Goal: Task Accomplishment & Management: Manage account settings

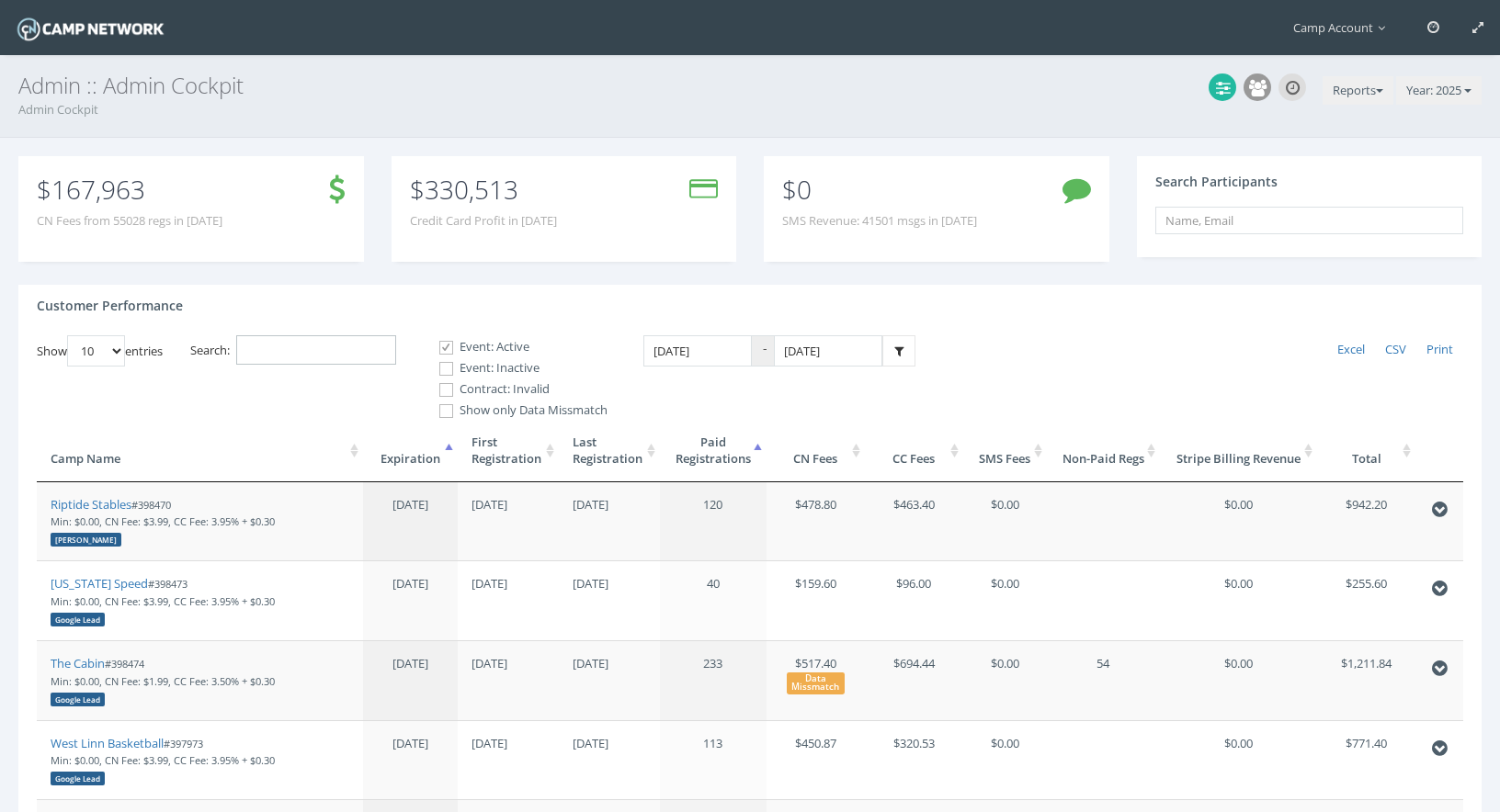
click at [350, 358] on input "Search:" at bounding box center [315, 350] width 160 height 30
paste input "398905"
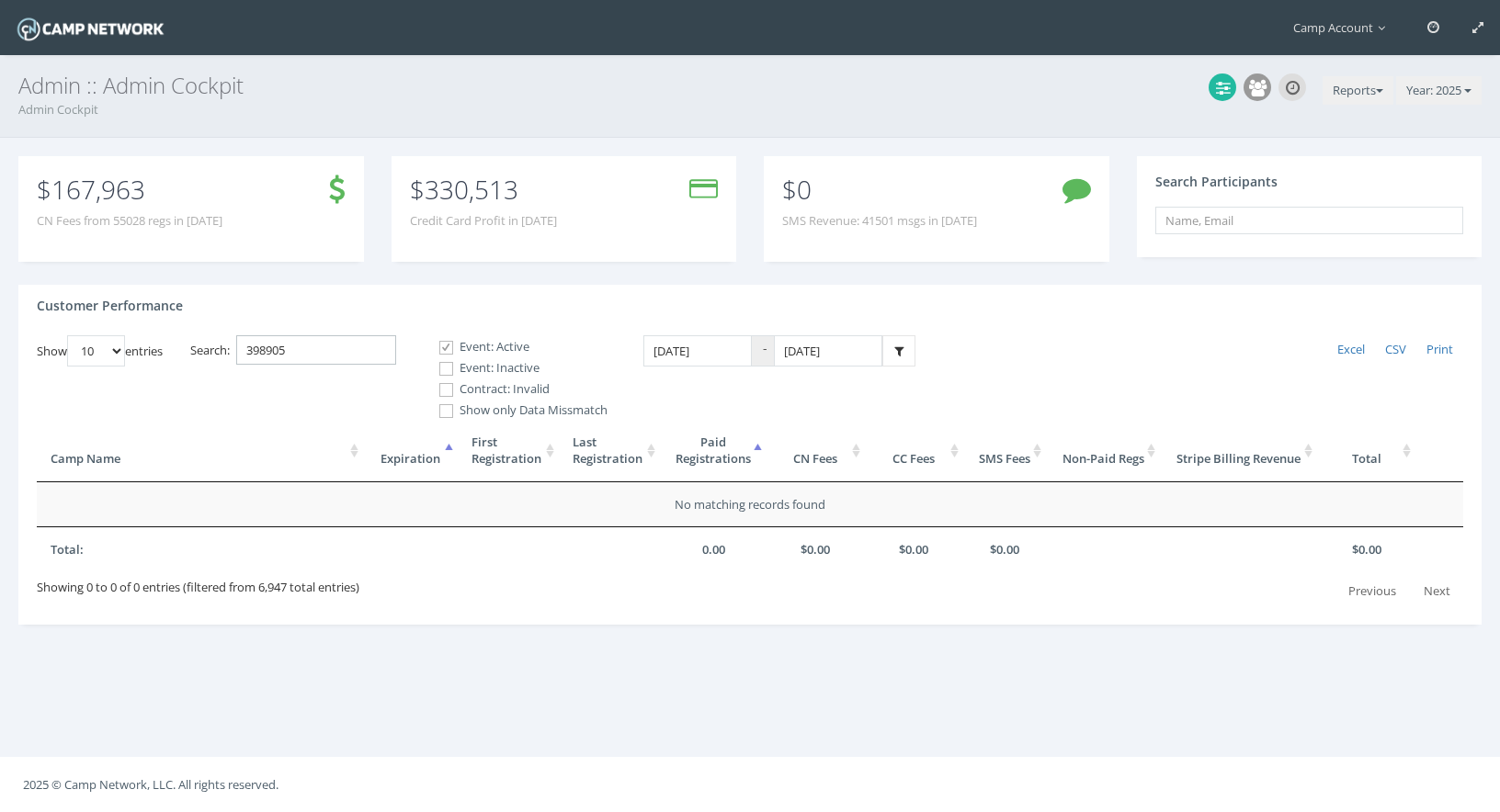
type input "398905"
click at [461, 378] on div "Event: Active Event: Inactive Contract: Invalid" at bounding box center [515, 368] width 184 height 61
click at [445, 367] on input "Event: Inactive" at bounding box center [436, 369] width 18 height 18
checkbox input "true"
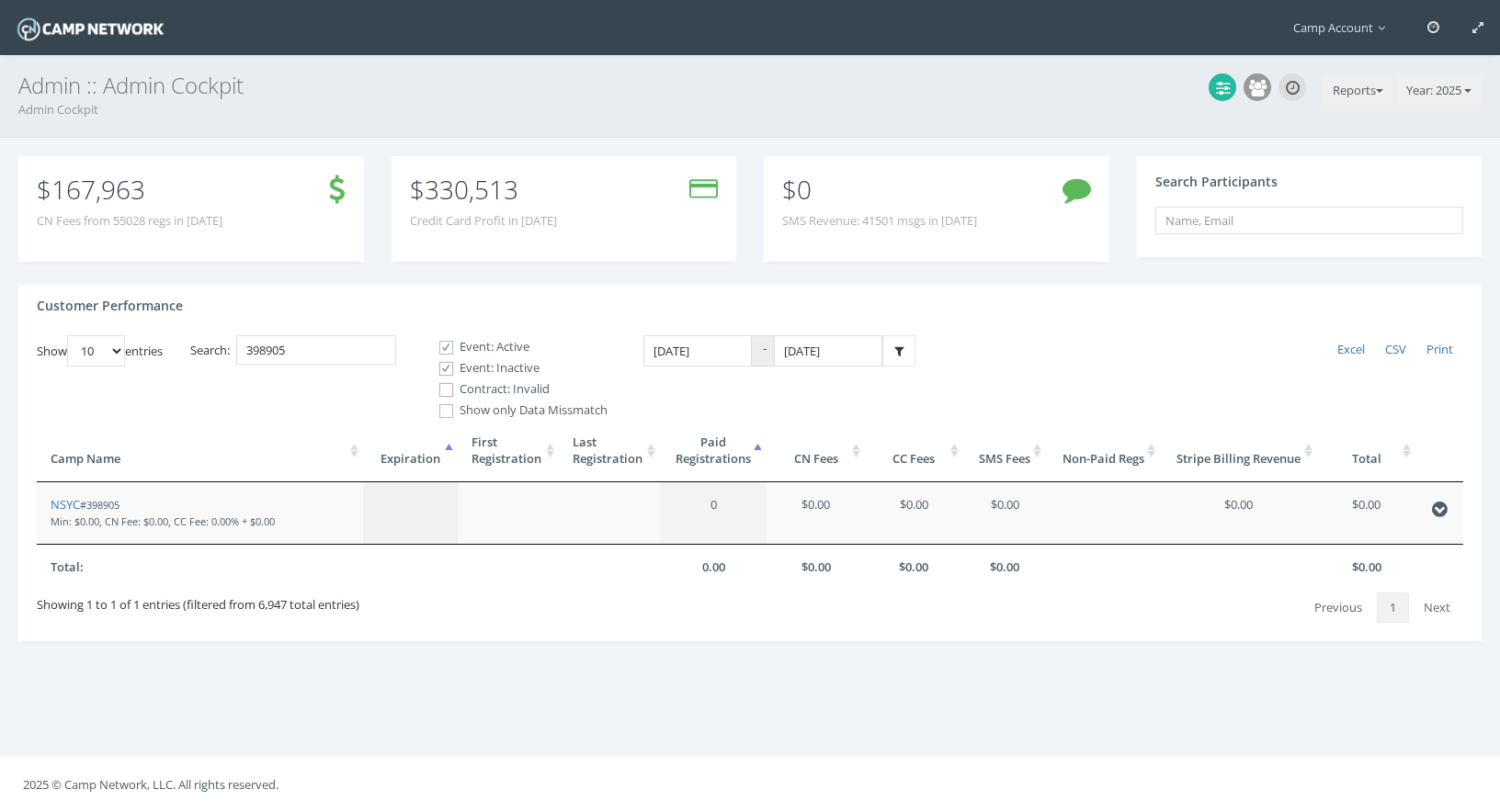
click at [445, 397] on input "Contract: Invalid" at bounding box center [436, 390] width 18 height 18
checkbox input "true"
click at [73, 503] on link "NSYC" at bounding box center [66, 504] width 29 height 17
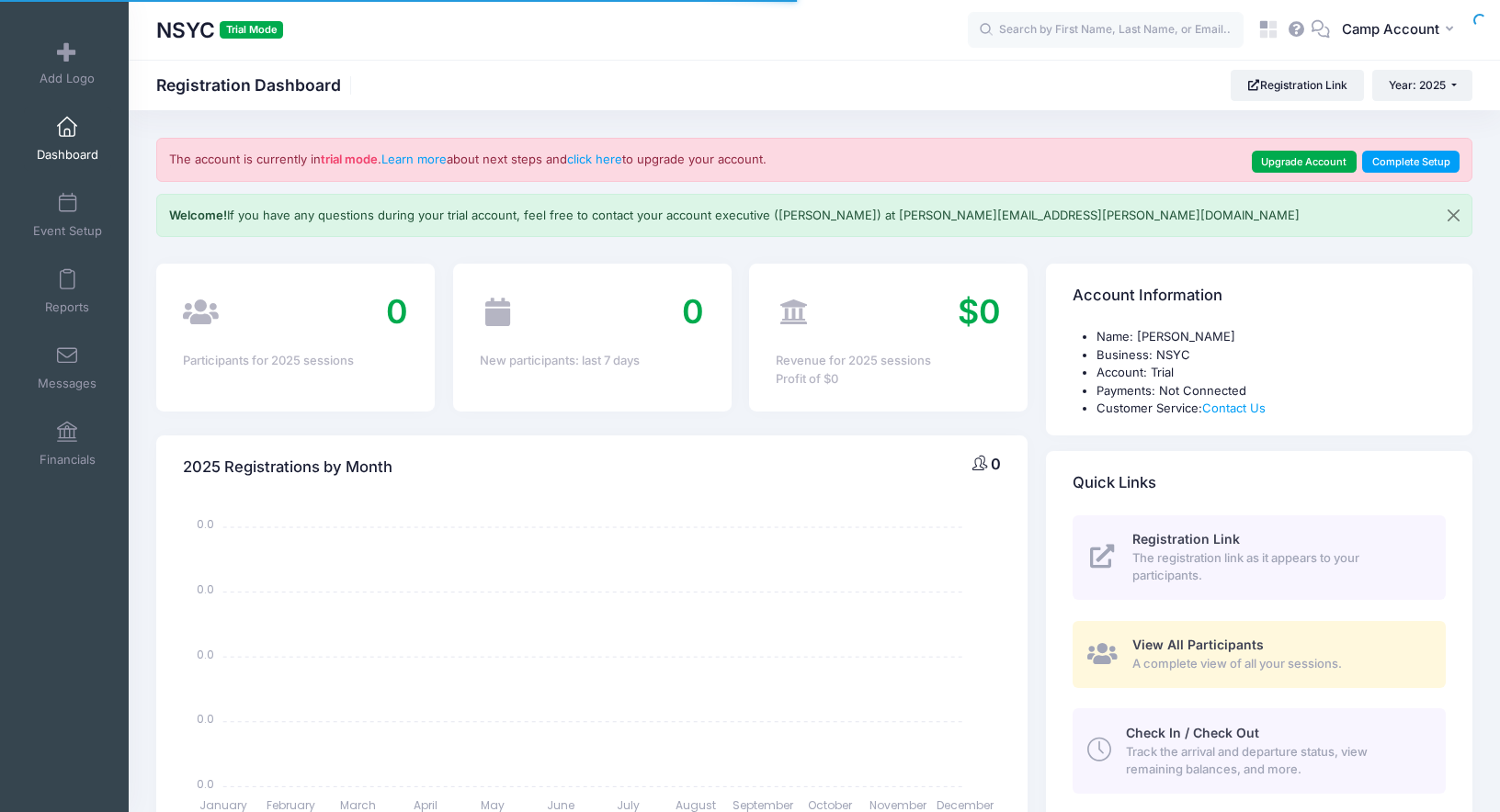
select select
click at [1391, 39] on button "CA Camp Account" at bounding box center [1400, 29] width 142 height 42
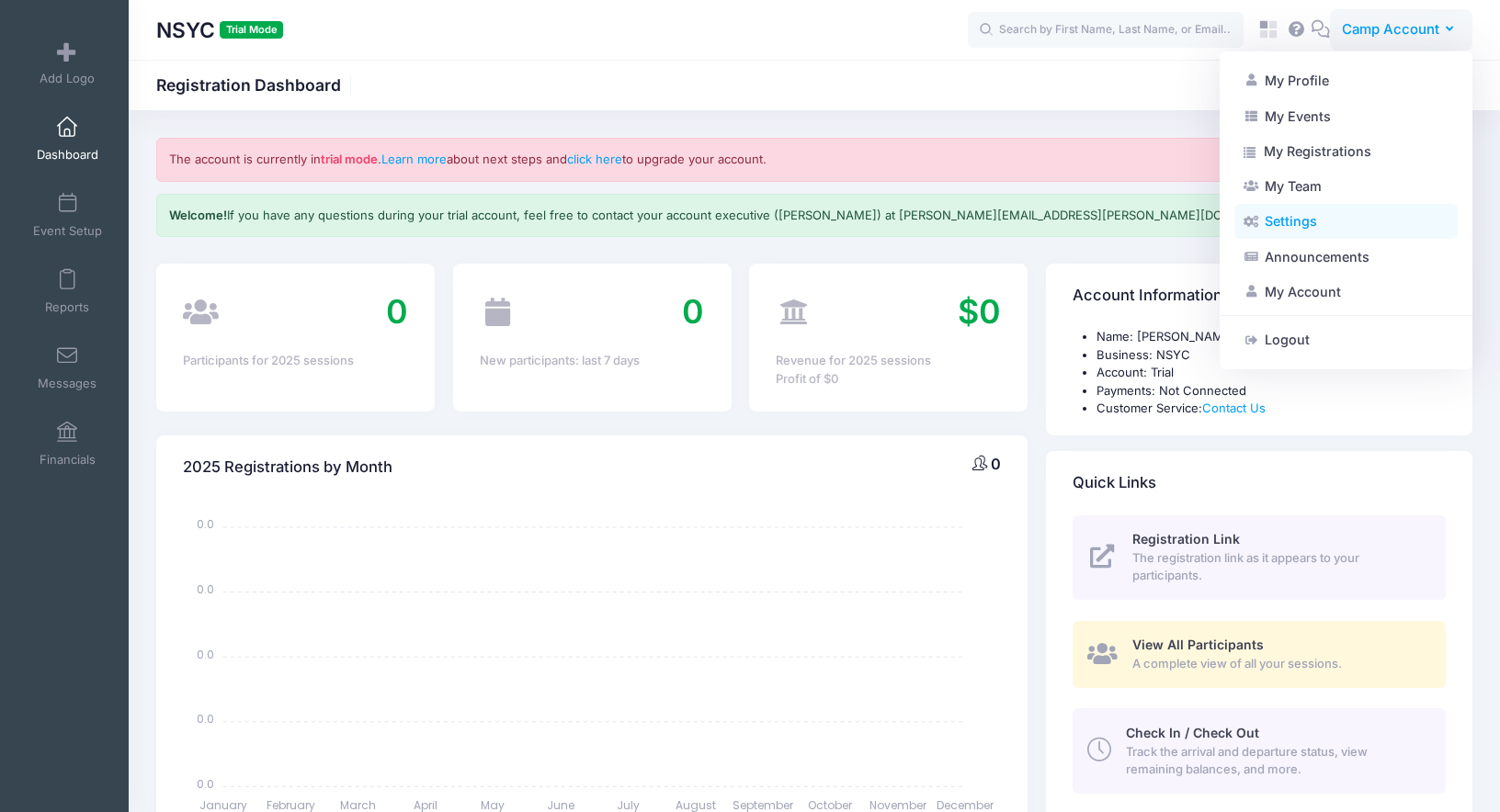
click at [1310, 222] on link "Settings" at bounding box center [1346, 221] width 223 height 35
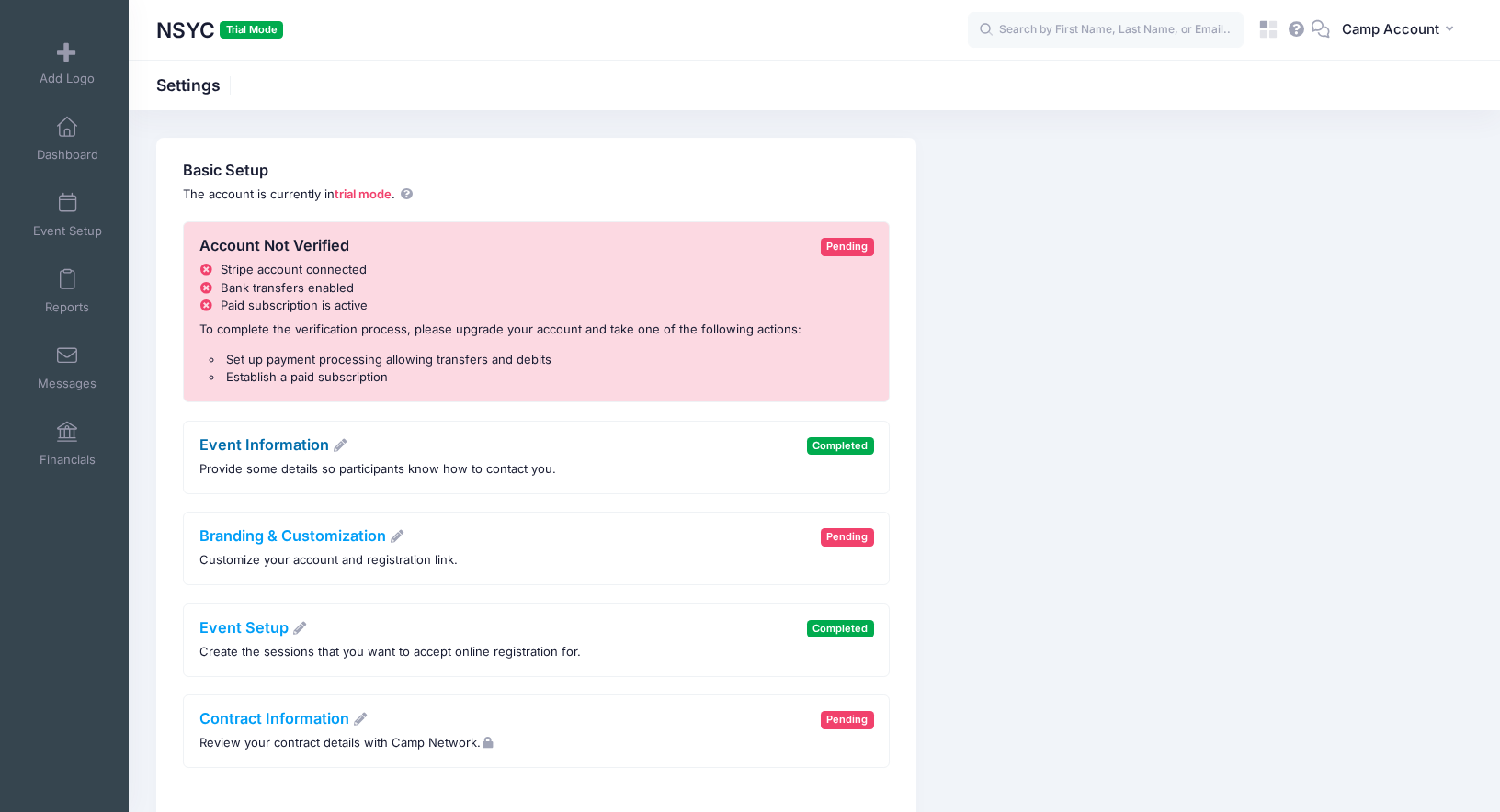
click at [279, 449] on link "Event Information" at bounding box center [274, 445] width 149 height 19
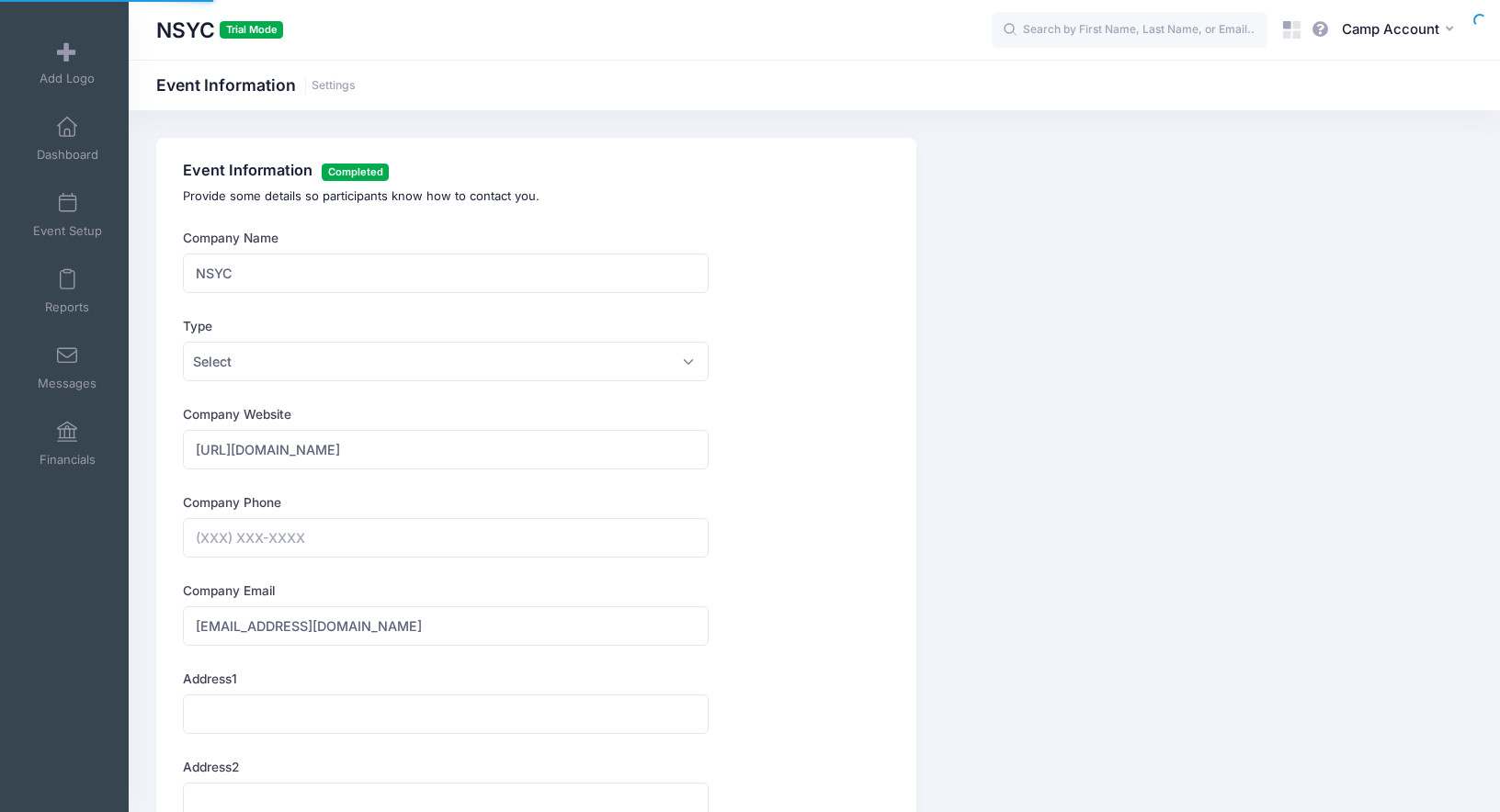
type input "(516) 418-3191"
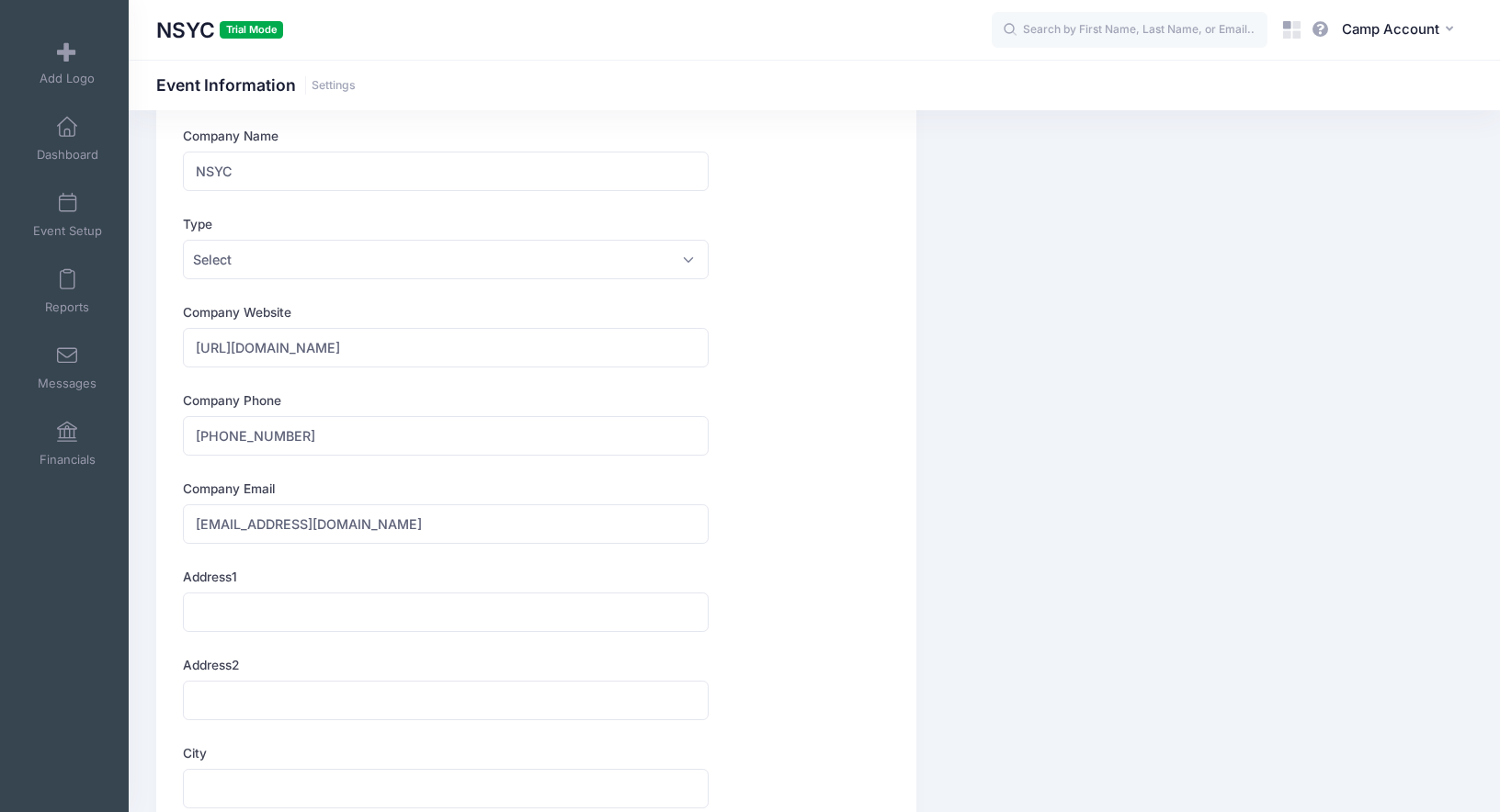
scroll to position [80, 0]
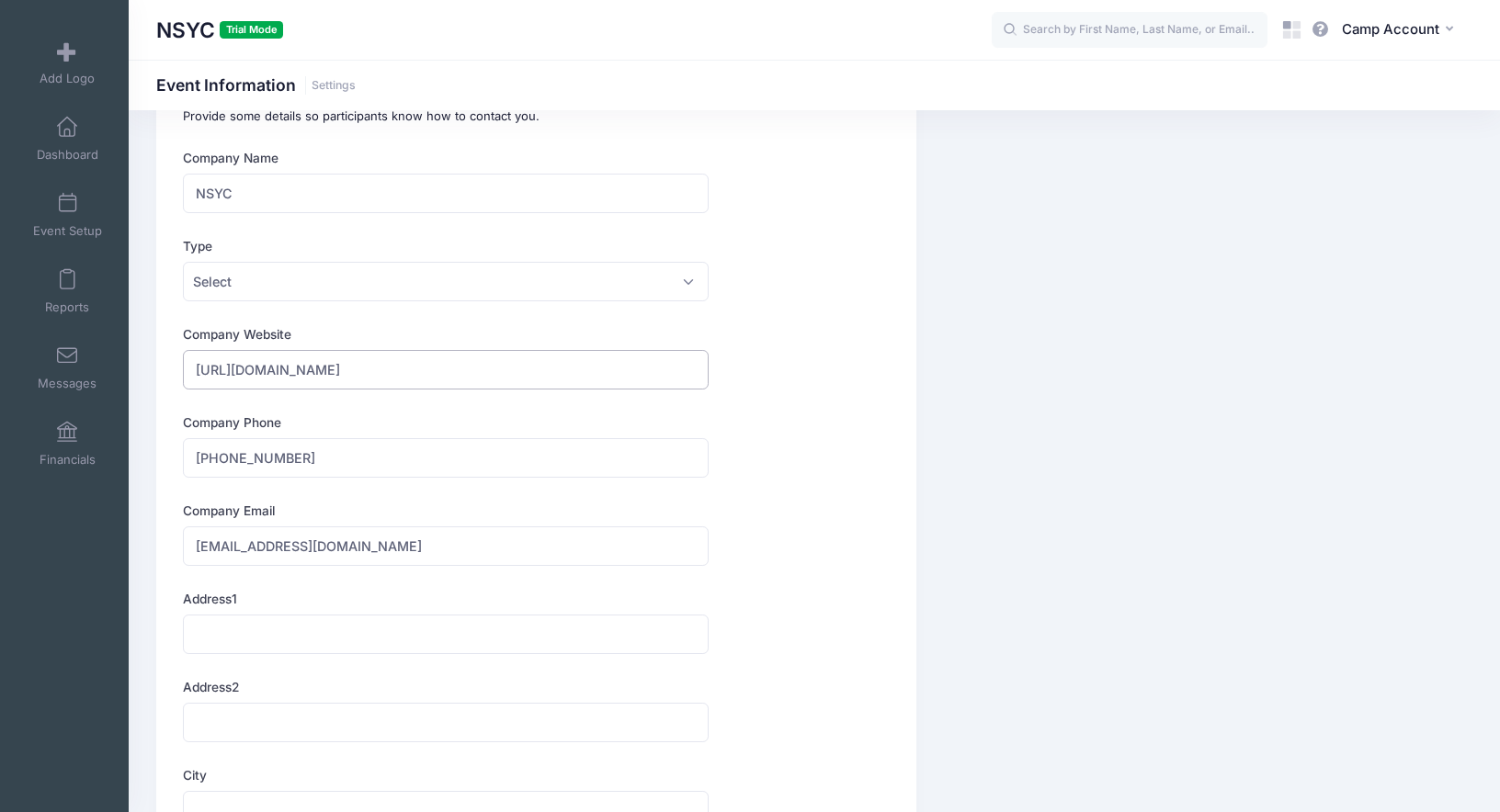
drag, startPoint x: 339, startPoint y: 370, endPoint x: 243, endPoint y: 373, distance: 96.0
click at [243, 373] on input "https://nsyc.net" at bounding box center [446, 369] width 526 height 39
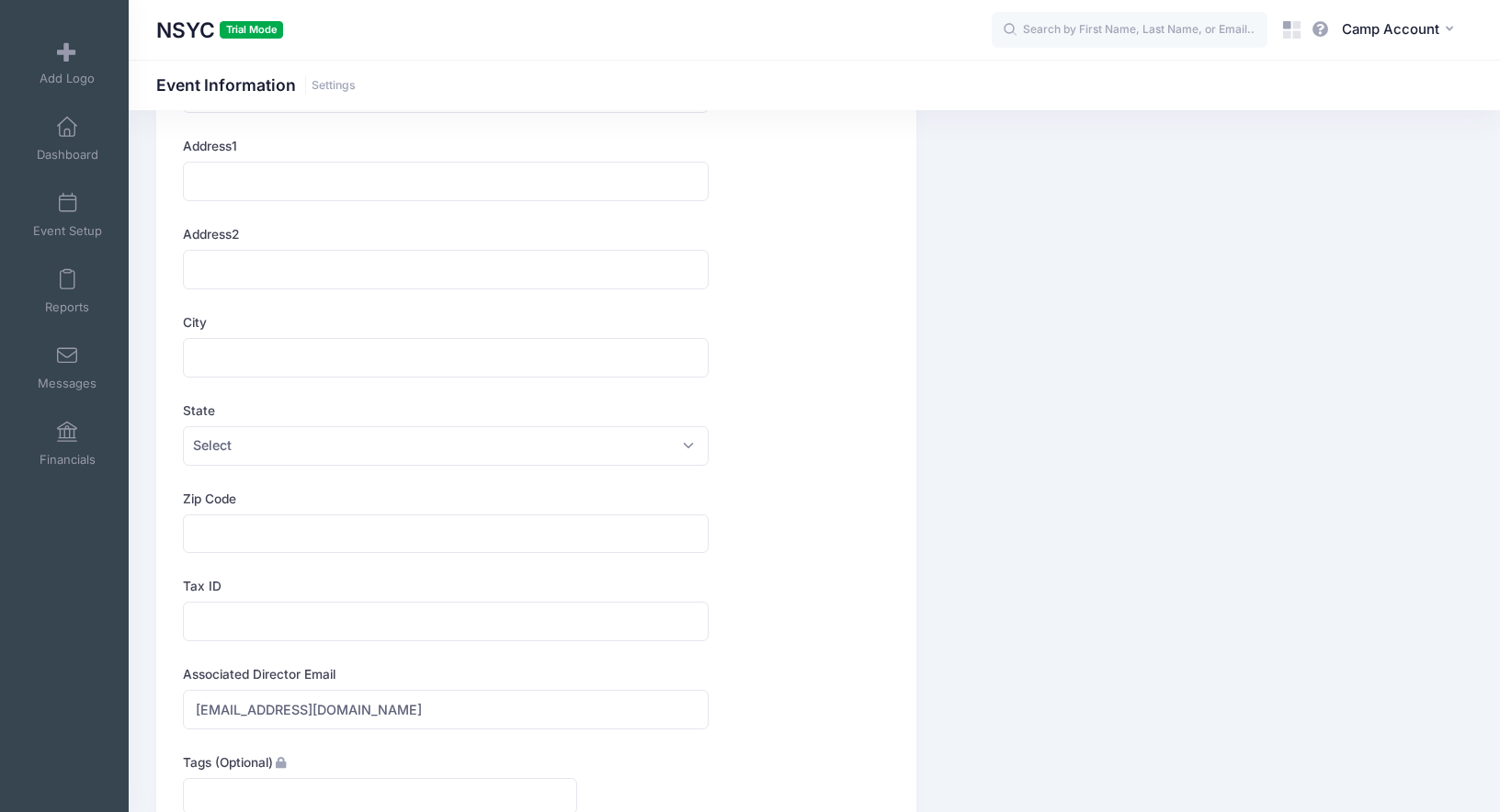
scroll to position [46, 0]
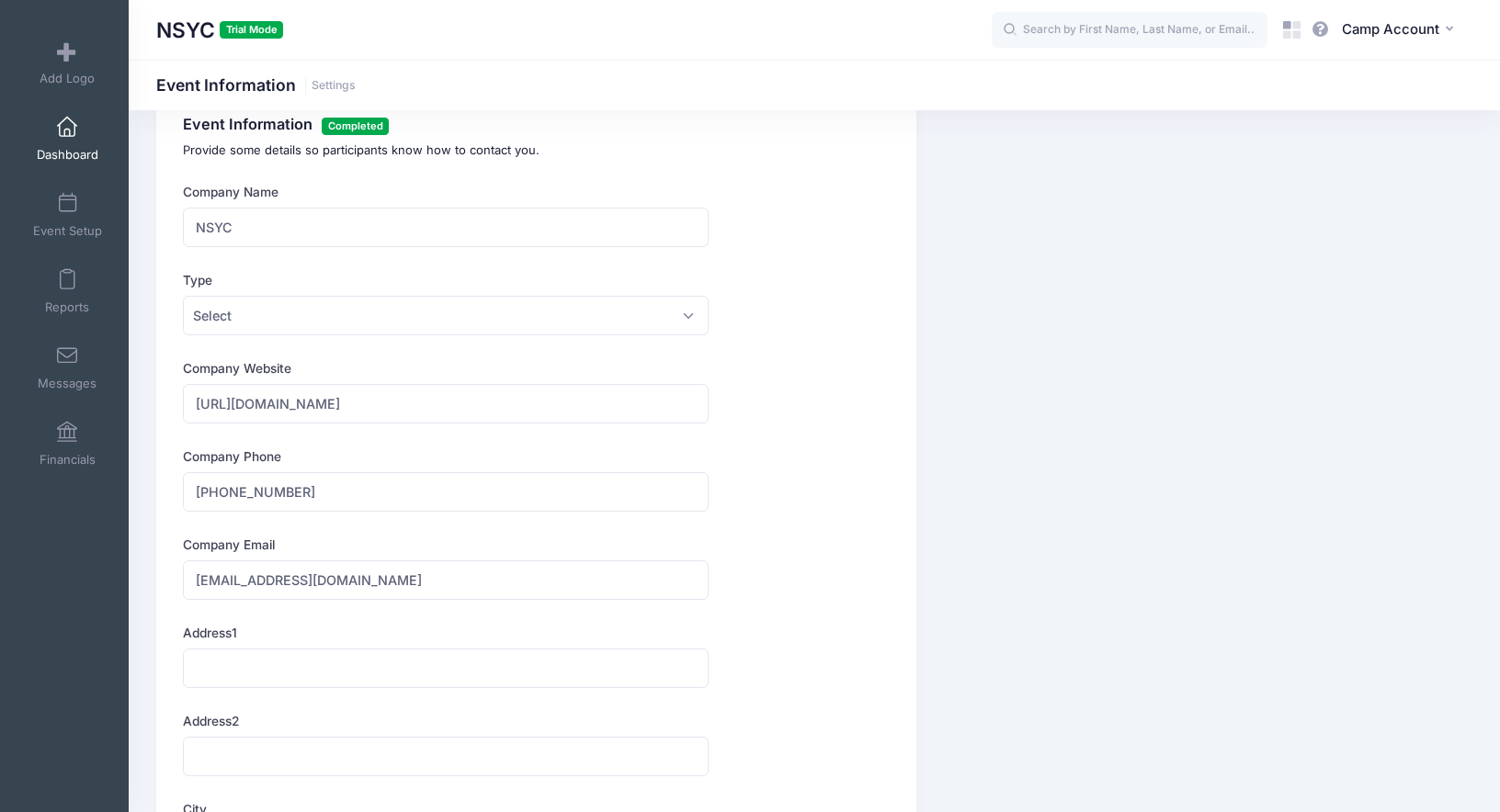
click at [67, 136] on span at bounding box center [67, 127] width 0 height 21
click at [67, 202] on span at bounding box center [67, 204] width 0 height 21
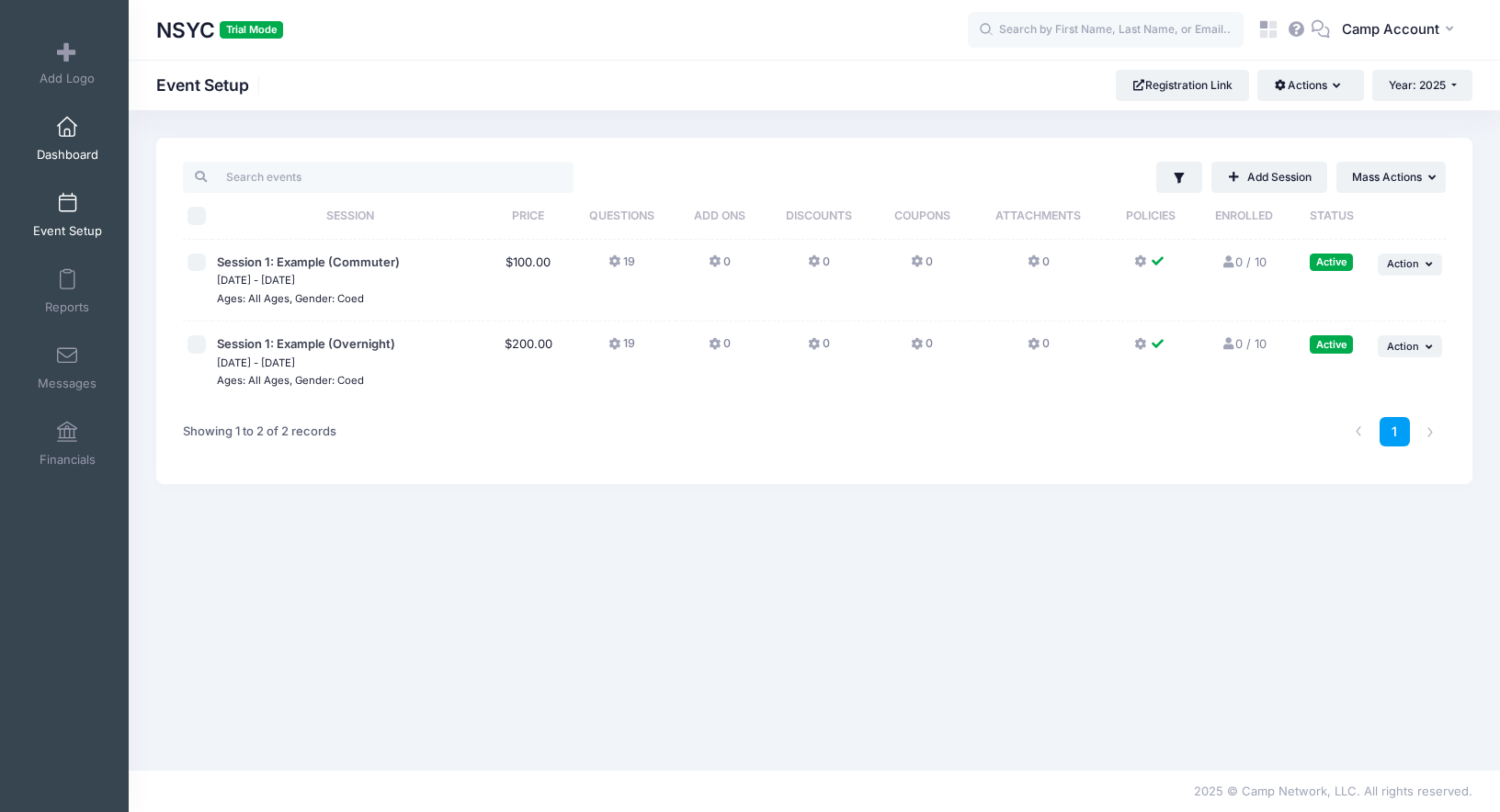
click at [54, 140] on link "Dashboard" at bounding box center [67, 139] width 87 height 65
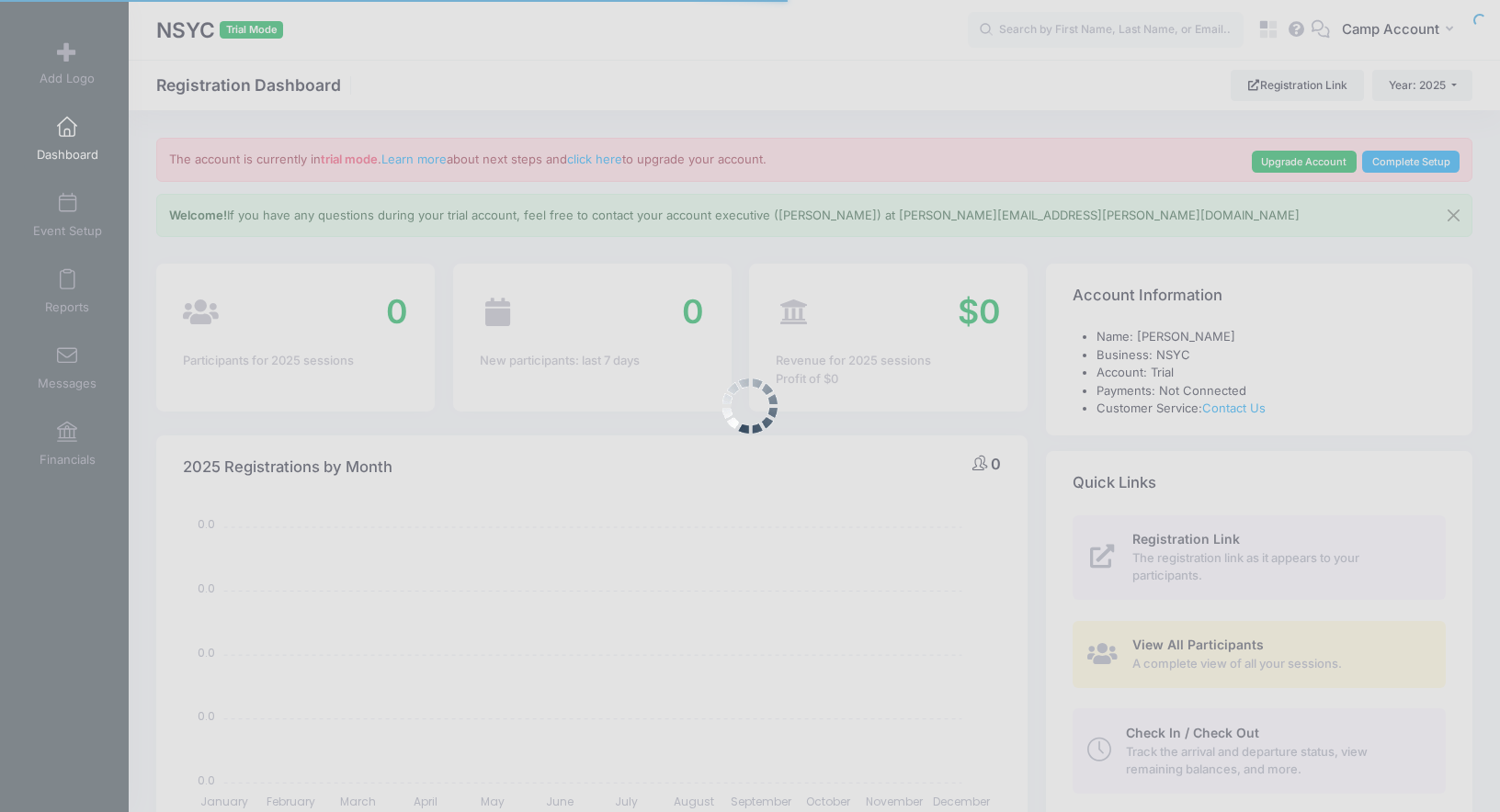
select select
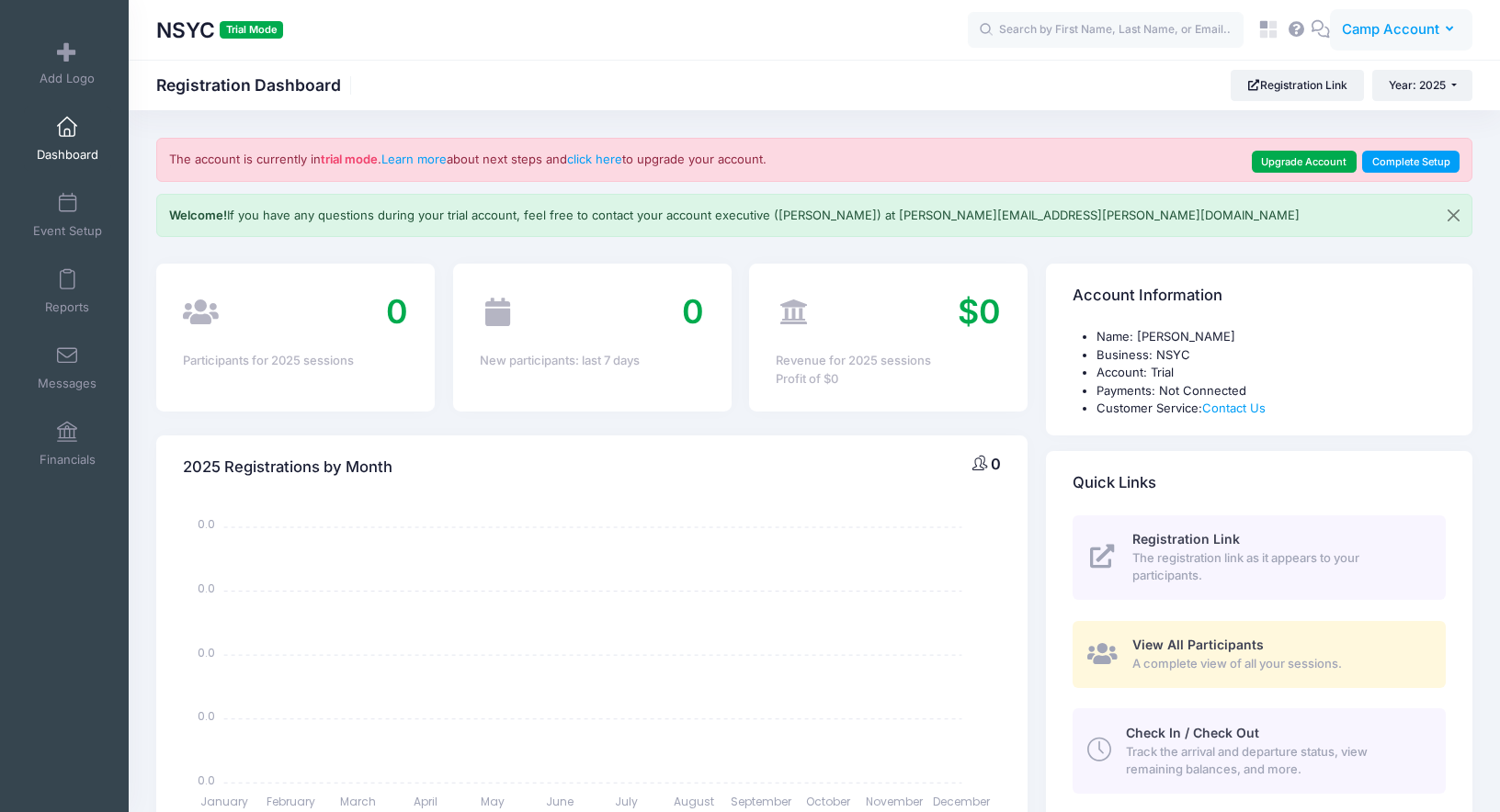
click at [1366, 23] on span "Camp Account" at bounding box center [1390, 29] width 97 height 21
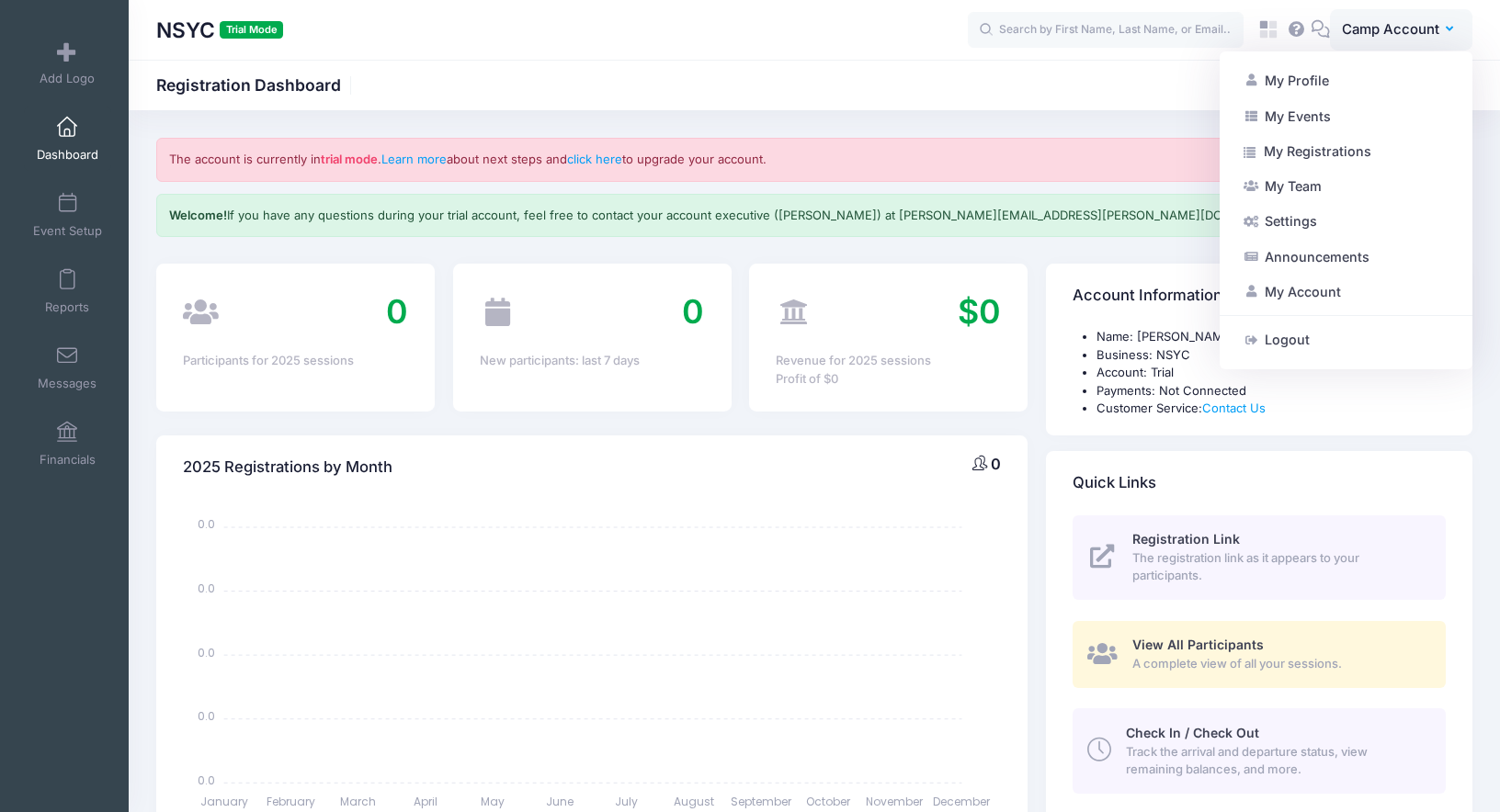
click at [769, 57] on div "NSYC Trial Mode CA" at bounding box center [814, 29] width 1372 height 60
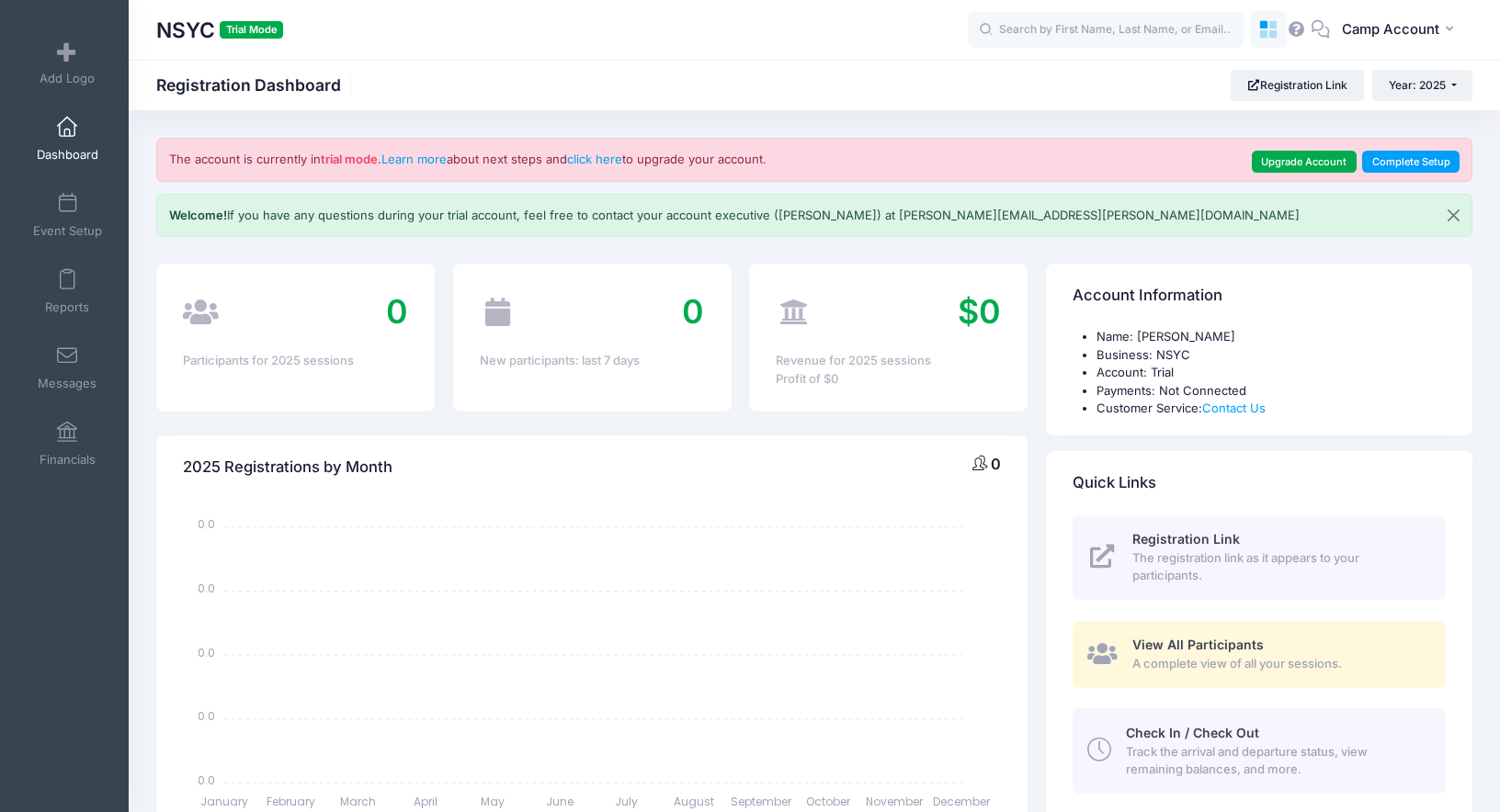
click at [1262, 24] on icon at bounding box center [1263, 25] width 8 height 8
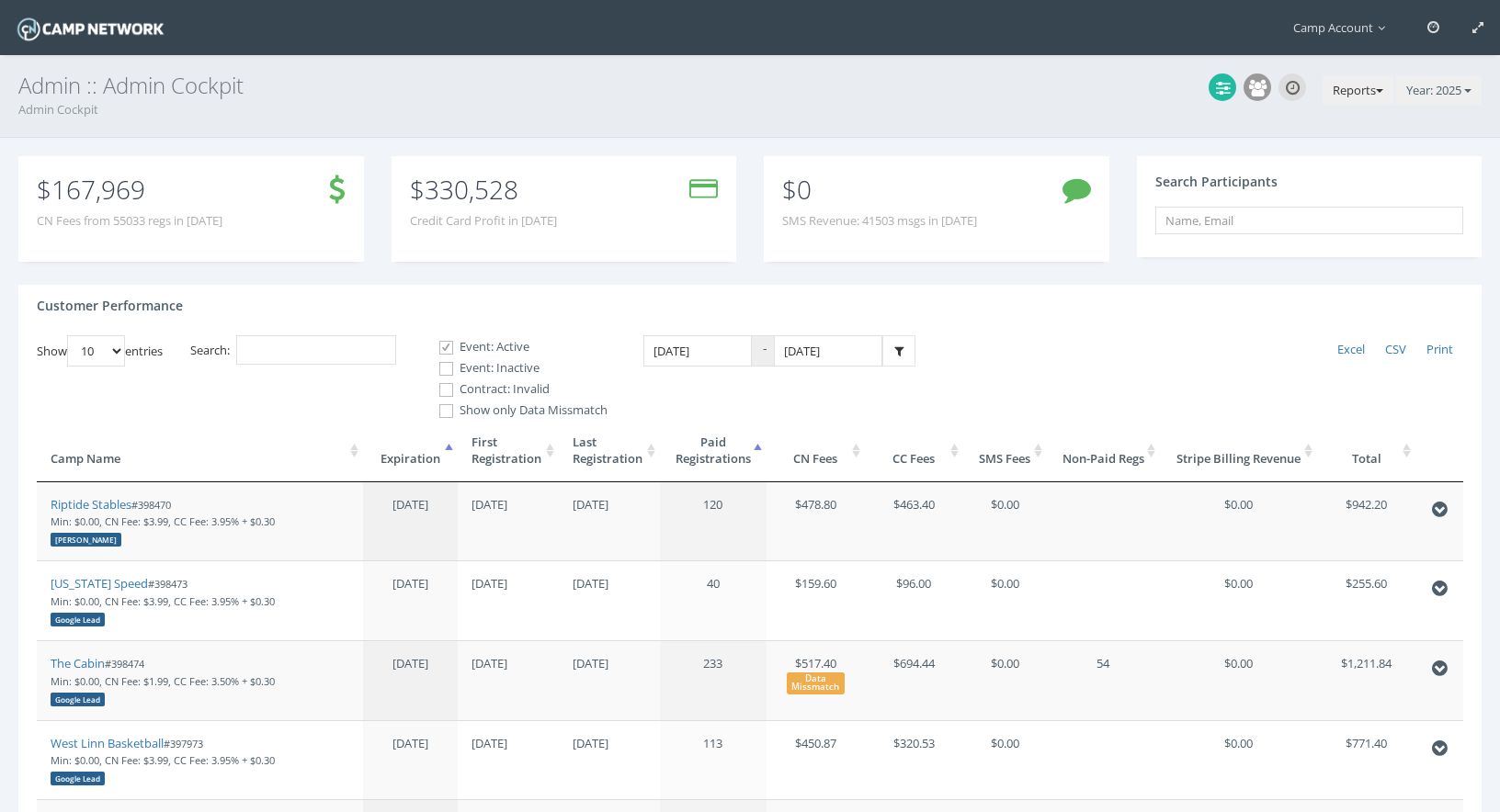
click at [1328, 90] on button "Reports" at bounding box center [1358, 91] width 71 height 29
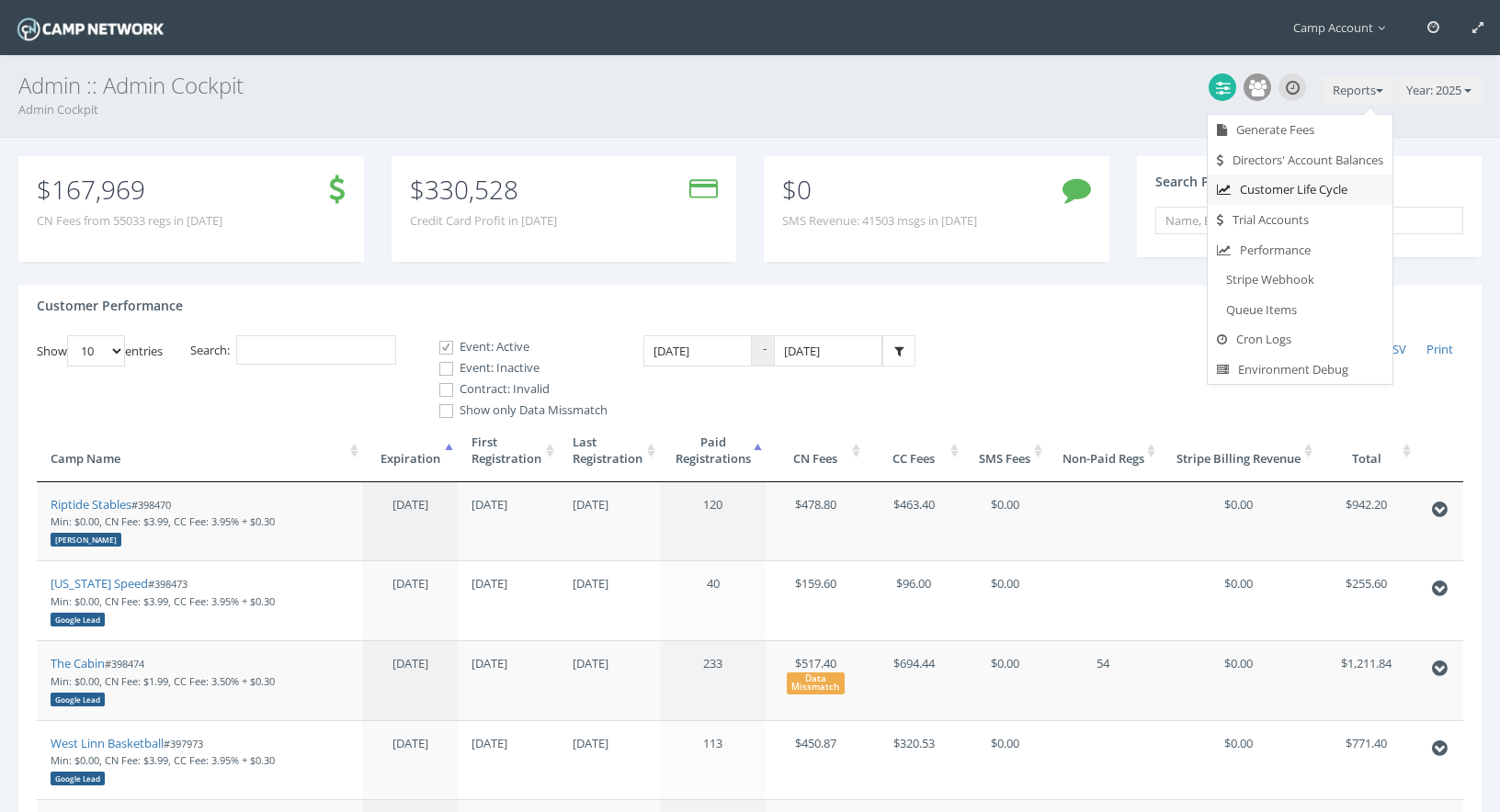
click at [1323, 187] on link "Customer Life Cycle" at bounding box center [1300, 189] width 185 height 30
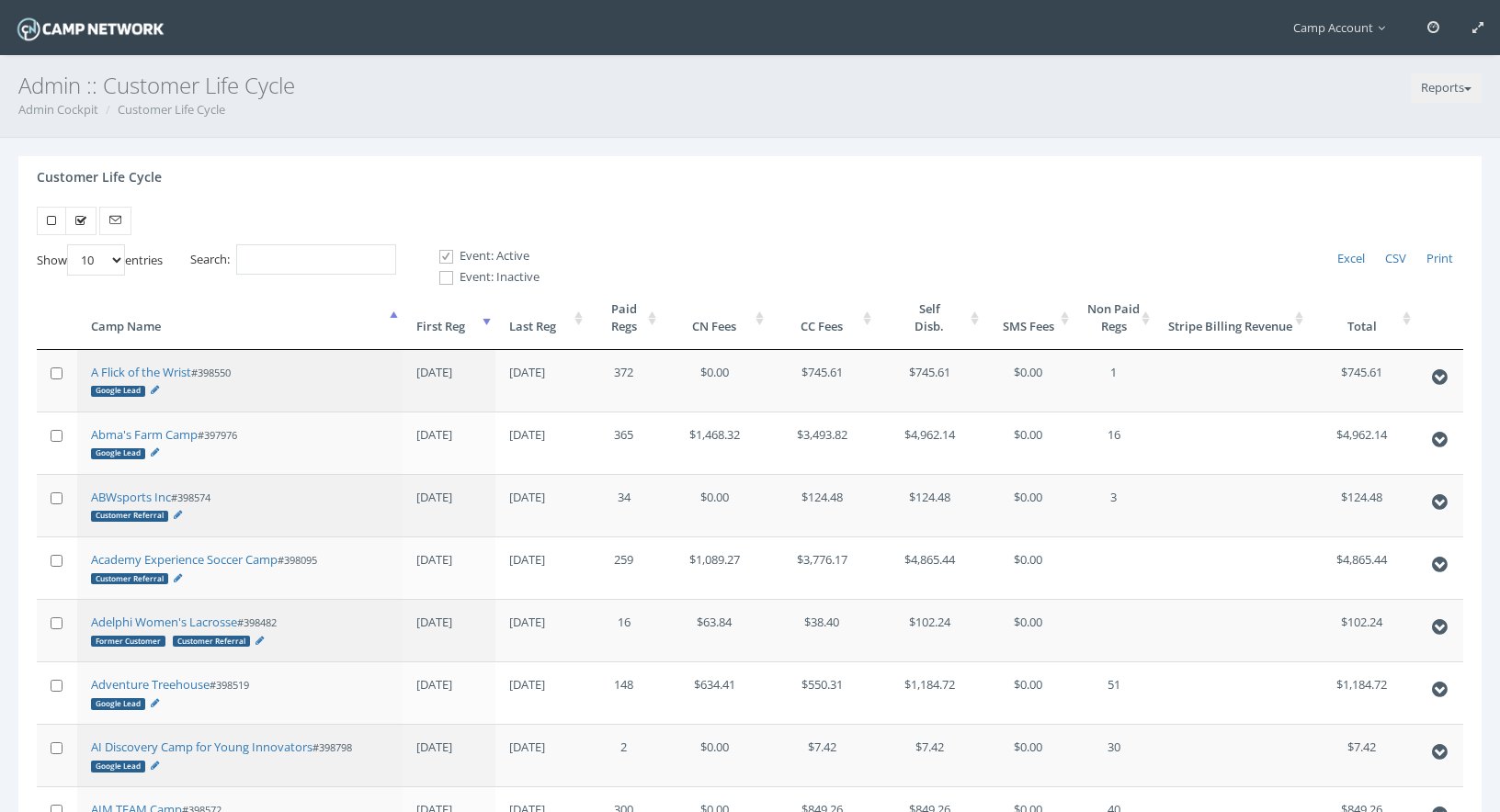
click at [431, 318] on th "First Reg" at bounding box center [449, 318] width 92 height 63
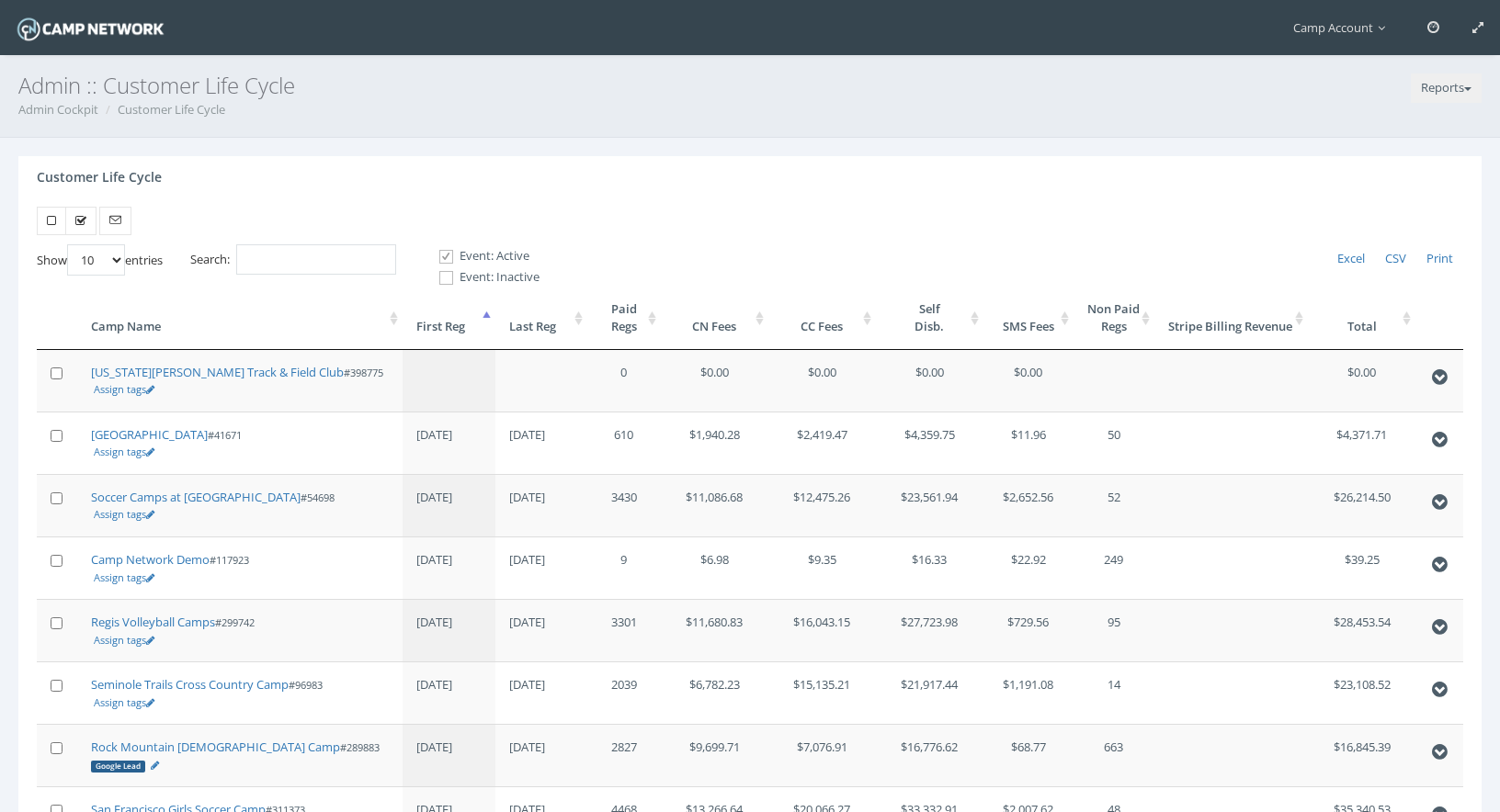
click at [431, 322] on th "First Reg" at bounding box center [449, 318] width 92 height 63
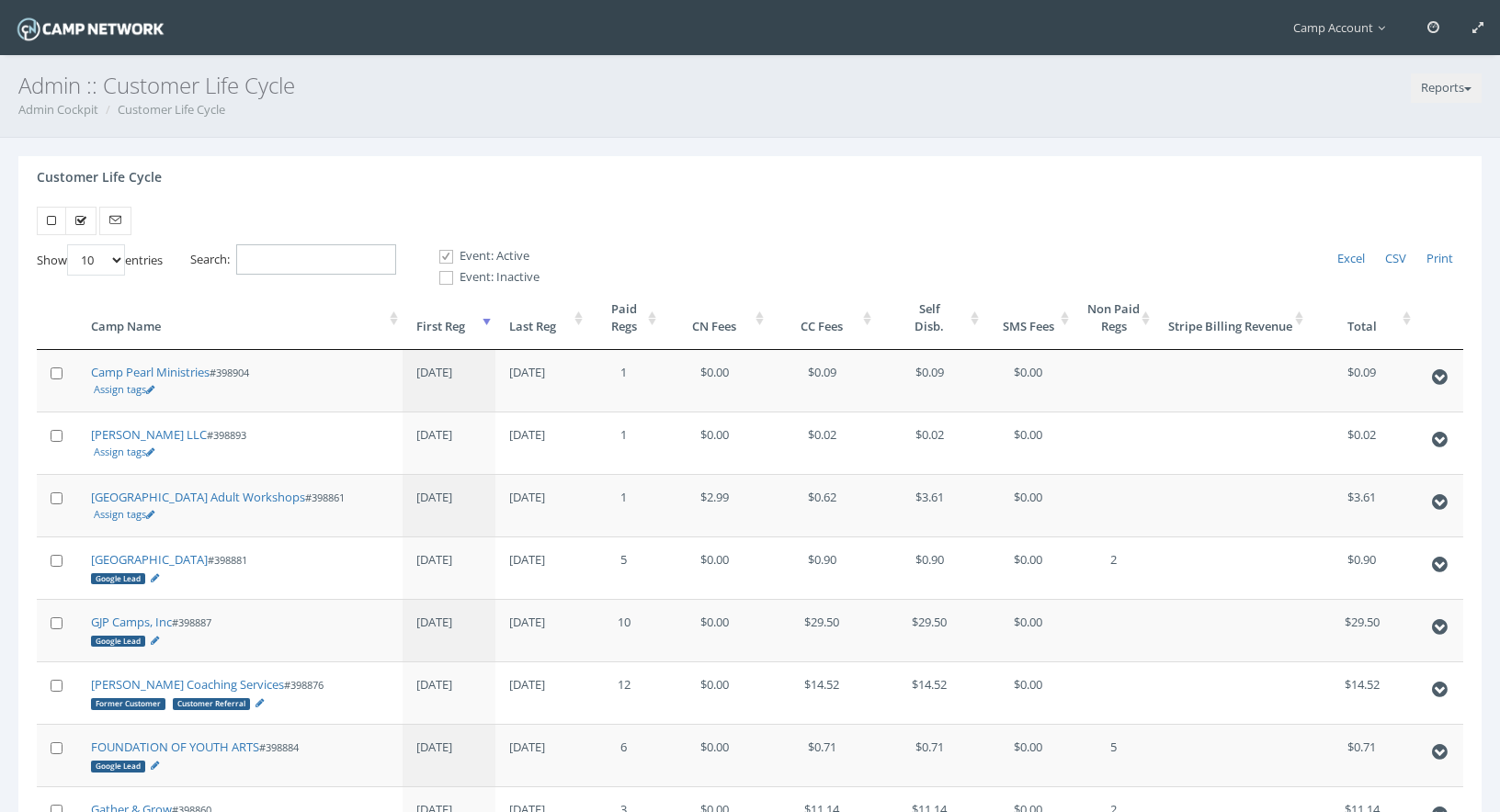
click at [340, 254] on input "Search:" at bounding box center [315, 260] width 160 height 30
drag, startPoint x: 169, startPoint y: 370, endPoint x: 160, endPoint y: 5, distance: 365.1
click at [0, 0] on main "Camp Account My Profile My Events My Team" at bounding box center [750, 580] width 1500 height 1160
click at [121, 393] on link "Assign tags" at bounding box center [124, 389] width 61 height 14
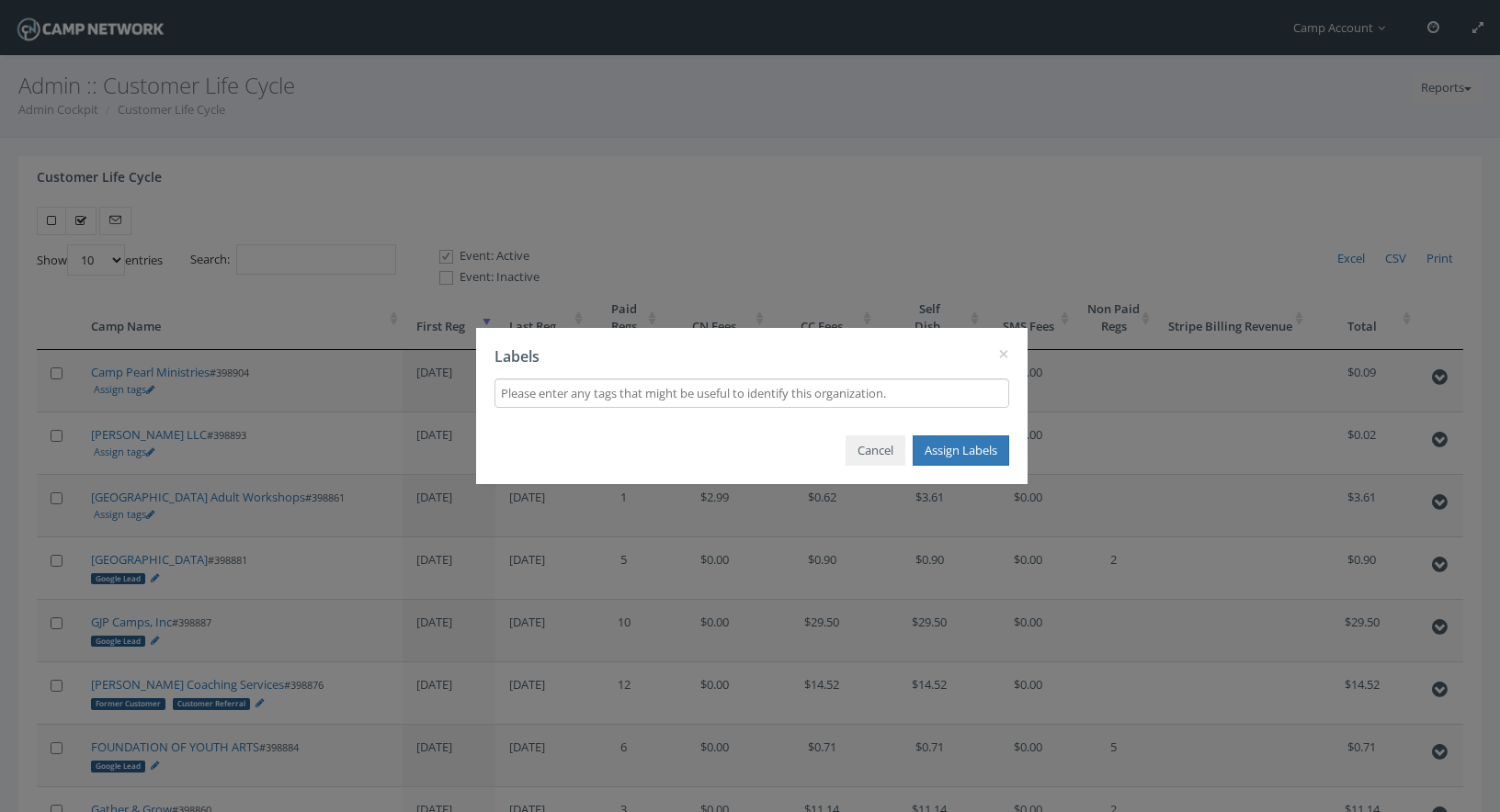
click at [590, 387] on input "text" at bounding box center [751, 393] width 502 height 21
type input "Google Lead"
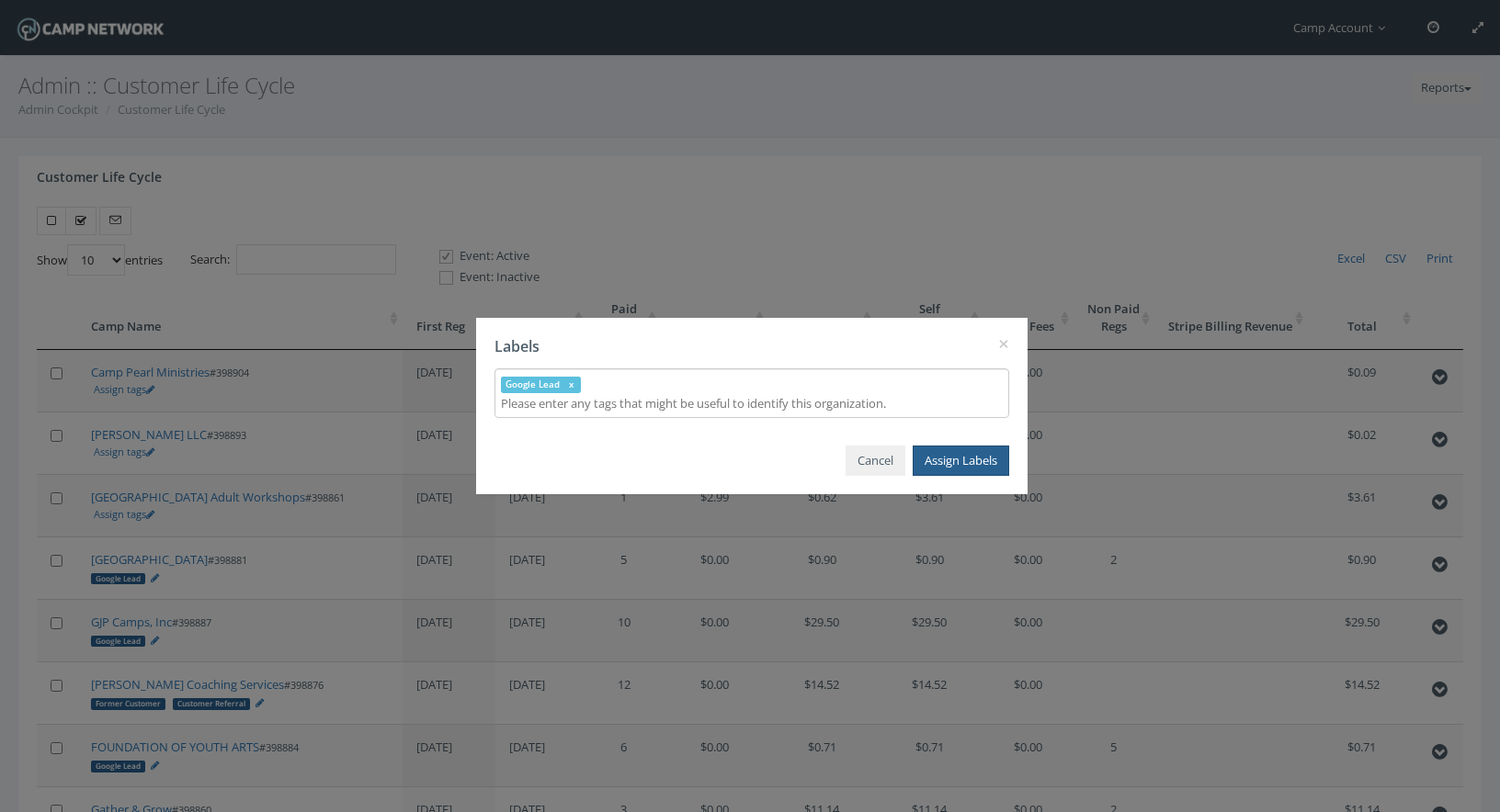
click at [970, 456] on button "Assign Labels" at bounding box center [960, 460] width 96 height 30
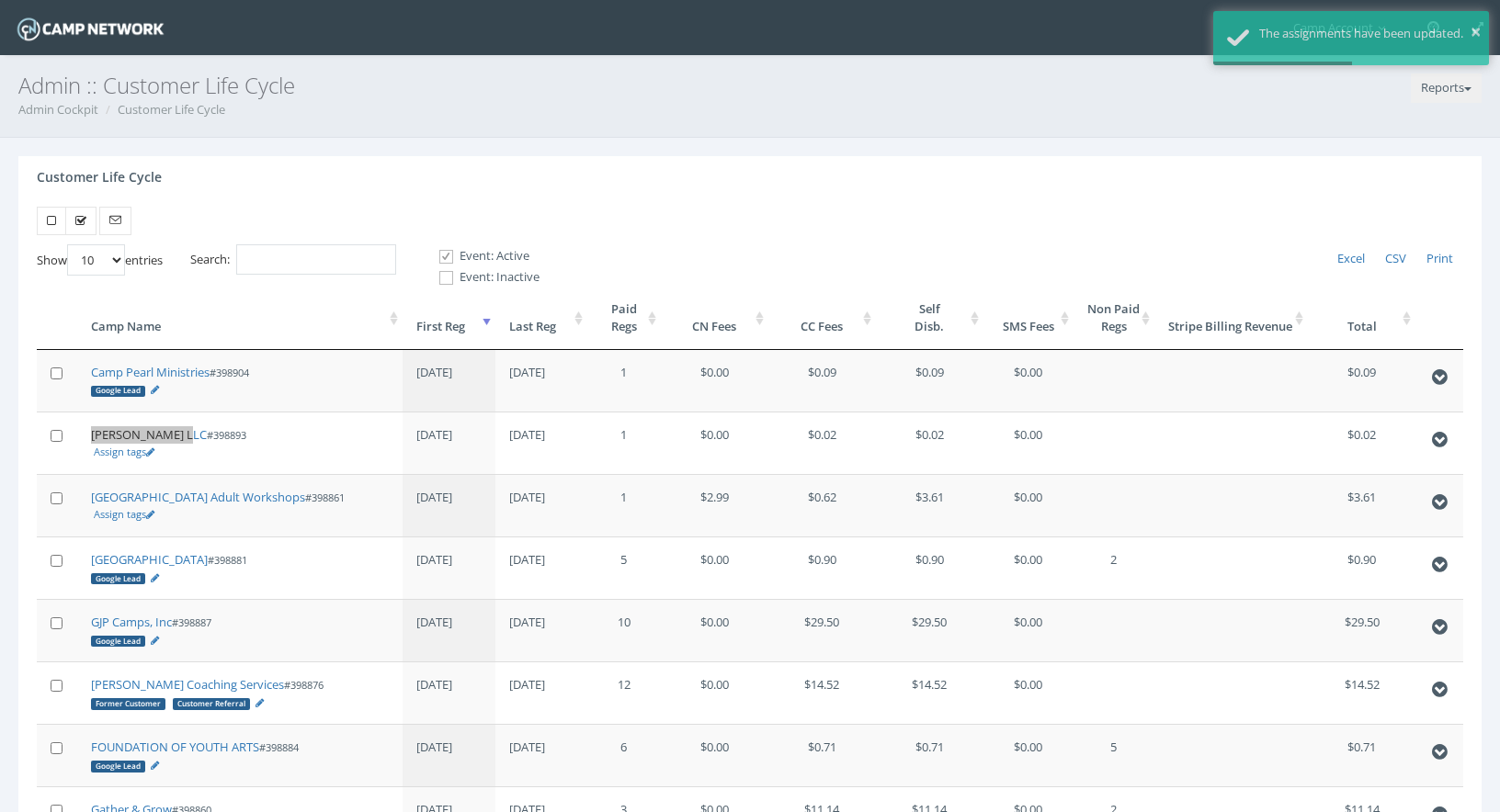
drag, startPoint x: 134, startPoint y: 438, endPoint x: 159, endPoint y: 6, distance: 432.7
click at [0, 0] on main "Camp Account My Profile My Events My Team" at bounding box center [750, 580] width 1500 height 1160
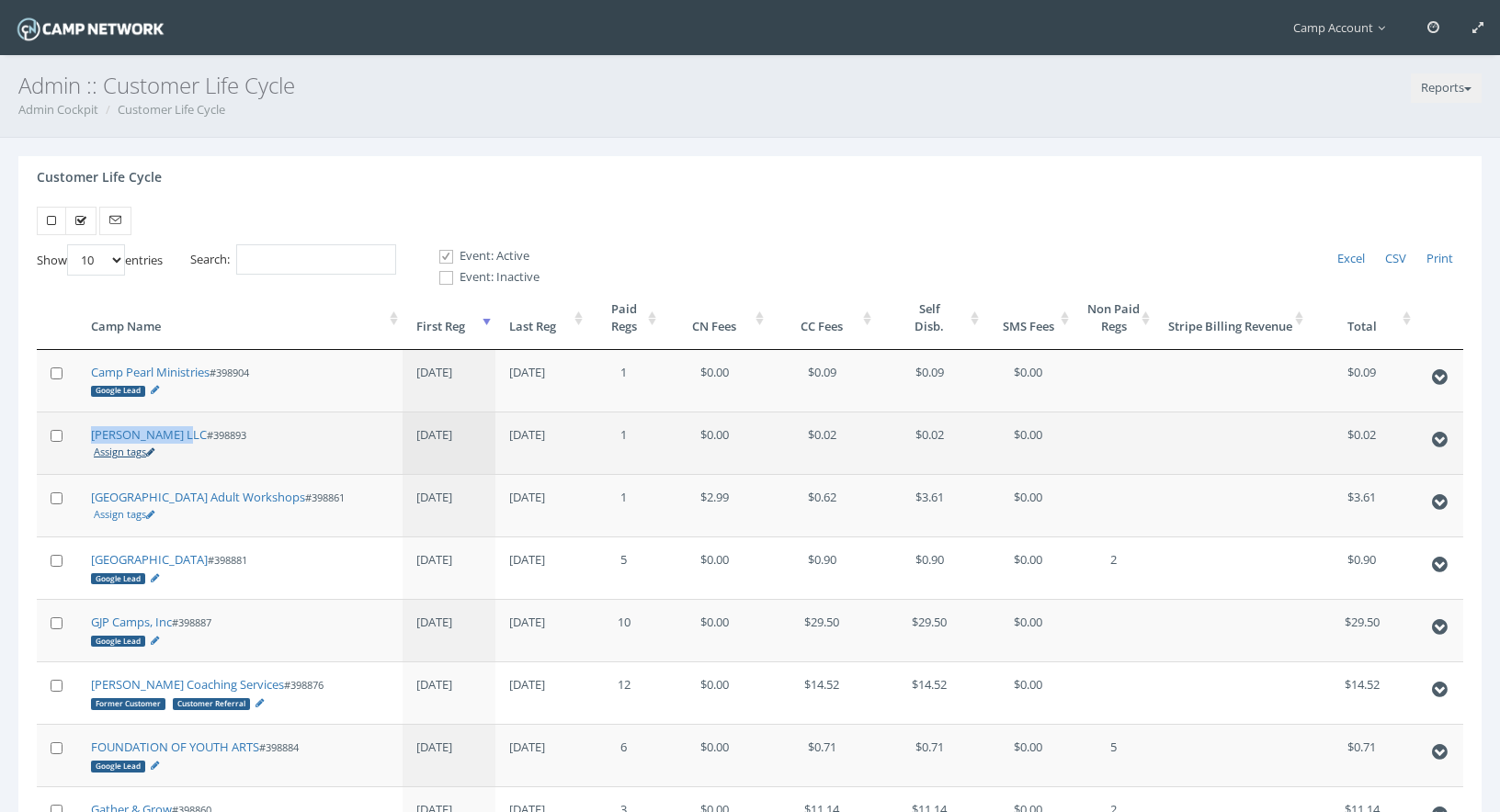
click at [116, 453] on link "Assign tags" at bounding box center [124, 452] width 61 height 14
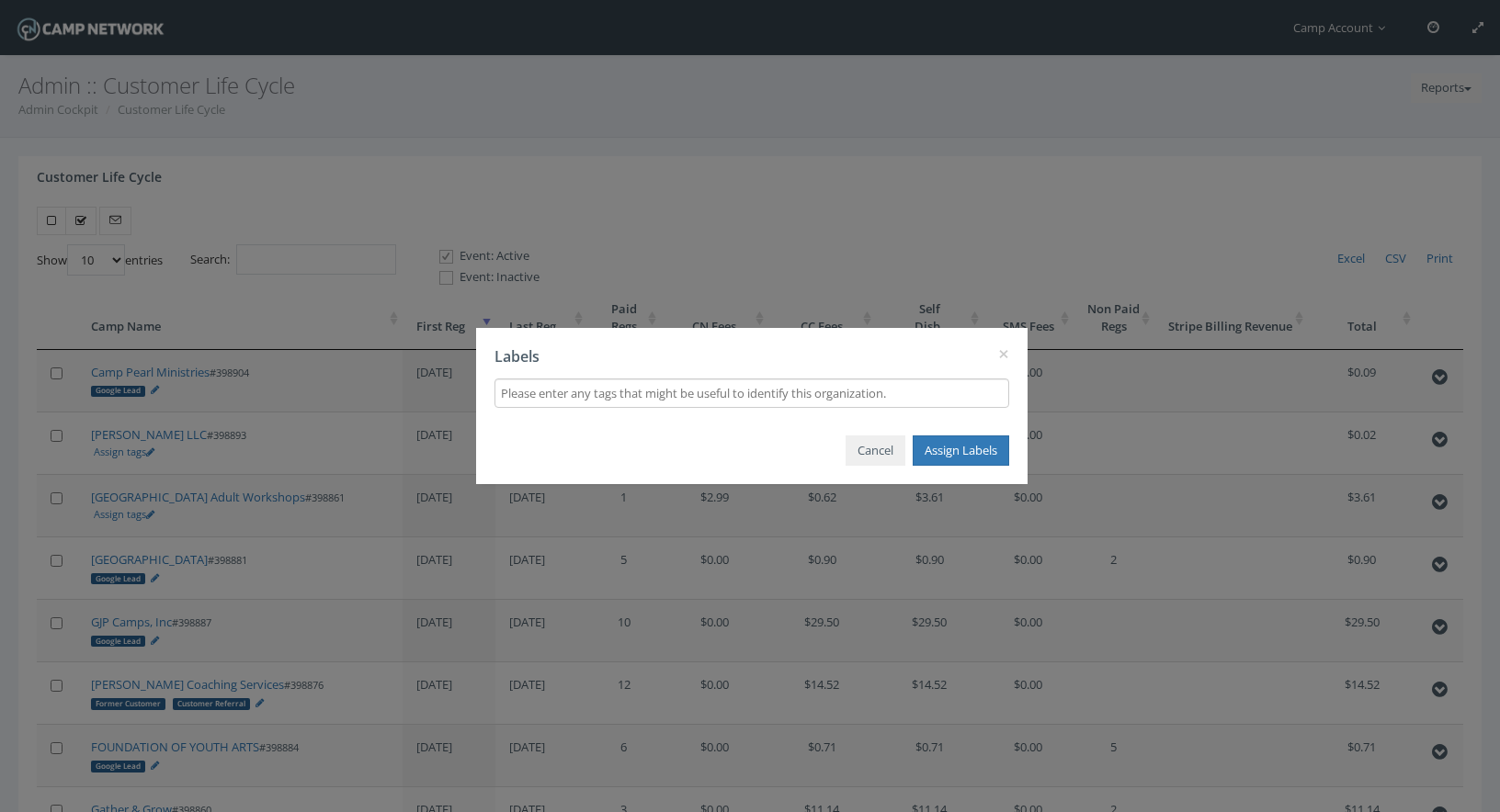
click at [587, 387] on input "text" at bounding box center [751, 393] width 502 height 21
type input "Customer Referral"
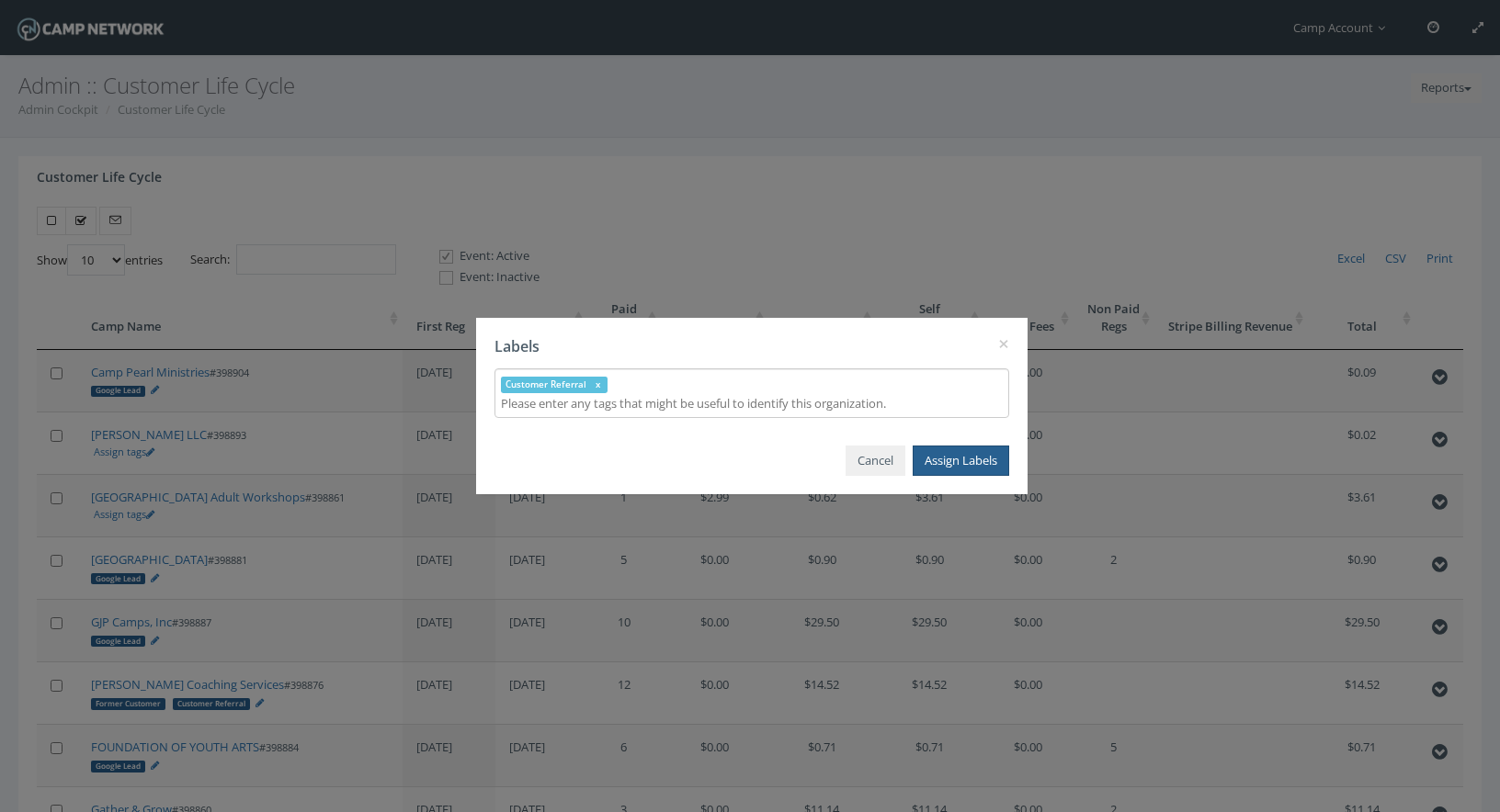
click at [944, 456] on button "Assign Labels" at bounding box center [960, 460] width 96 height 30
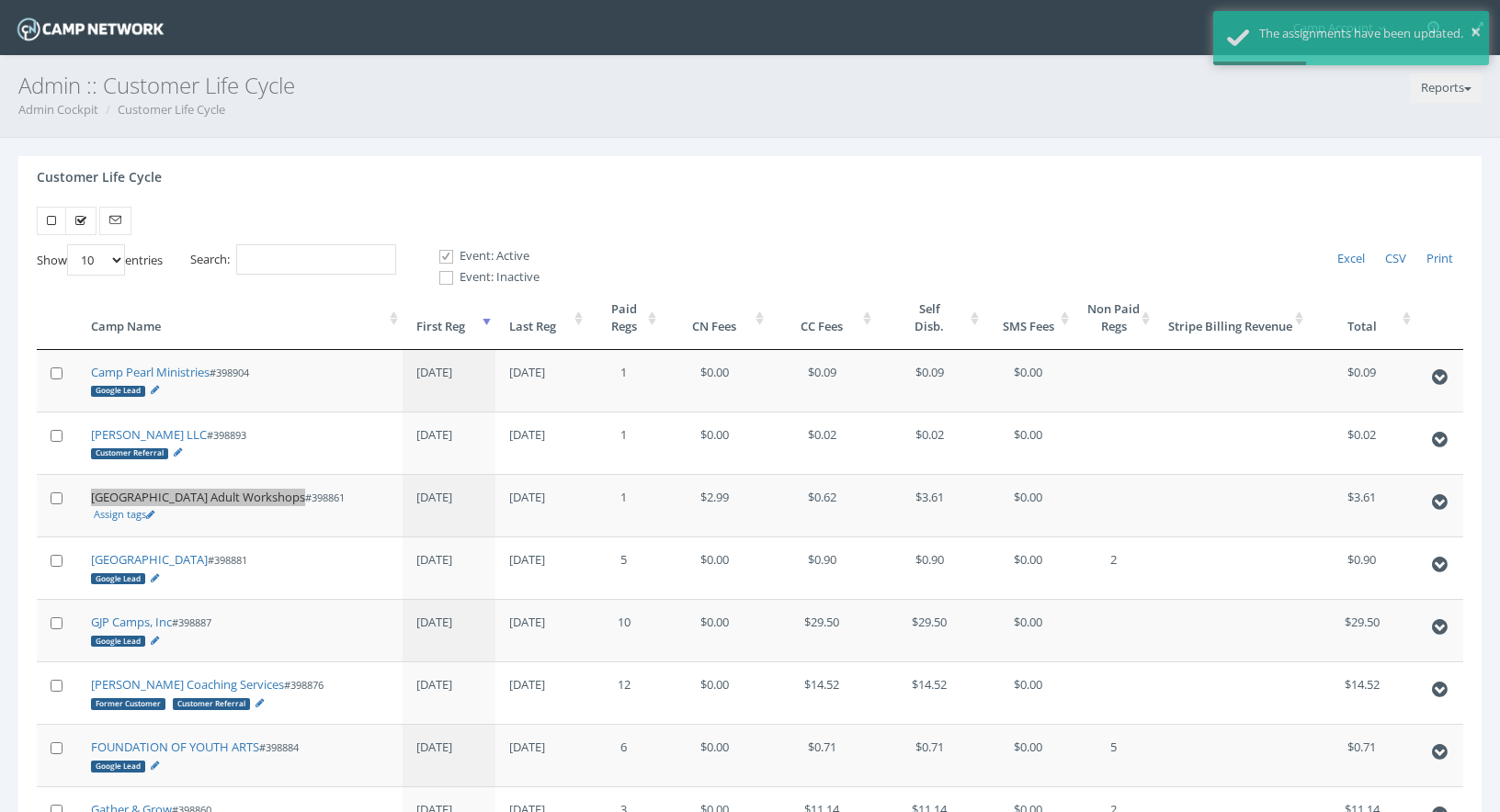
drag, startPoint x: 141, startPoint y: 499, endPoint x: 142, endPoint y: 132, distance: 367.0
click at [0, 0] on main "Camp Account My Profile My Events My Team" at bounding box center [750, 580] width 1500 height 1160
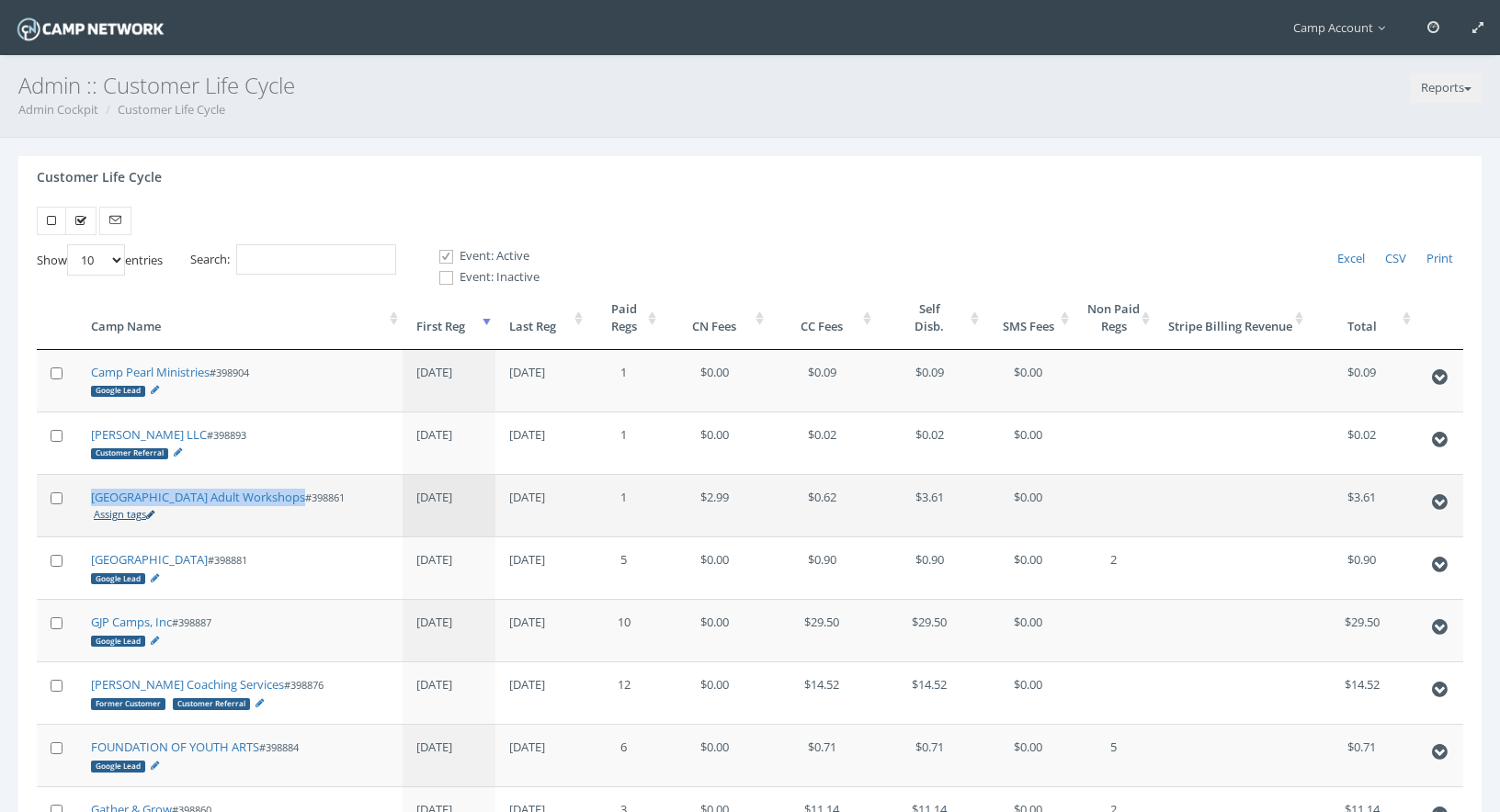
click at [132, 511] on link "Assign tags" at bounding box center [124, 514] width 61 height 14
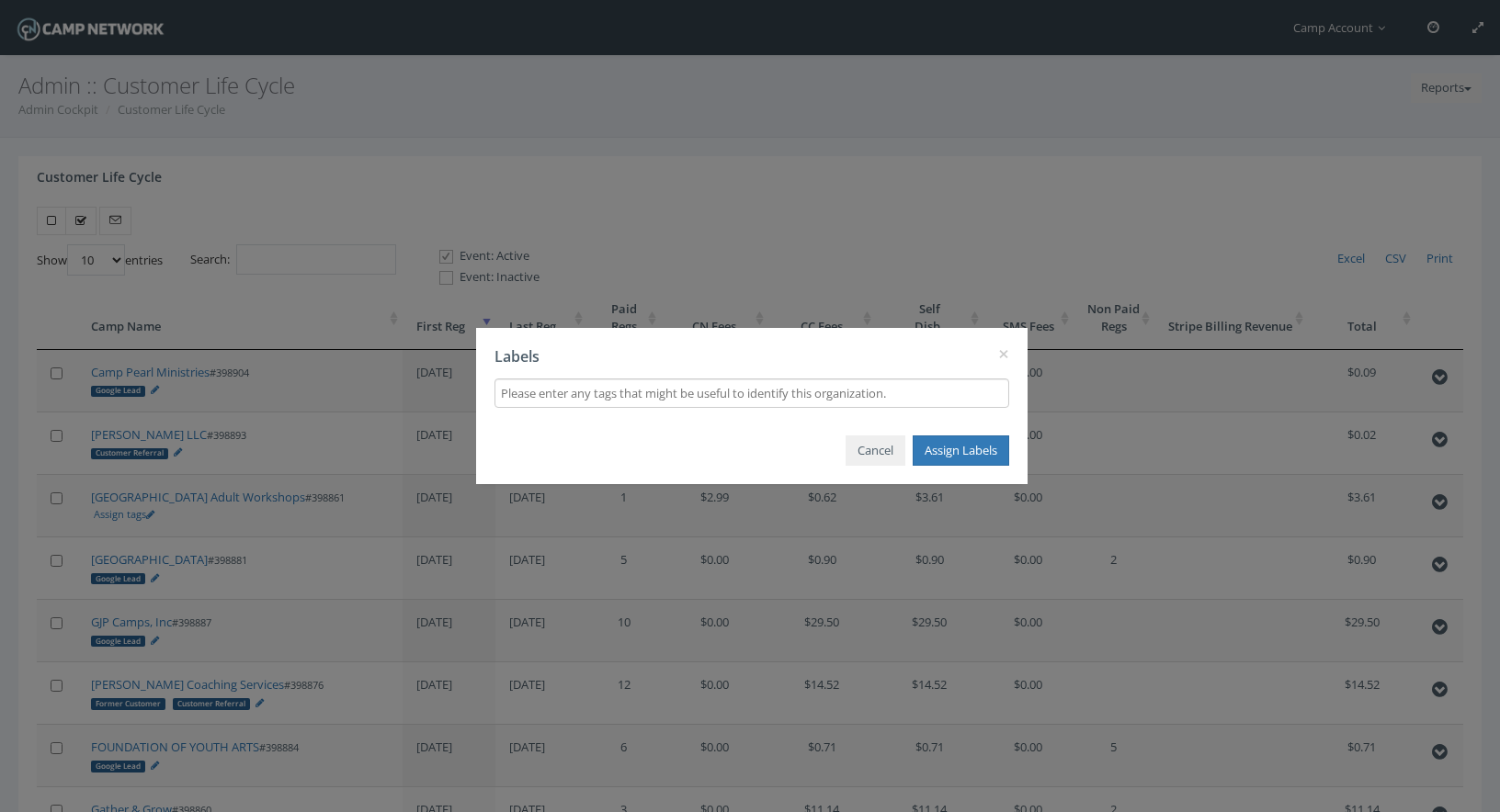
click at [556, 379] on div at bounding box center [751, 393] width 514 height 29
type input "Customer Referral"
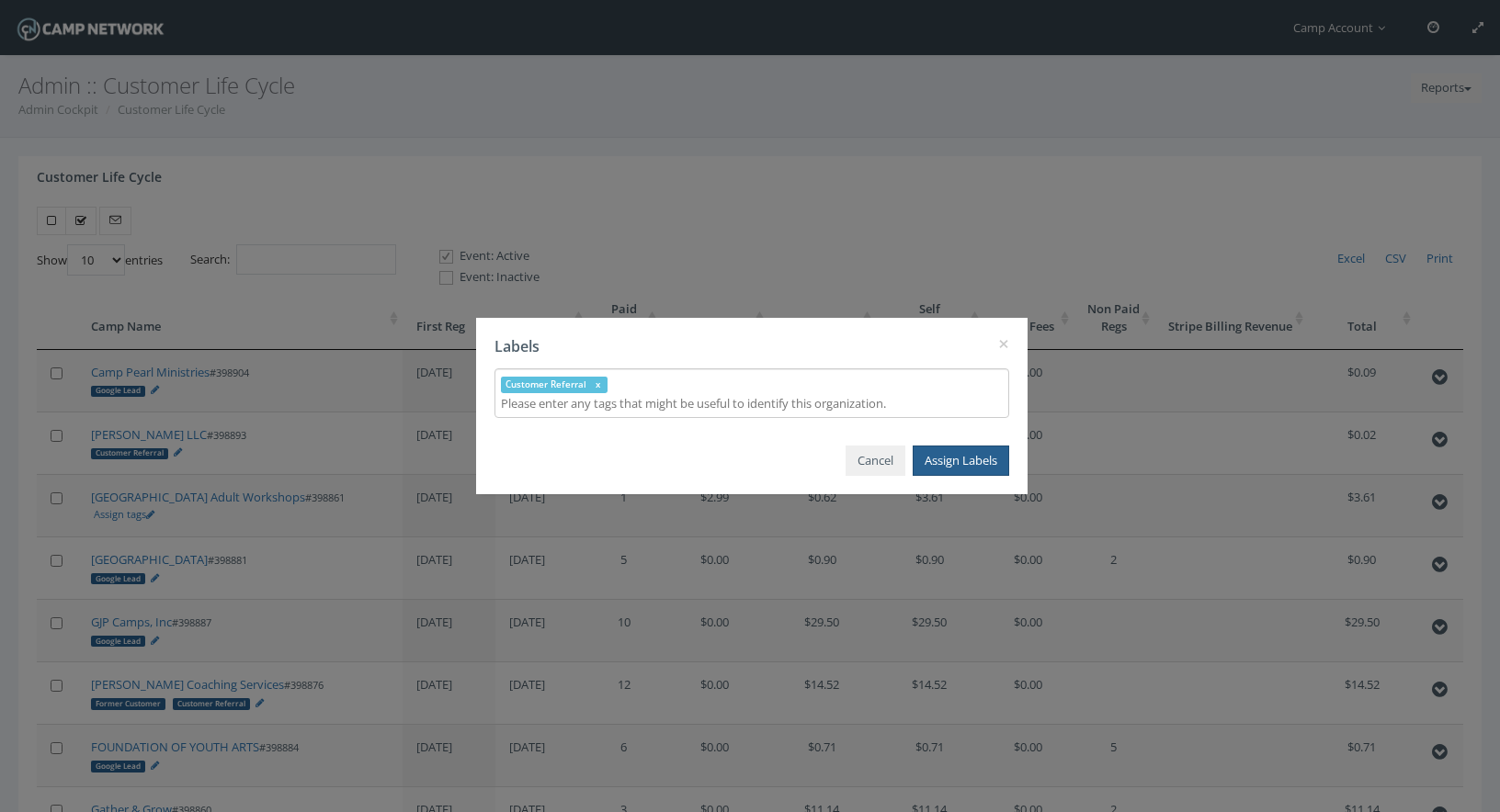
click at [953, 439] on div "× Labels Customer Referral Customer Referral Cancel Assign Labels" at bounding box center [751, 406] width 552 height 176
click at [855, 407] on input "text" at bounding box center [751, 403] width 502 height 21
type input "Former Customer"
click at [939, 456] on button "Assign Labels" at bounding box center [960, 460] width 96 height 30
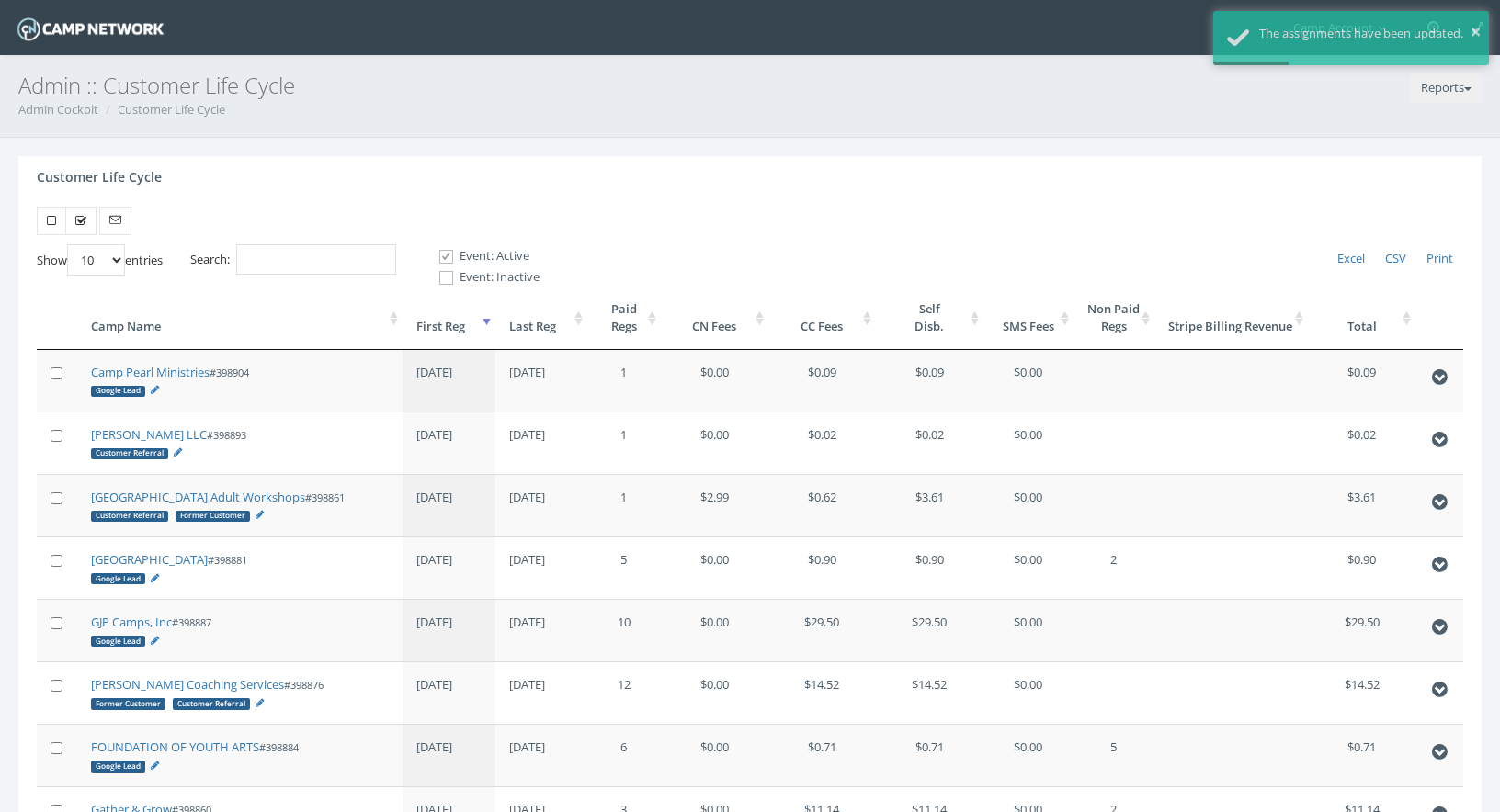
click at [116, 270] on select "10 25 50 100" at bounding box center [95, 261] width 58 height 31
select select "100"
click at [70, 245] on select "10 25 50 100" at bounding box center [95, 261] width 58 height 31
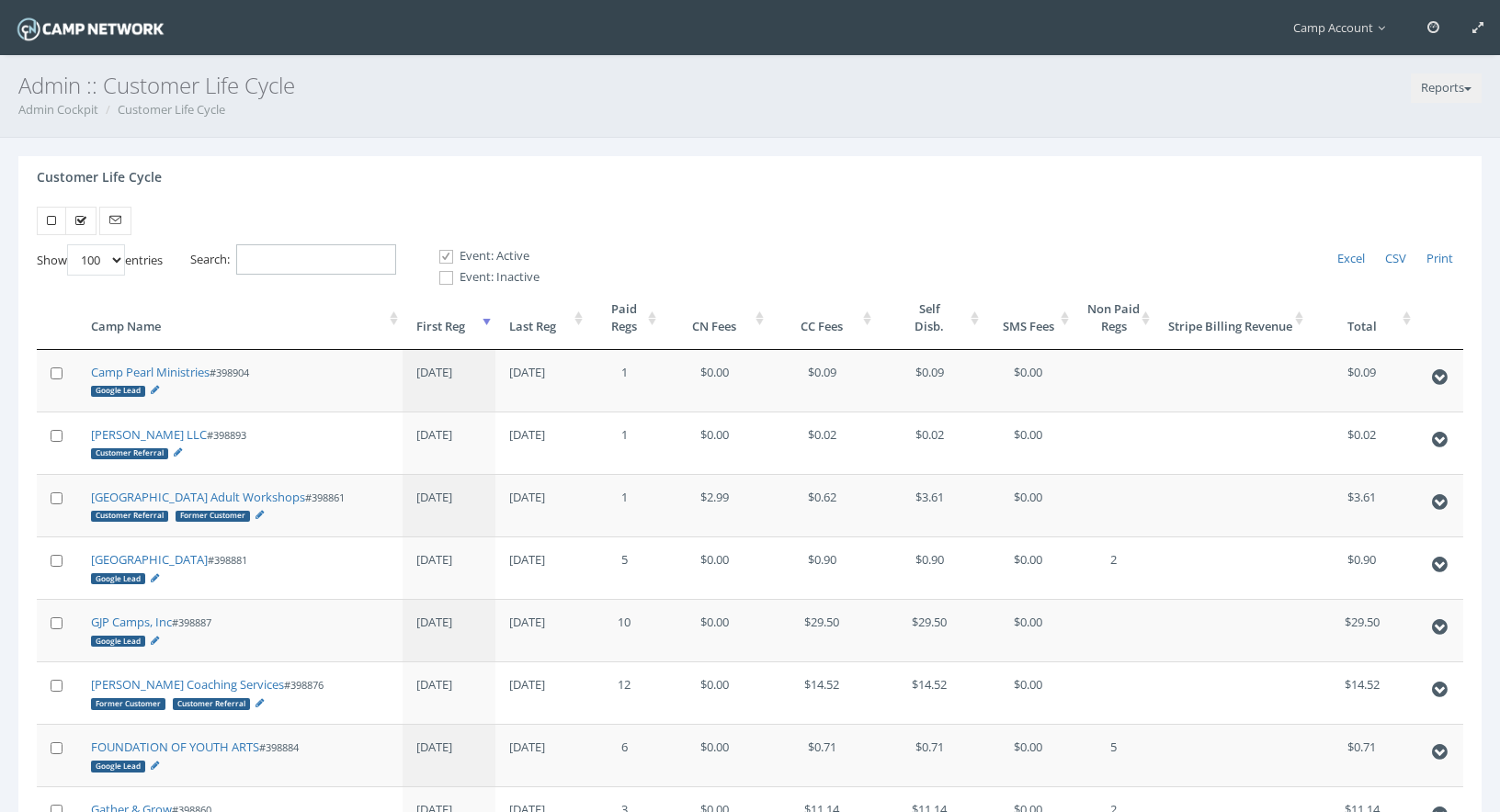
click at [304, 271] on input "Search:" at bounding box center [315, 260] width 160 height 30
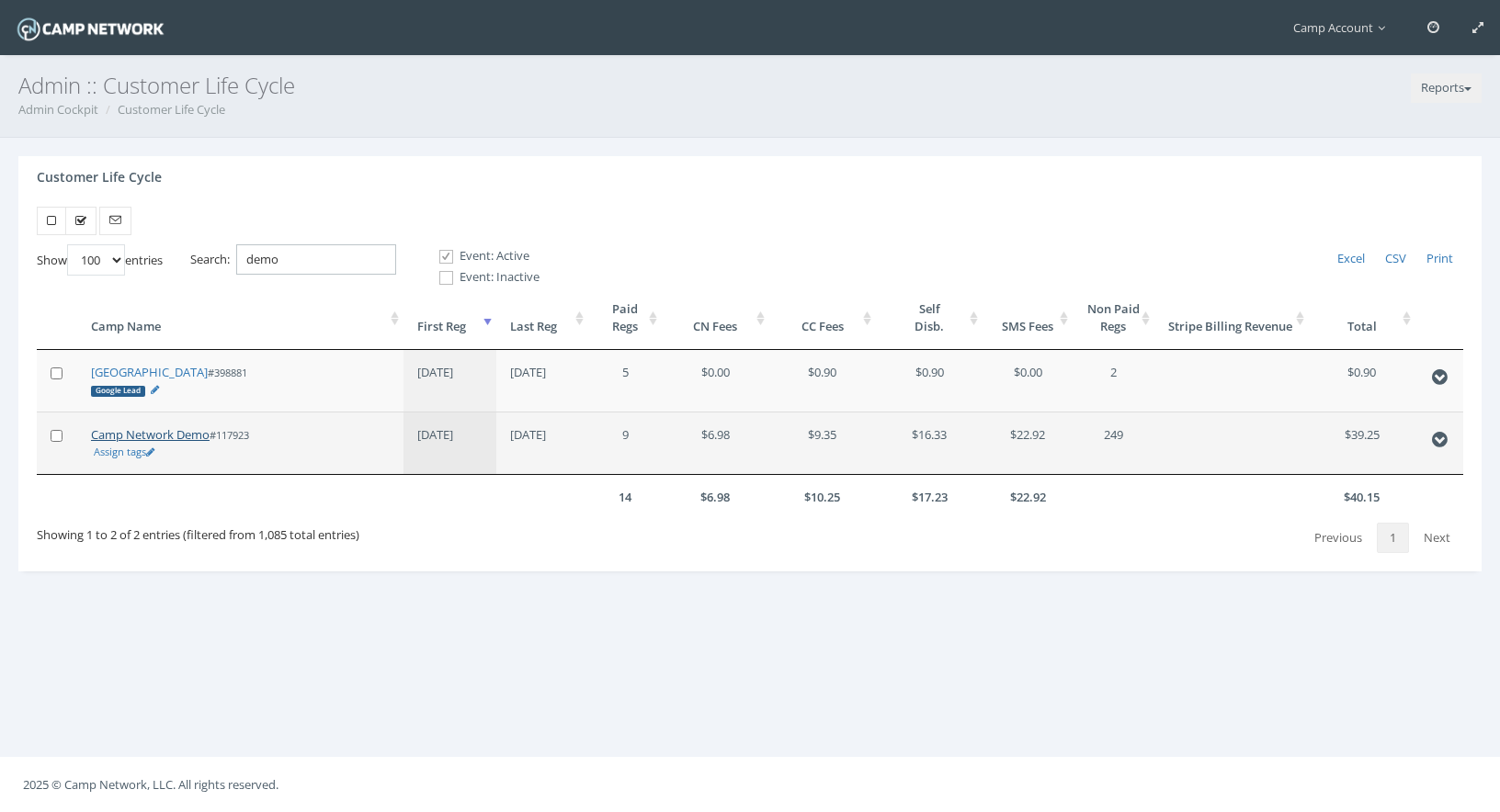
type input "demo"
click at [148, 430] on link "Camp Network Demo" at bounding box center [150, 434] width 119 height 17
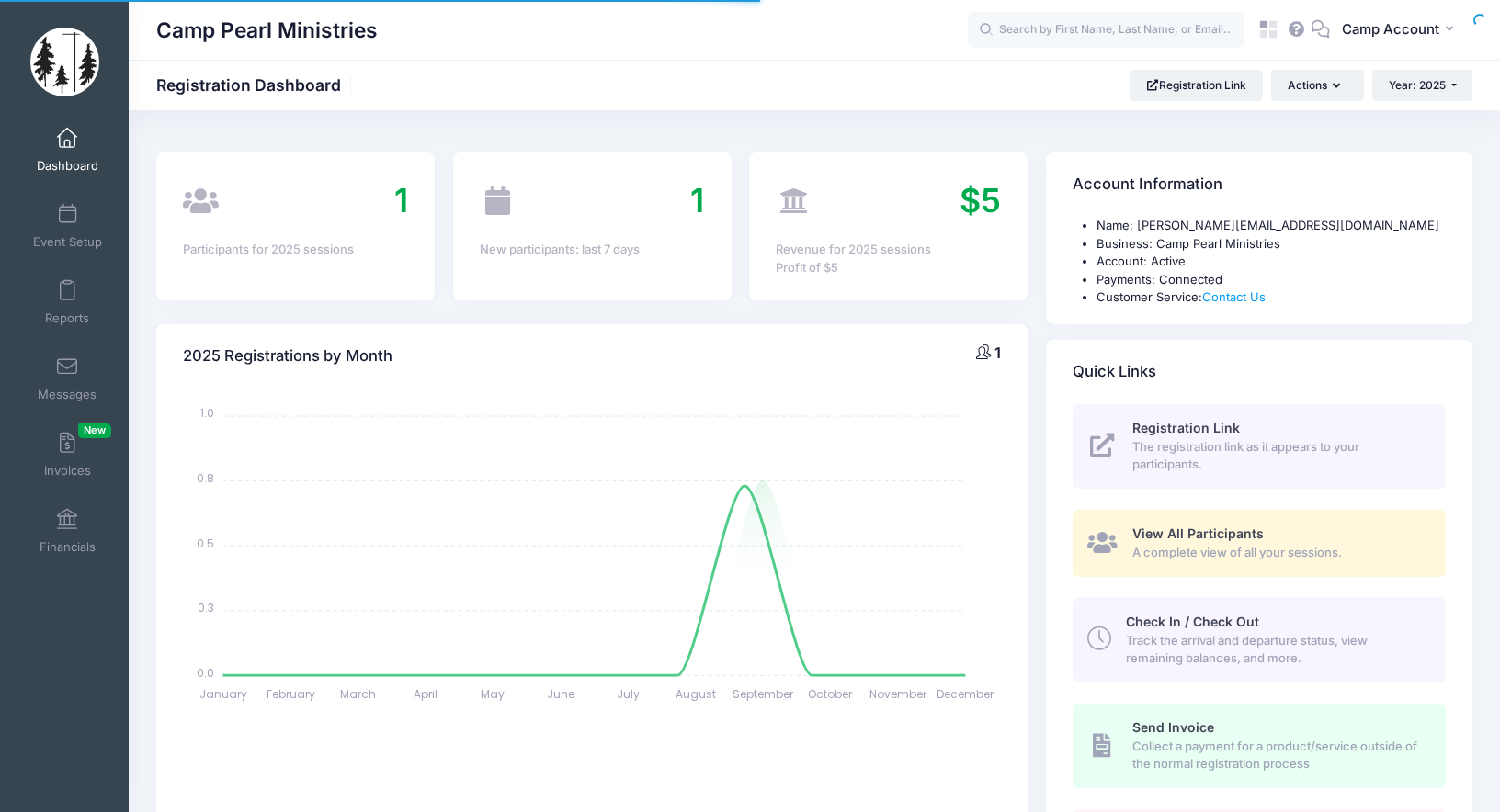
select select
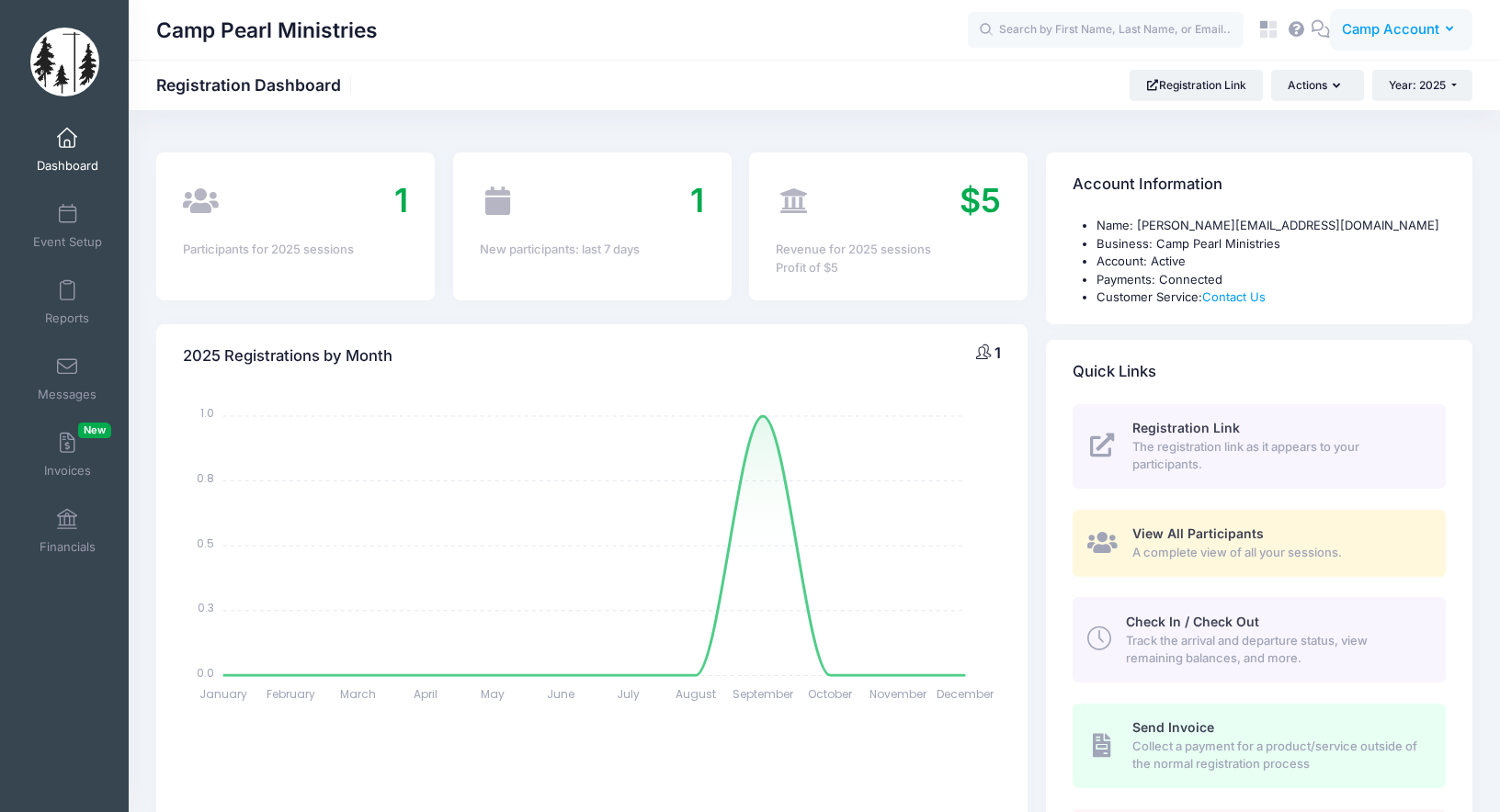
click at [1428, 43] on button "CA Camp Account" at bounding box center [1400, 29] width 142 height 42
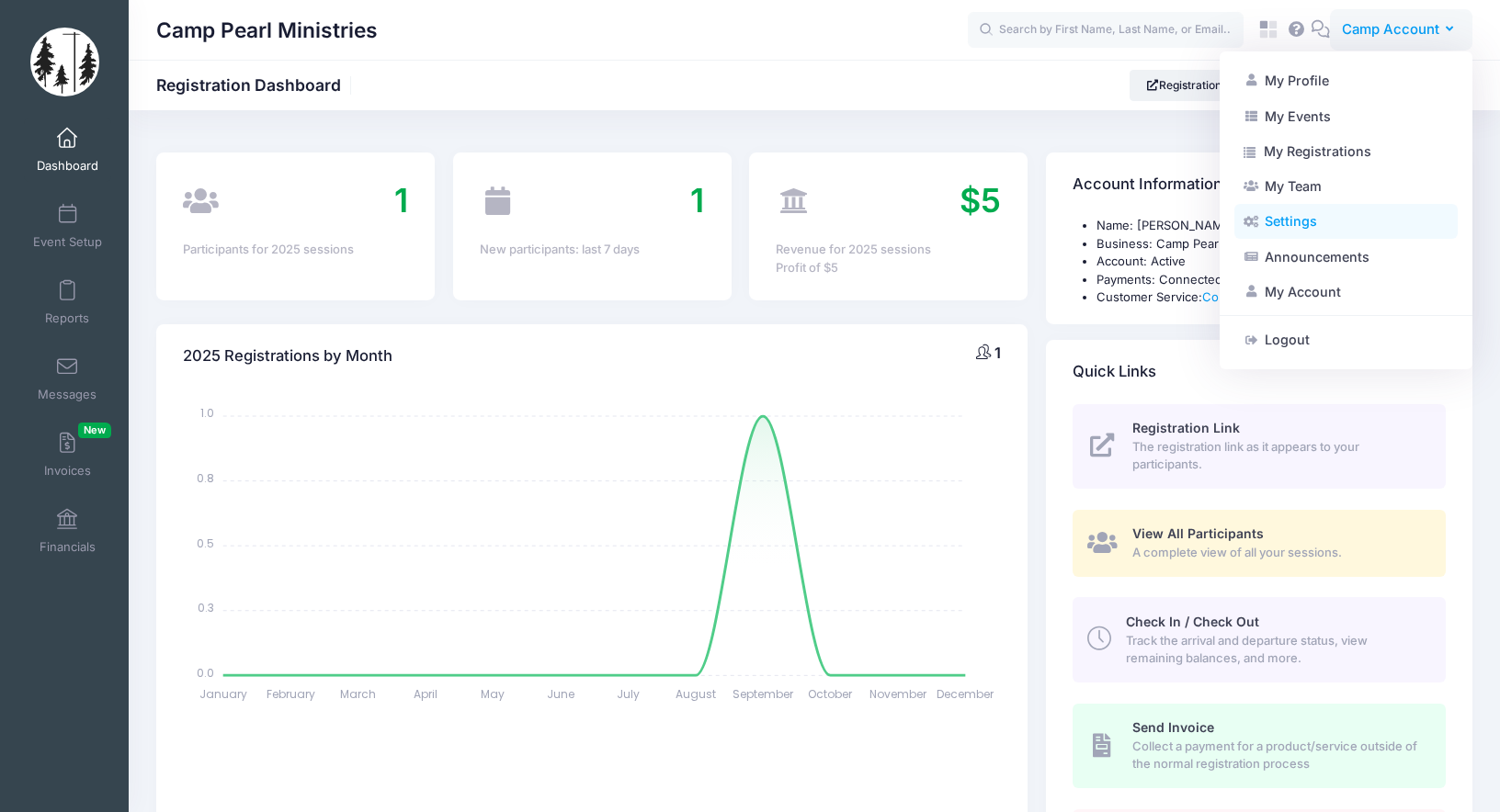
click at [1391, 229] on link "Settings" at bounding box center [1346, 221] width 223 height 35
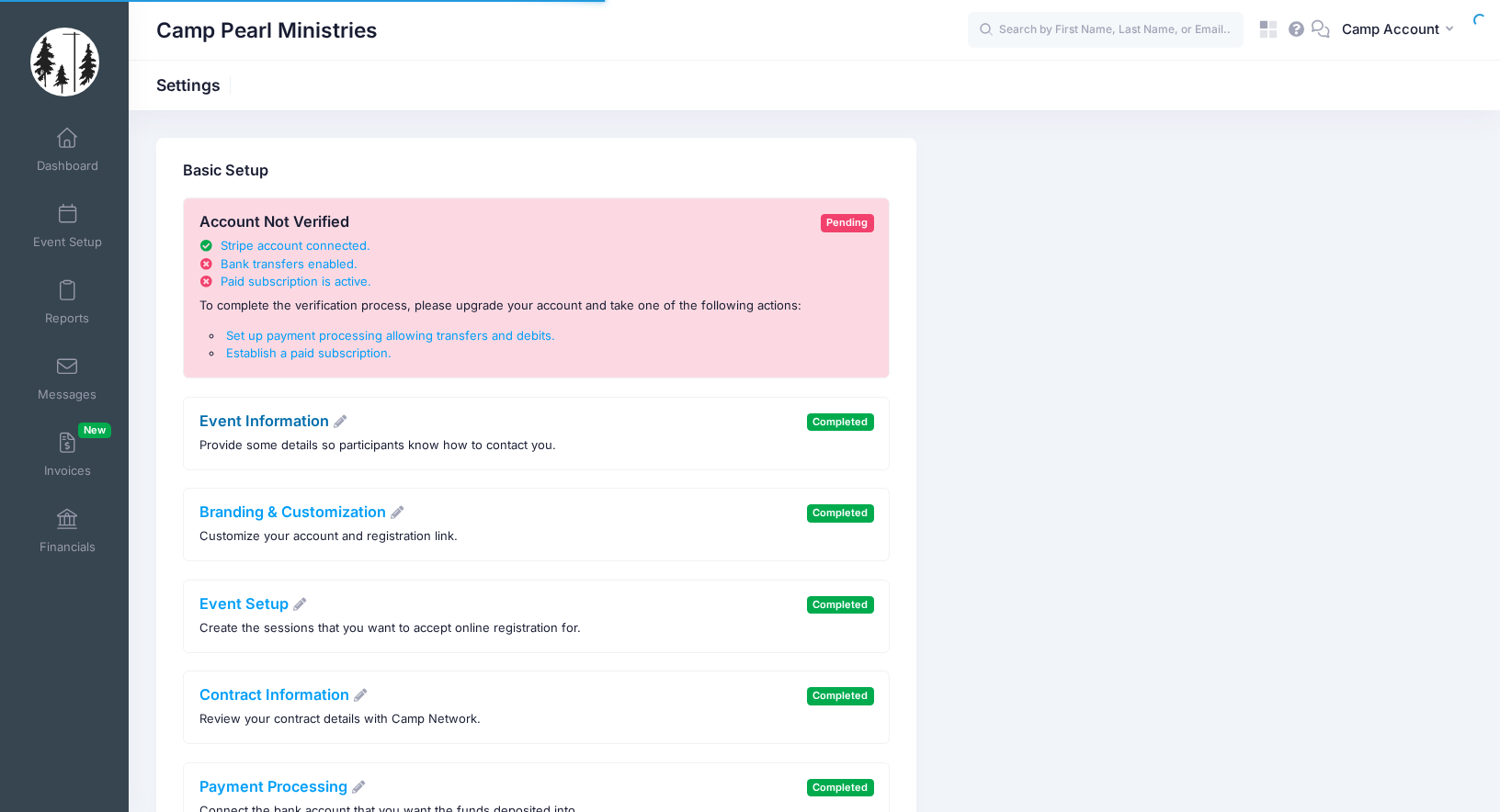
click at [281, 424] on link "Event Information" at bounding box center [274, 420] width 149 height 19
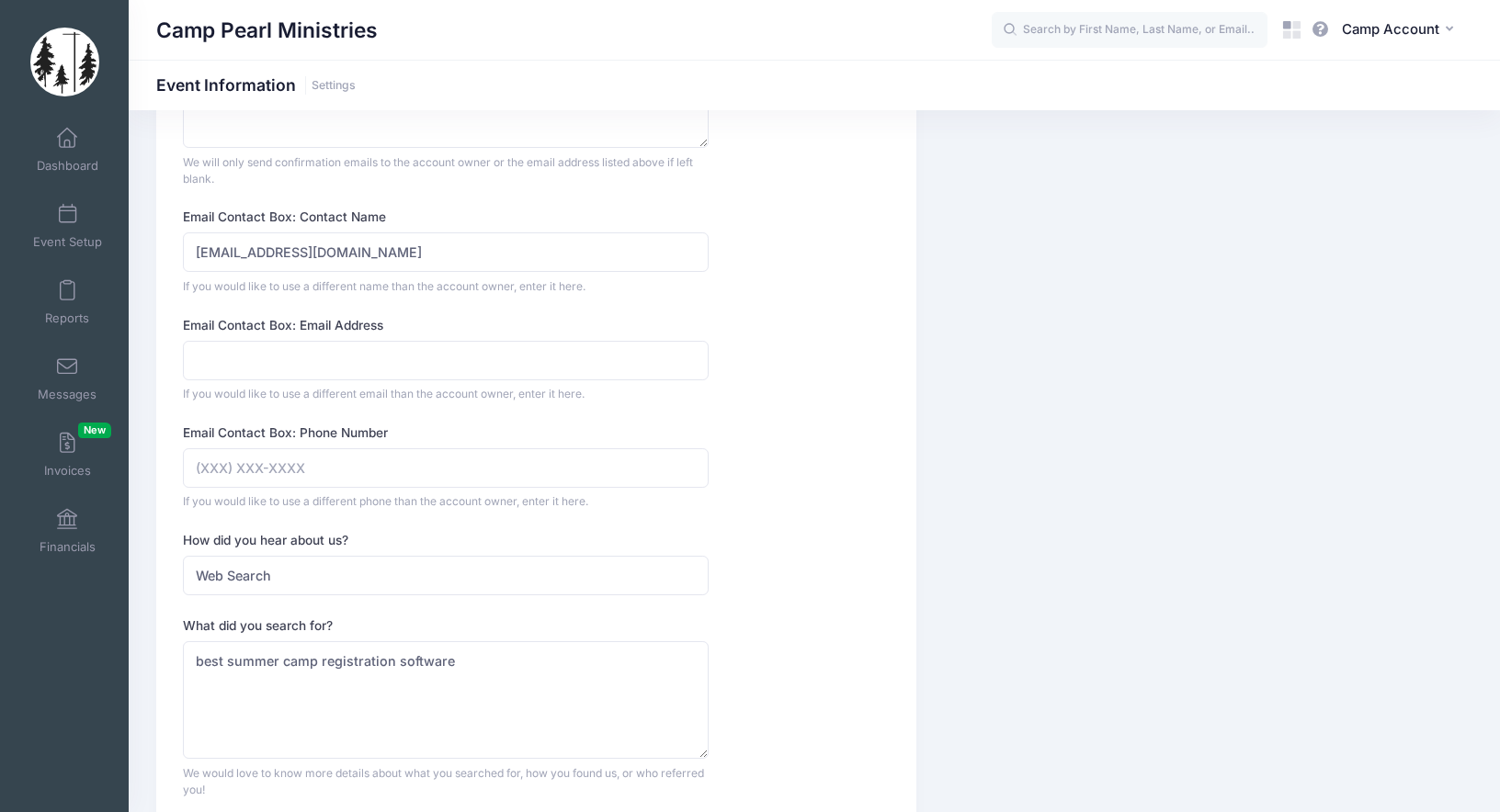
scroll to position [1716, 0]
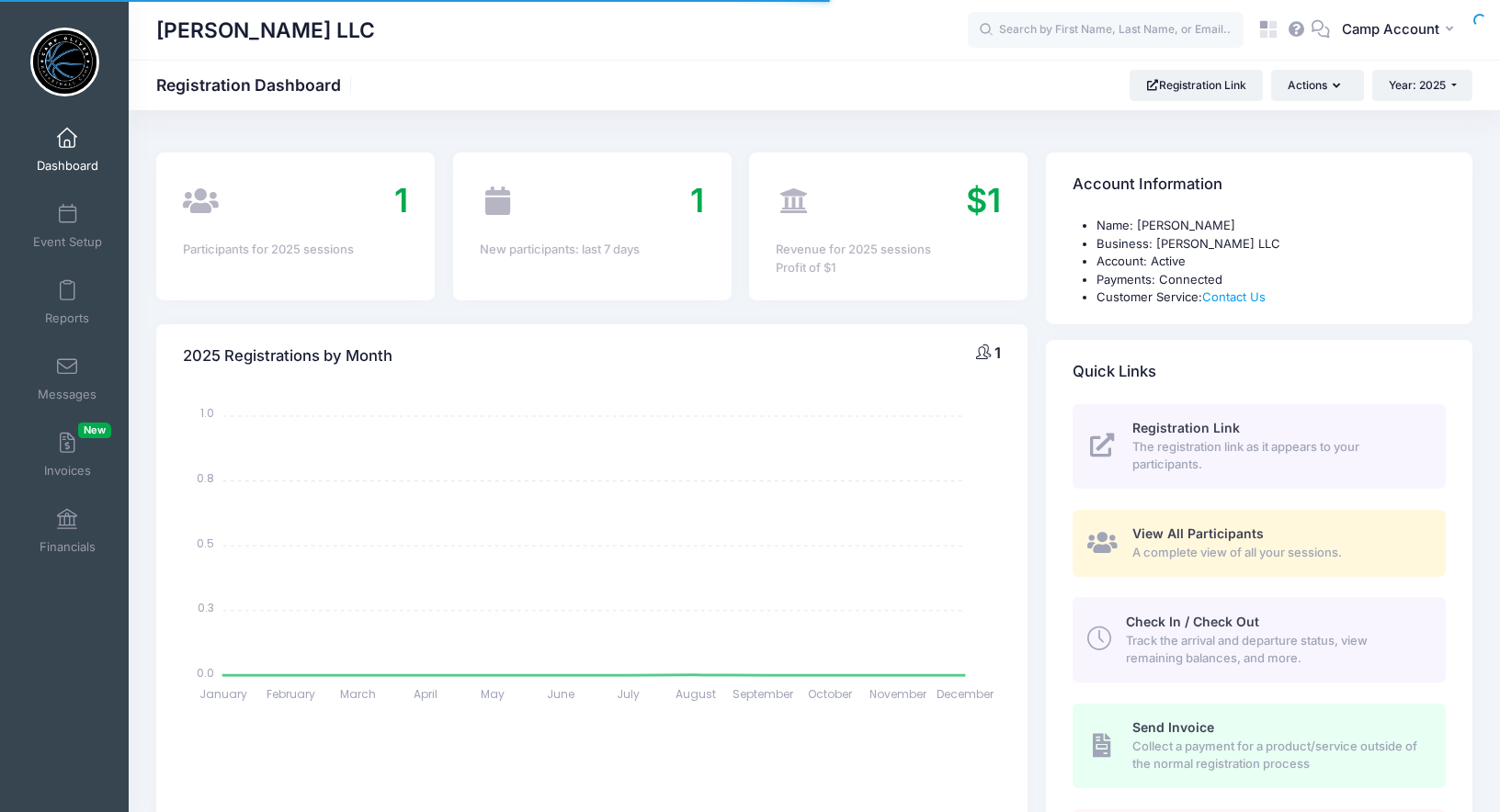
select select
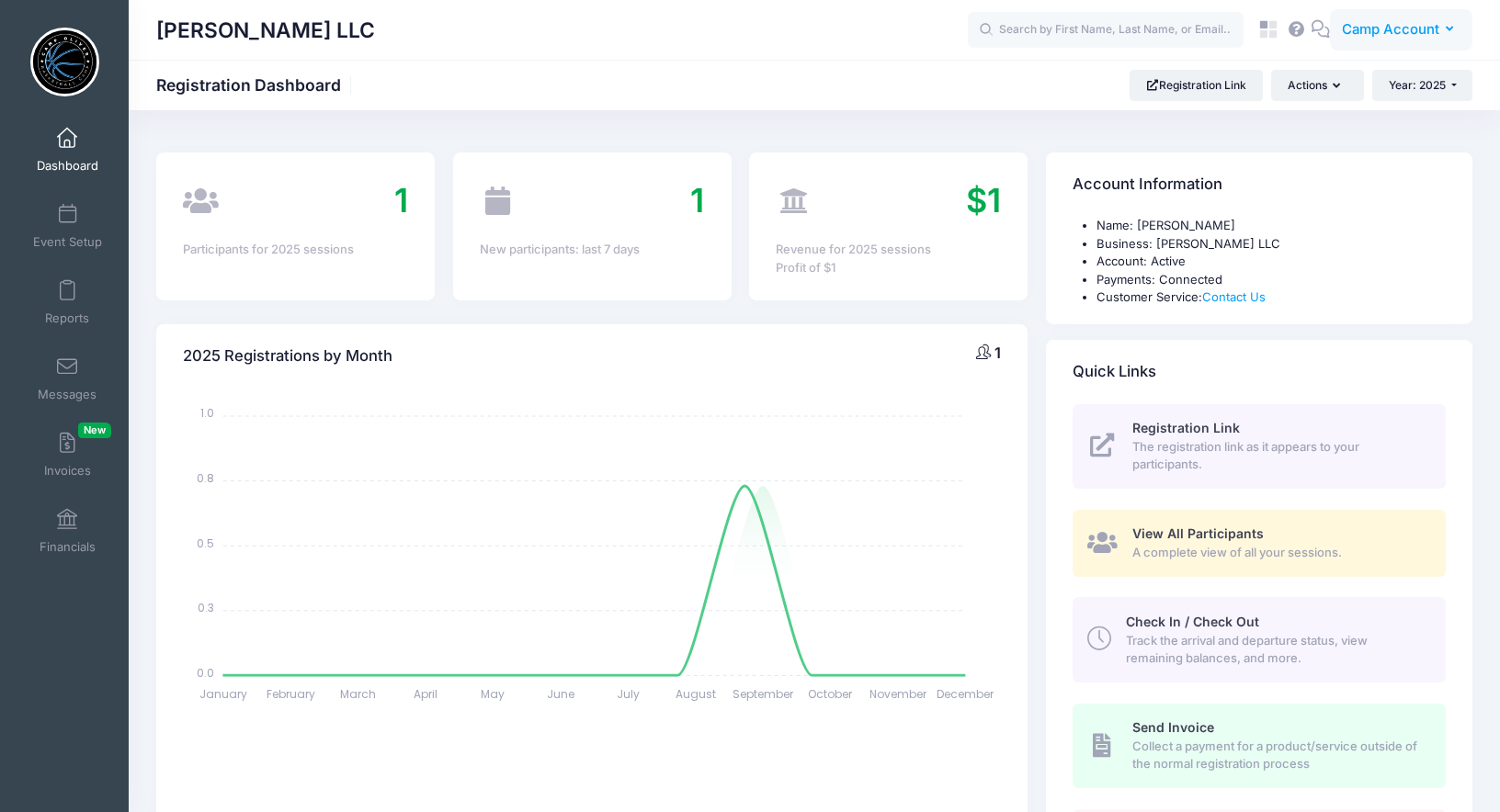
click at [1371, 36] on span "Camp Account" at bounding box center [1390, 29] width 97 height 21
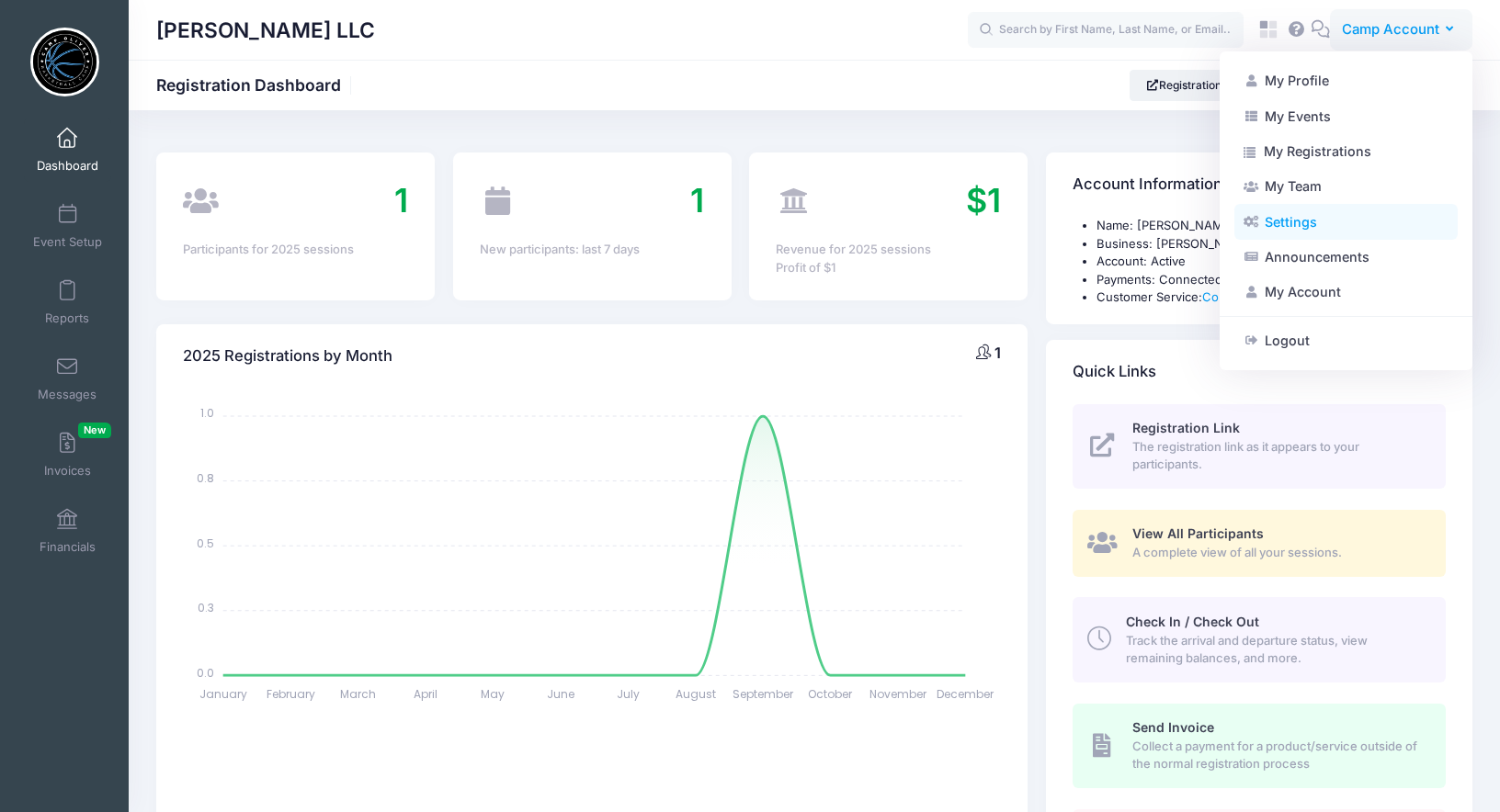
click at [1364, 216] on link "Settings" at bounding box center [1346, 221] width 223 height 35
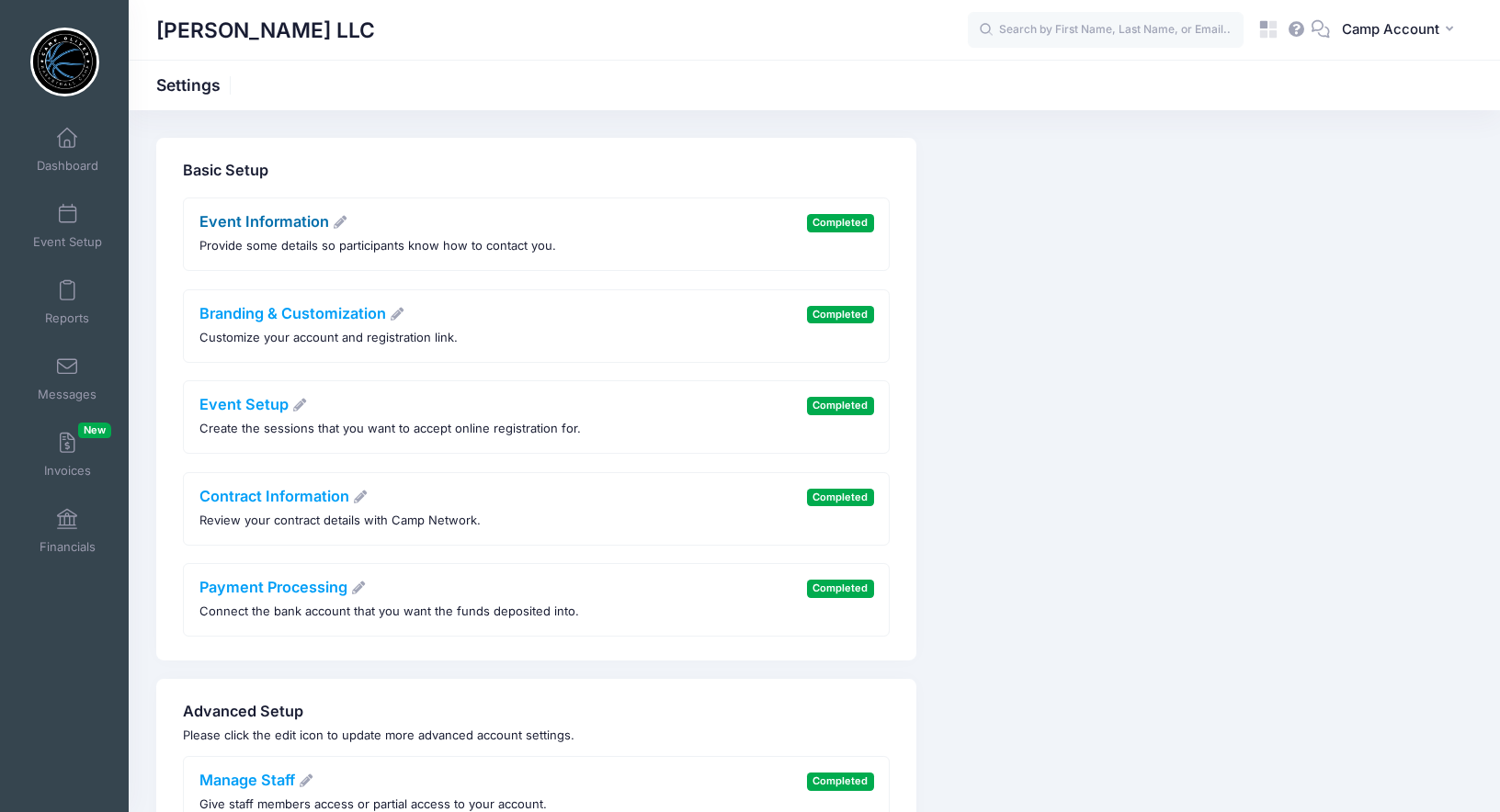
click at [265, 230] on link "Event Information" at bounding box center [274, 221] width 149 height 19
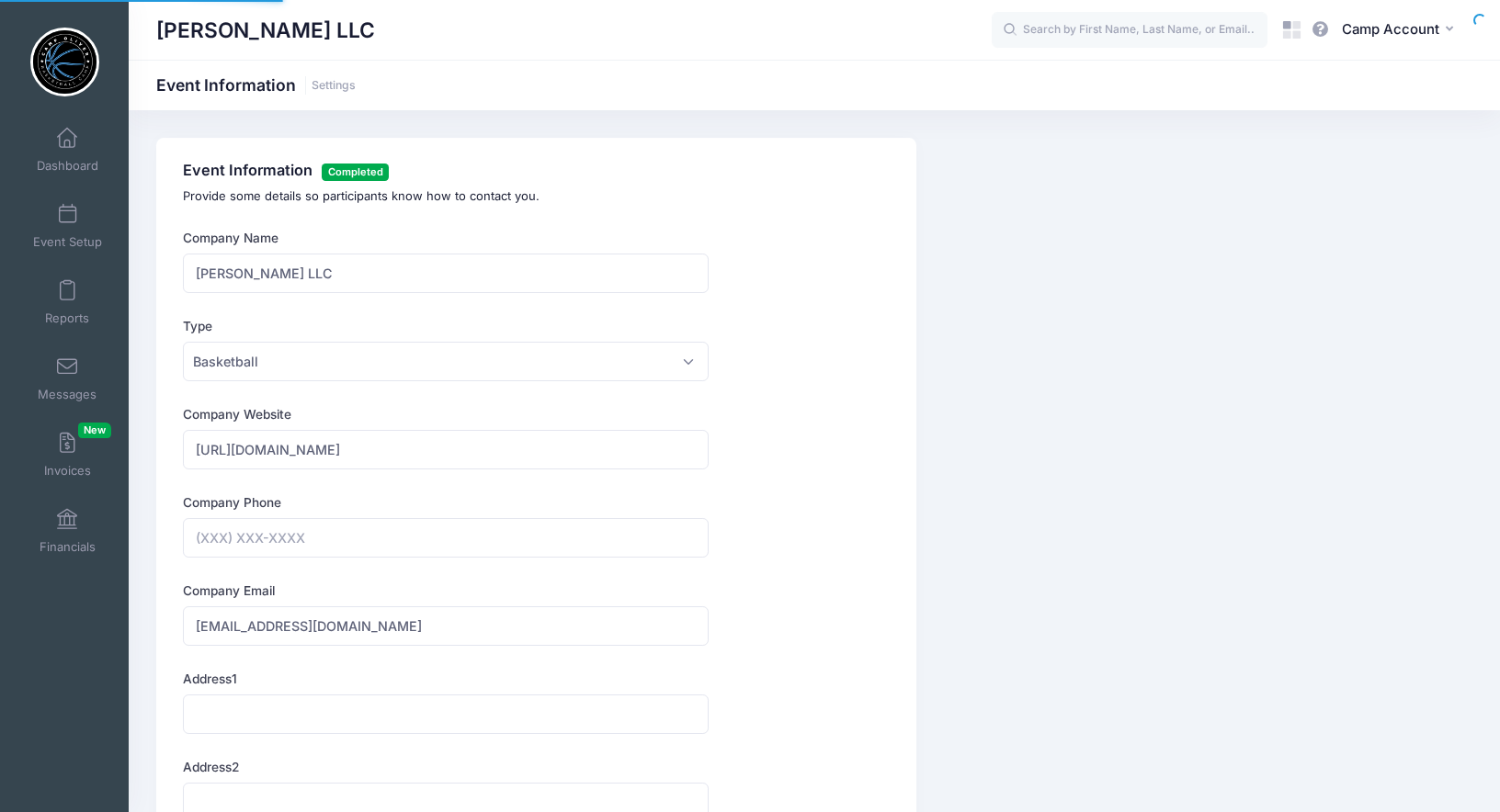
type input "[PHONE_NUMBER]"
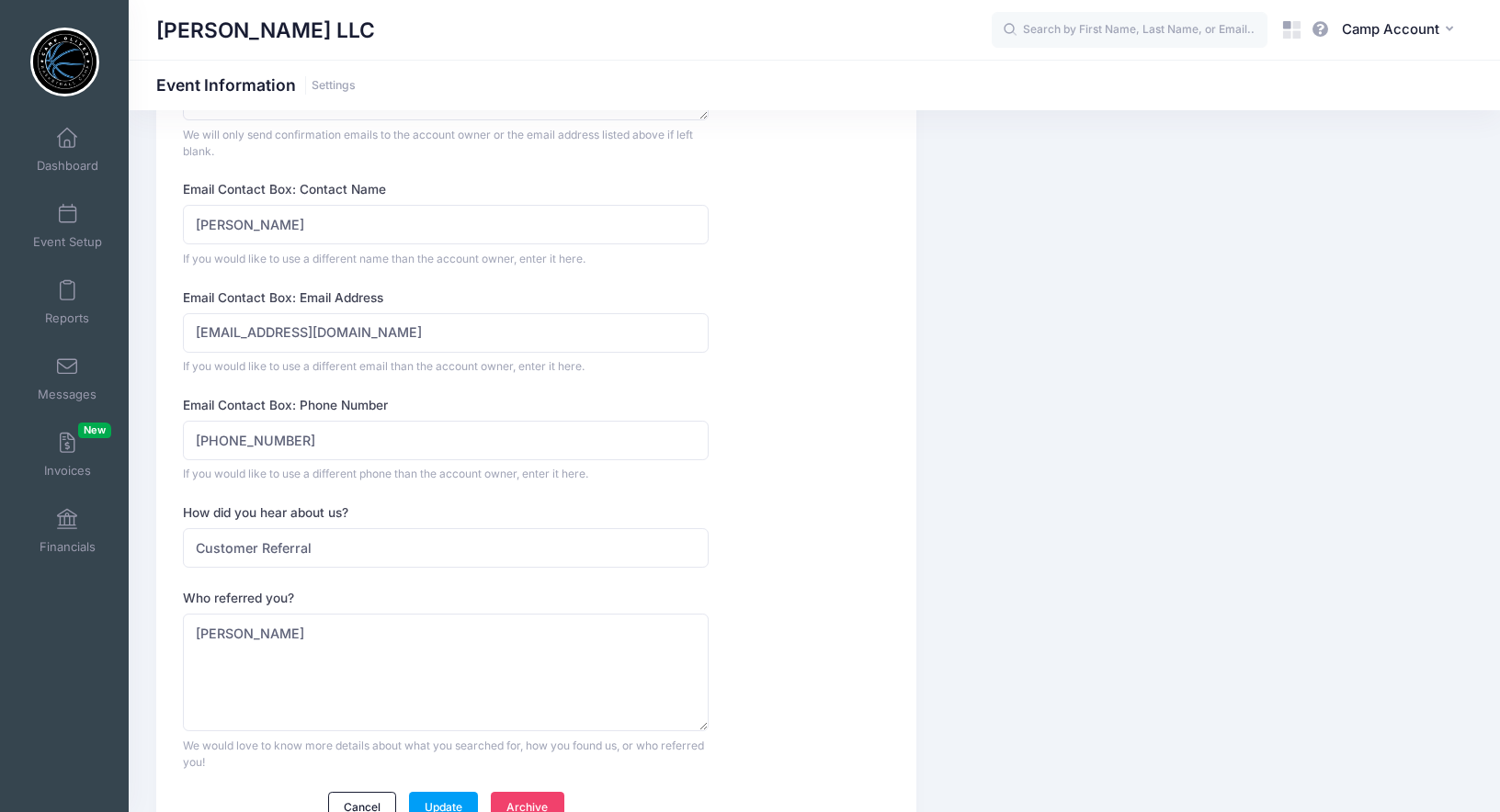
scroll to position [1716, 0]
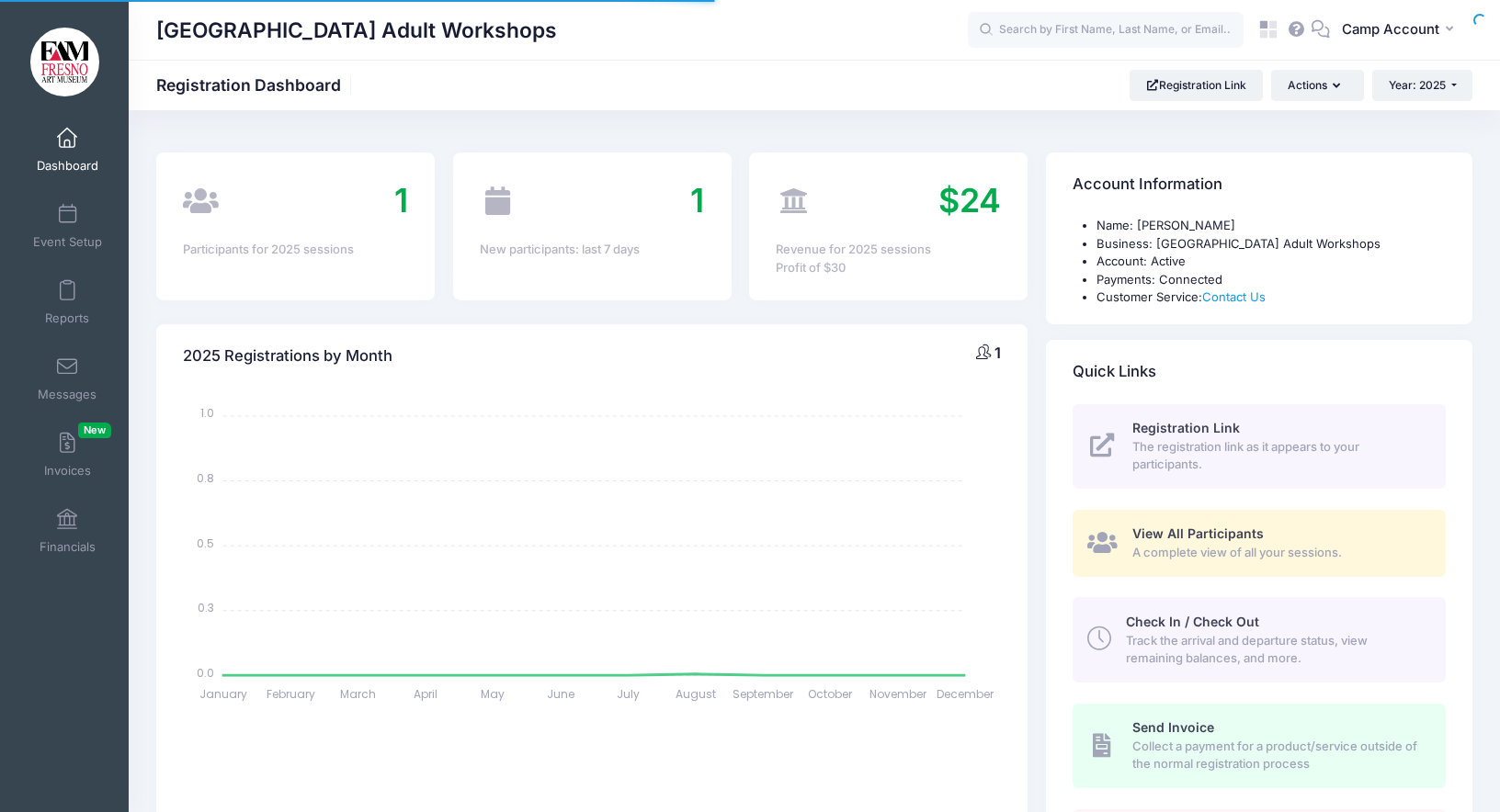
select select
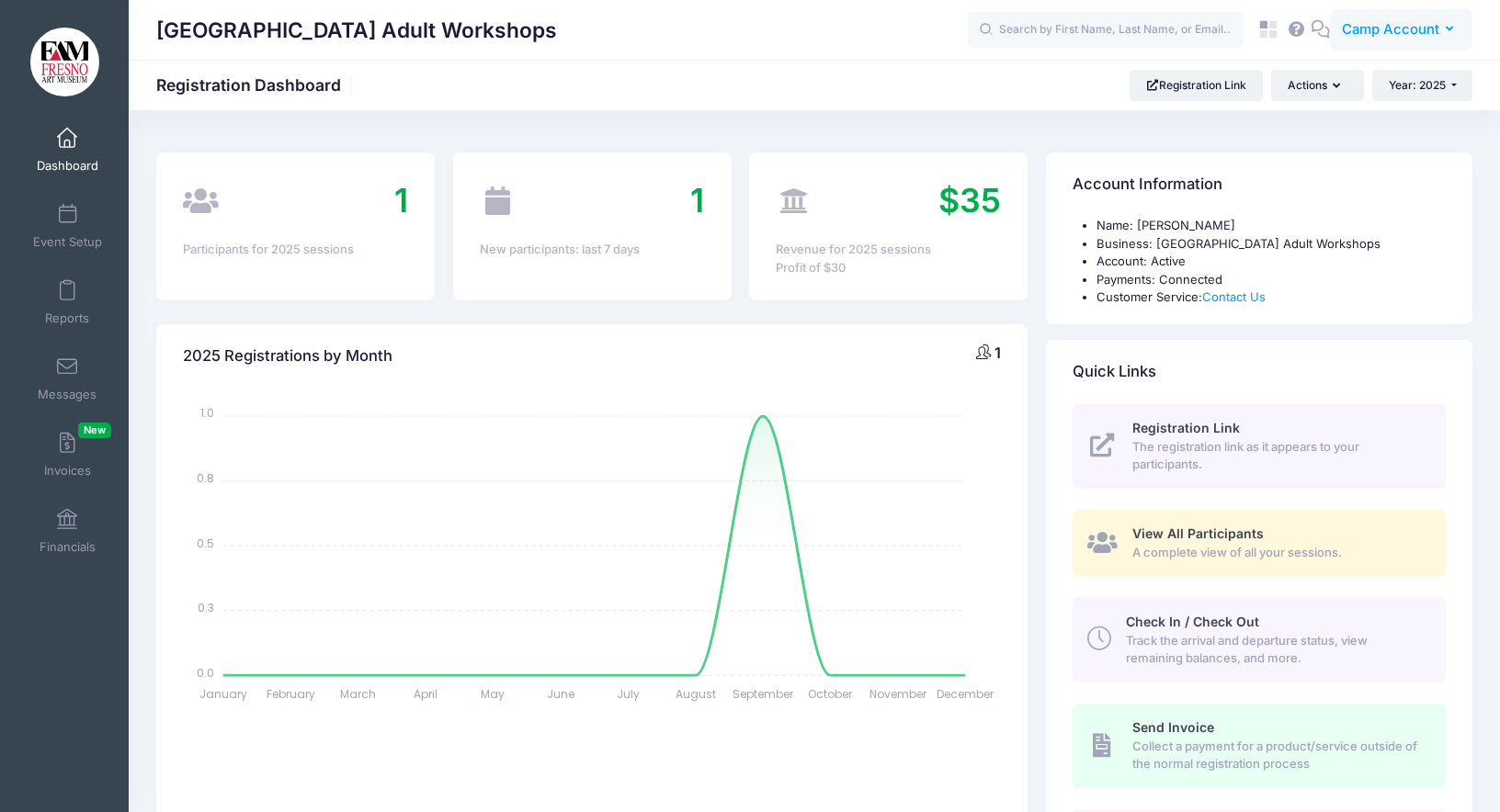
click at [1405, 32] on span "Camp Account" at bounding box center [1390, 29] width 97 height 21
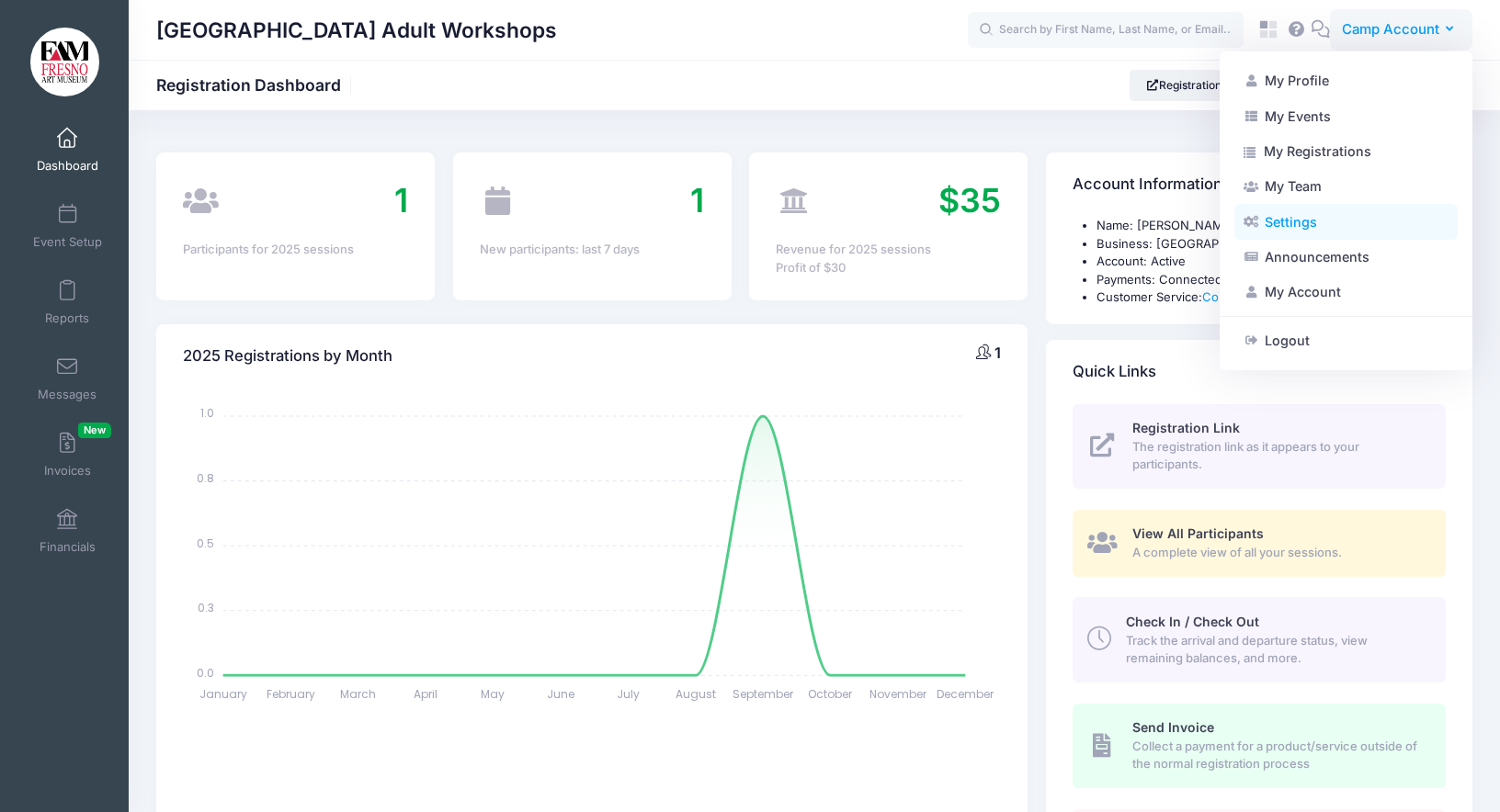
click at [1367, 221] on link "Settings" at bounding box center [1346, 221] width 223 height 35
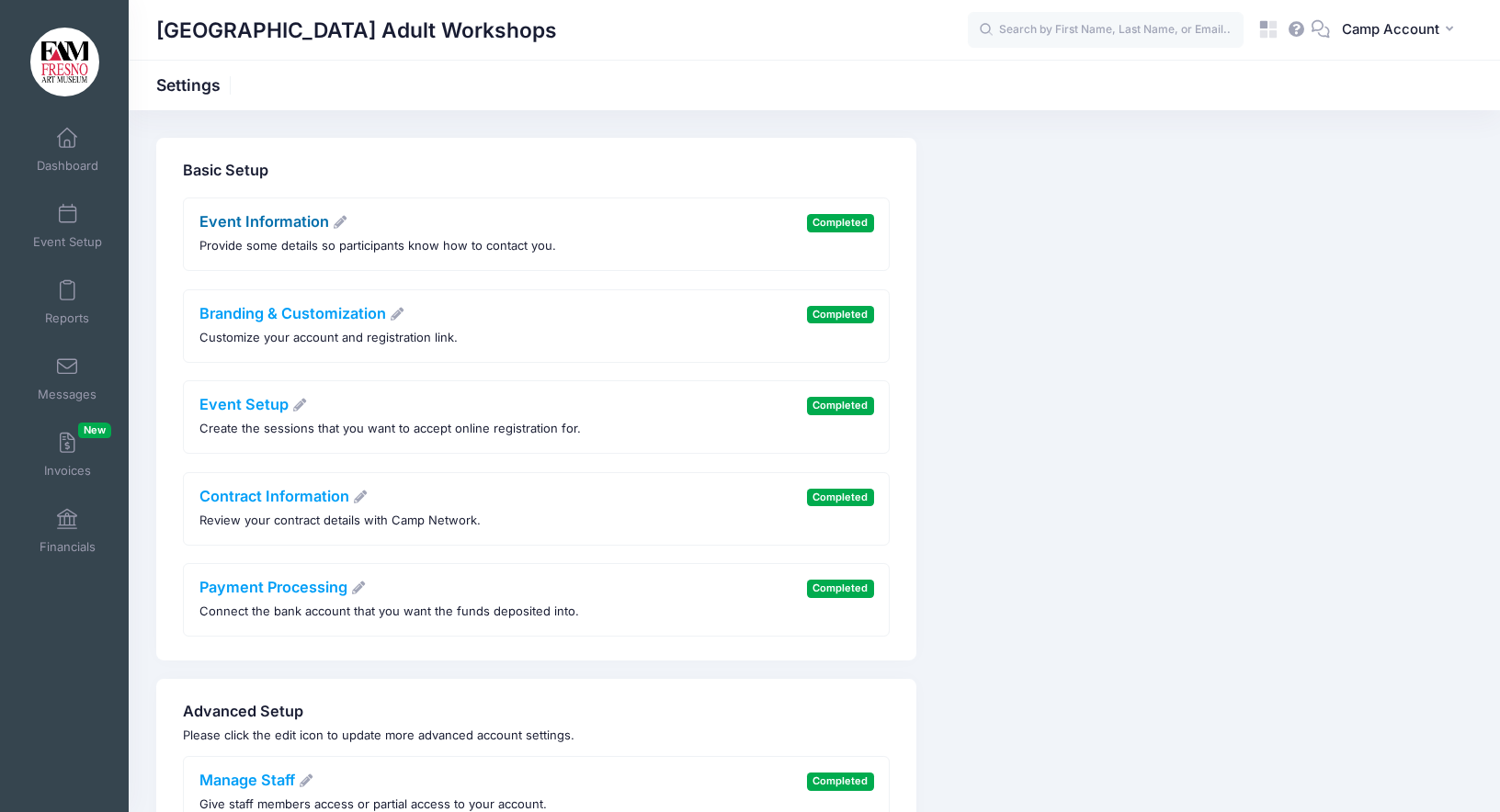
click at [266, 229] on link "Event Information" at bounding box center [274, 221] width 149 height 19
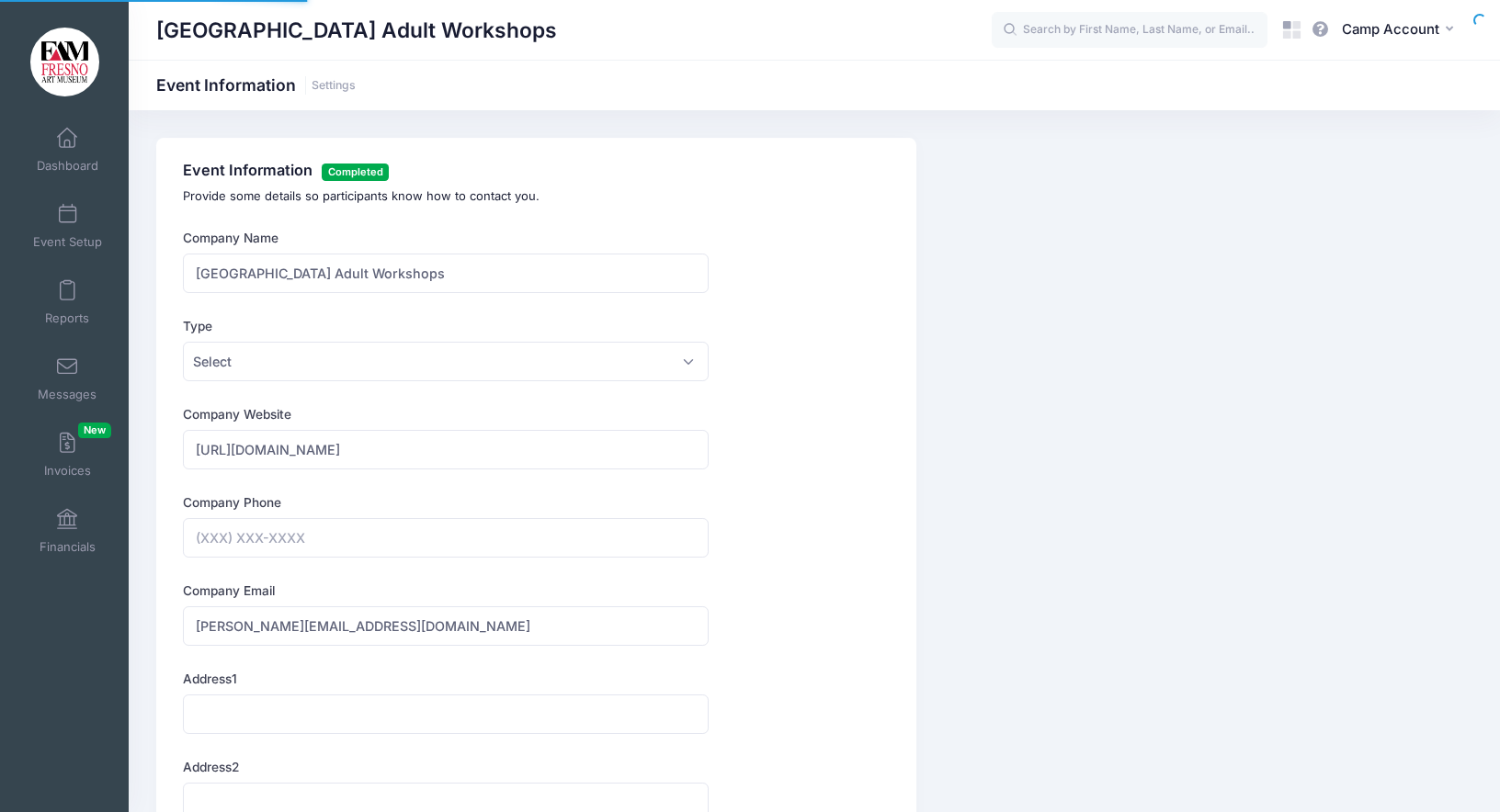
type input "[PHONE_NUMBER]"
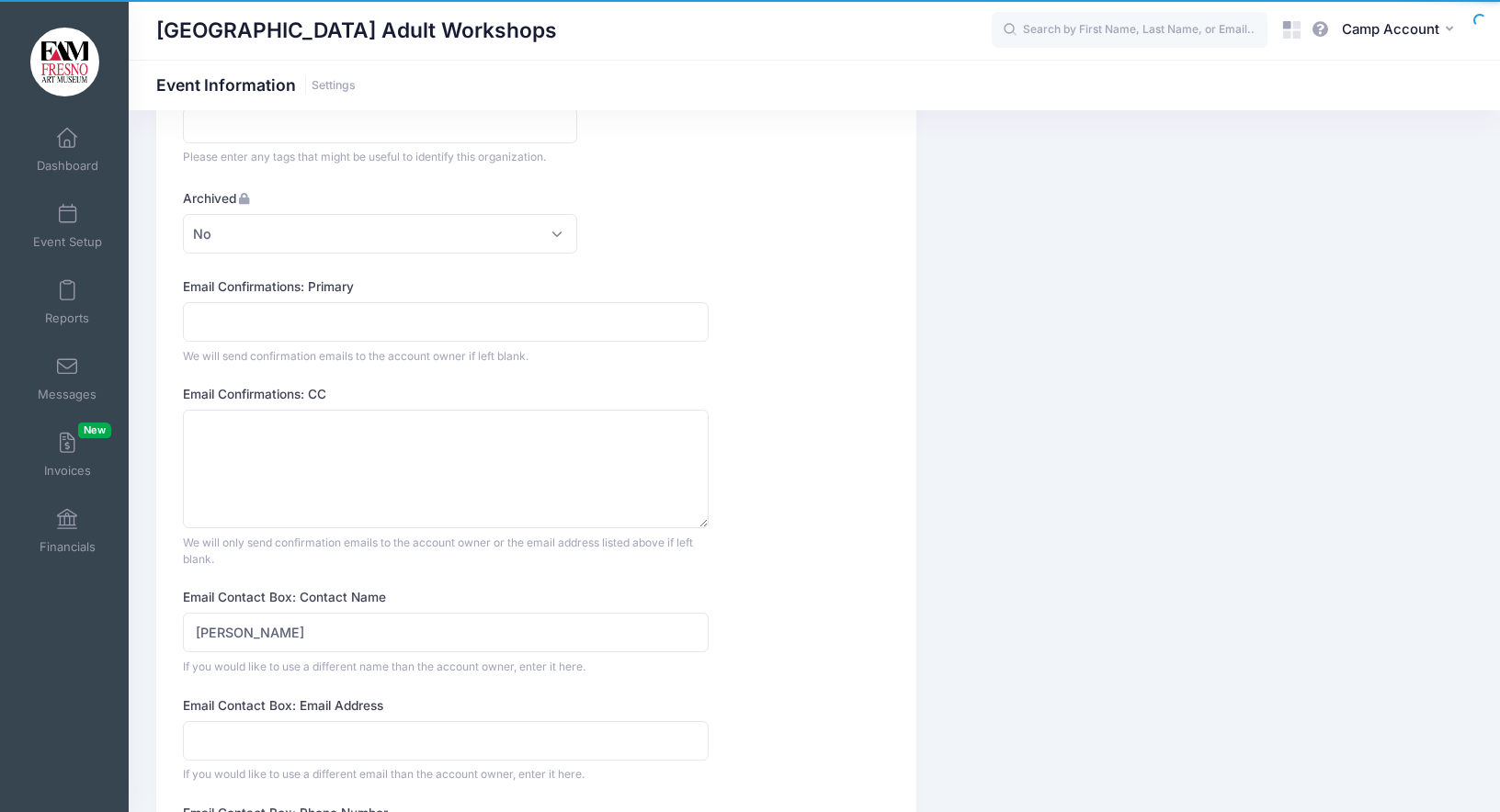
scroll to position [1645, 0]
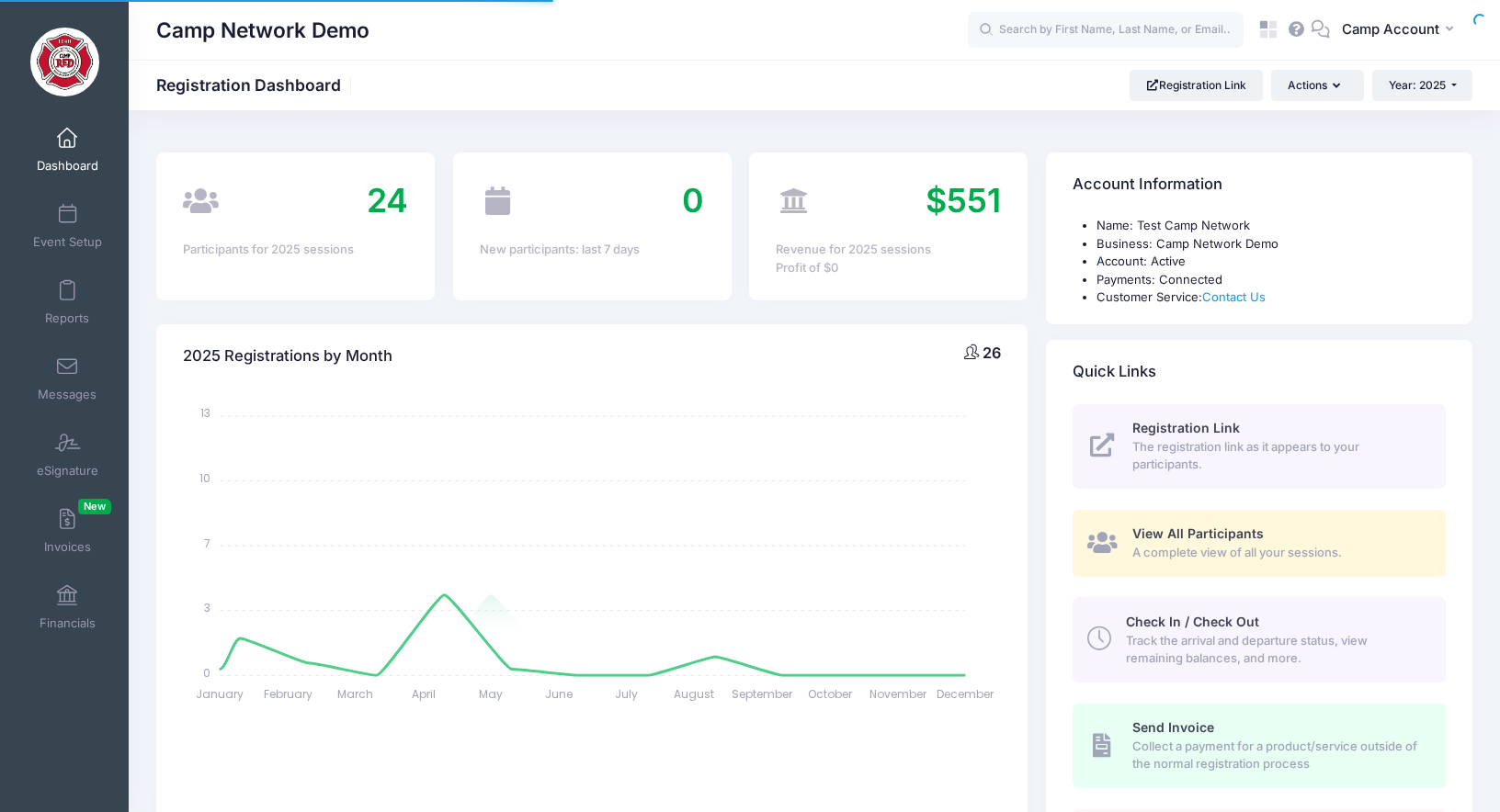
select select
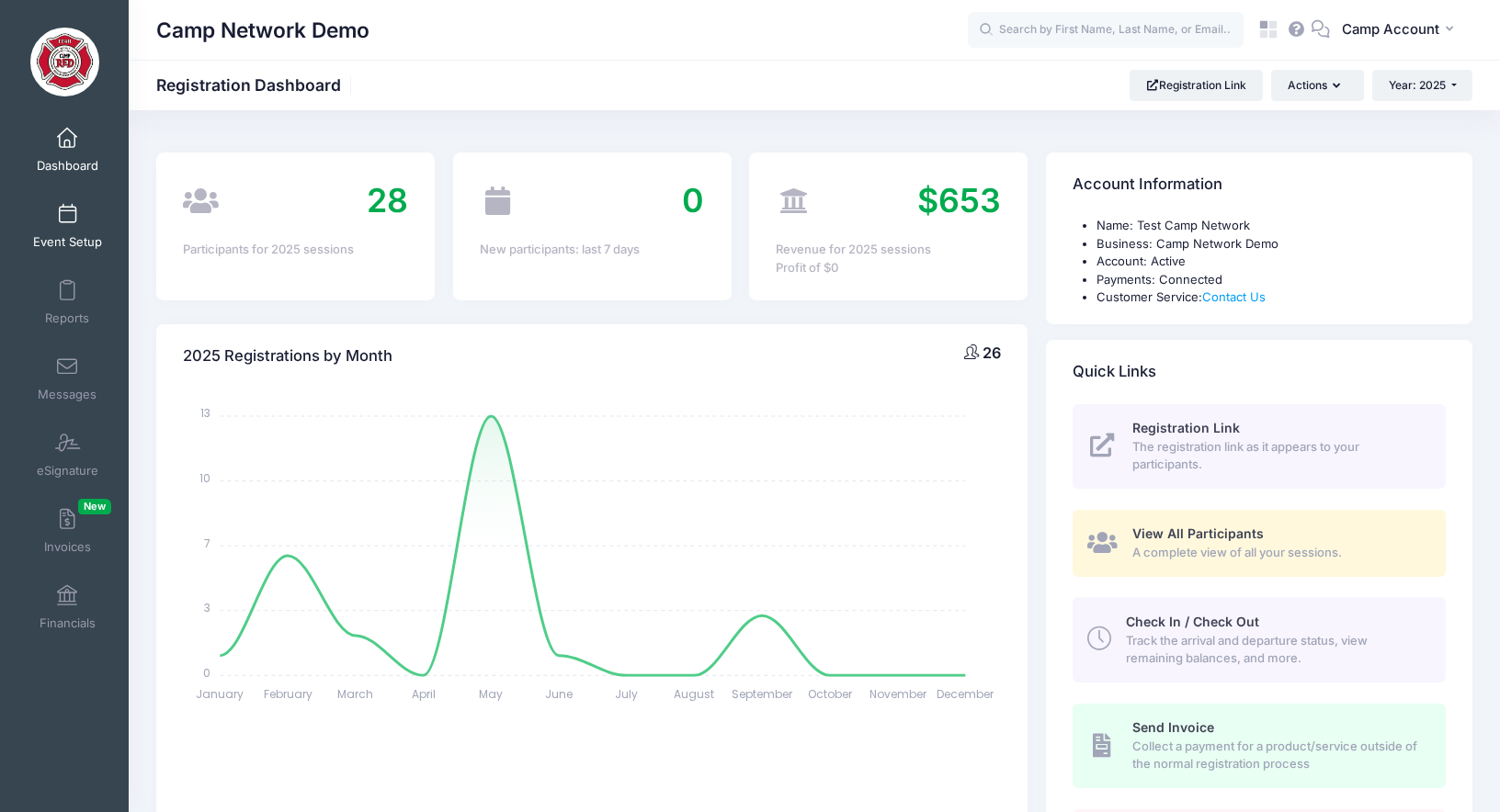
click at [47, 234] on span "Event Setup" at bounding box center [68, 242] width 69 height 16
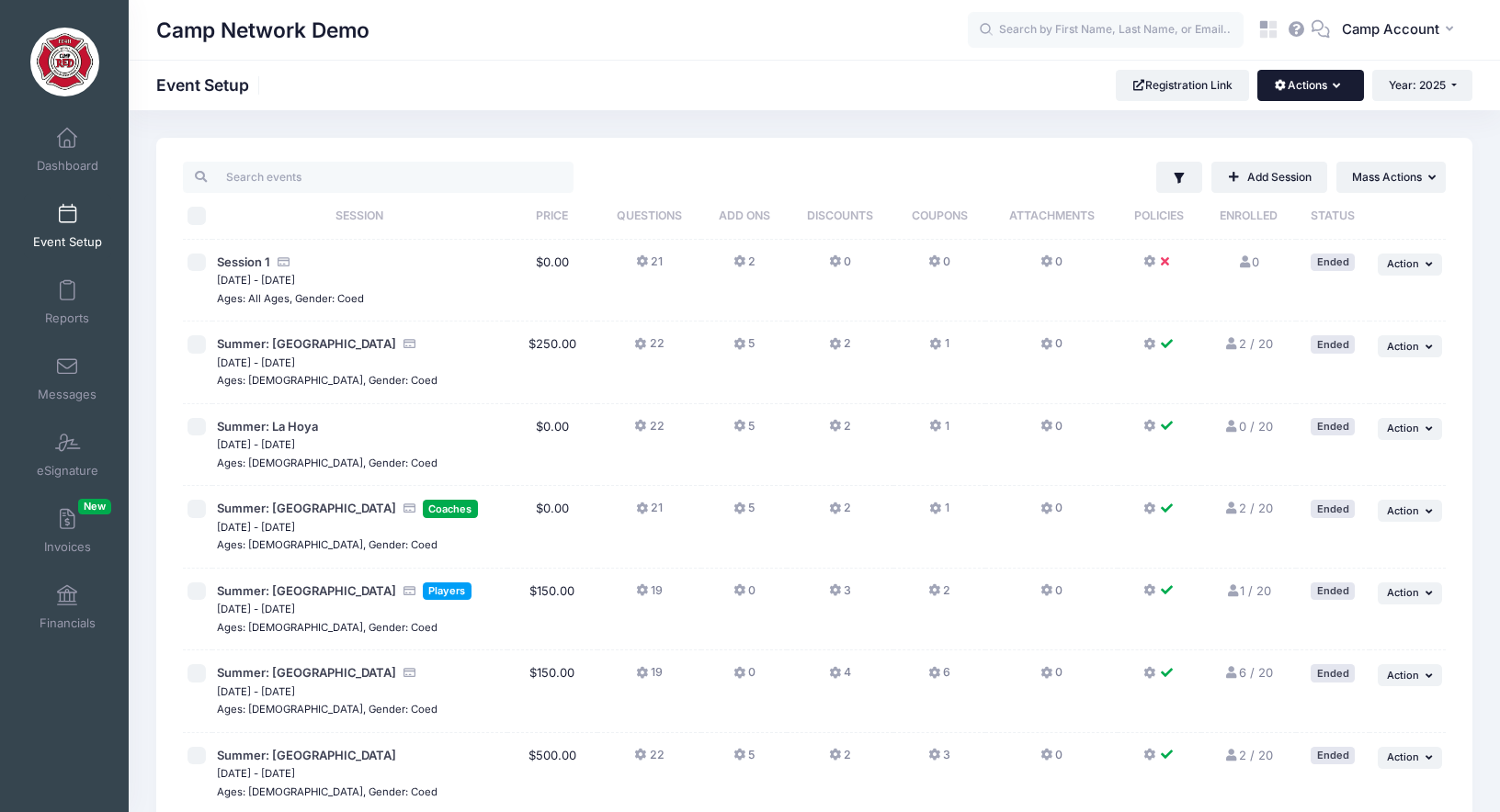
click at [1283, 89] on button "Actions" at bounding box center [1310, 85] width 106 height 31
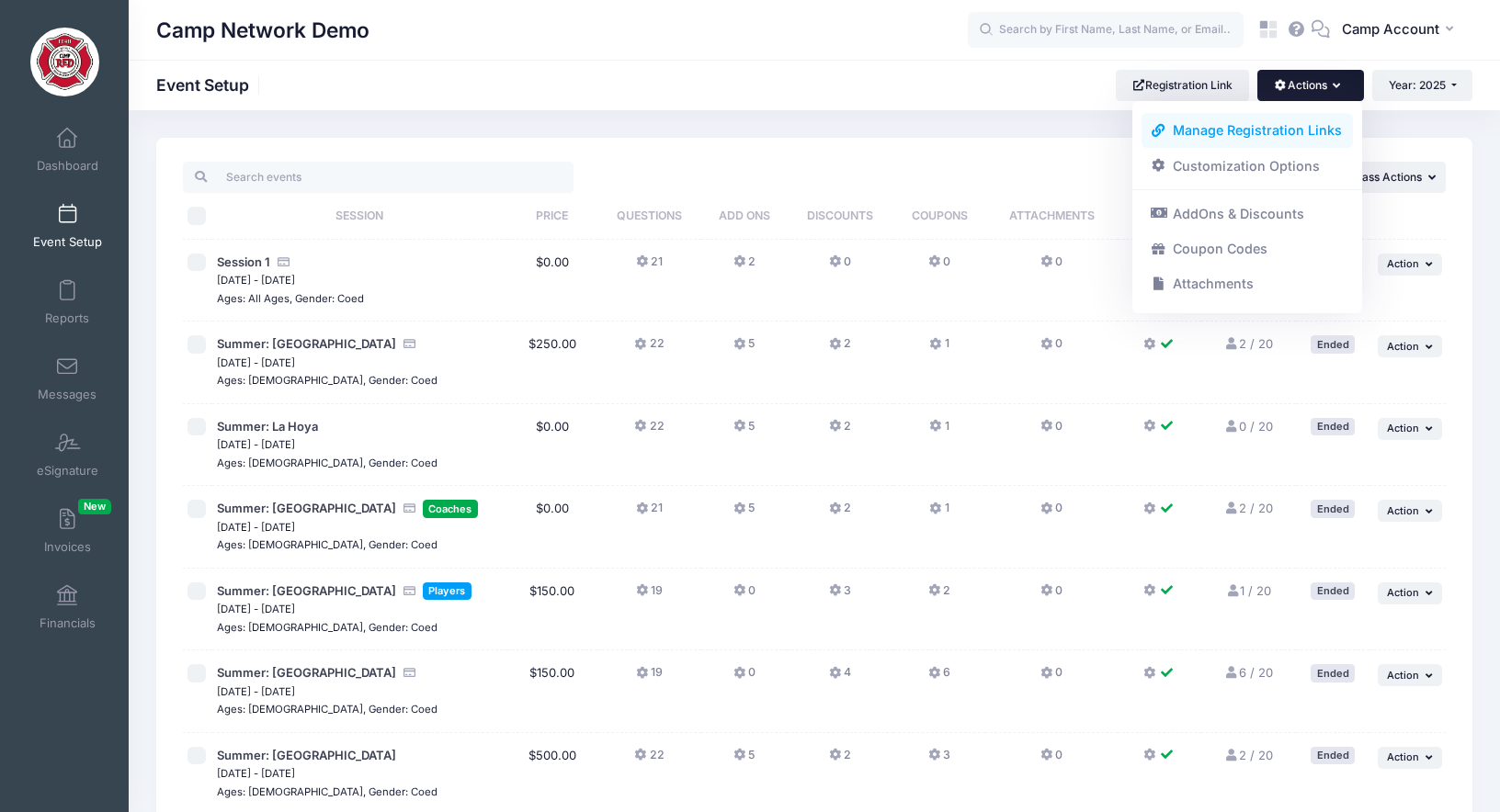
click at [1266, 129] on link "Manage Registration Links" at bounding box center [1247, 130] width 213 height 35
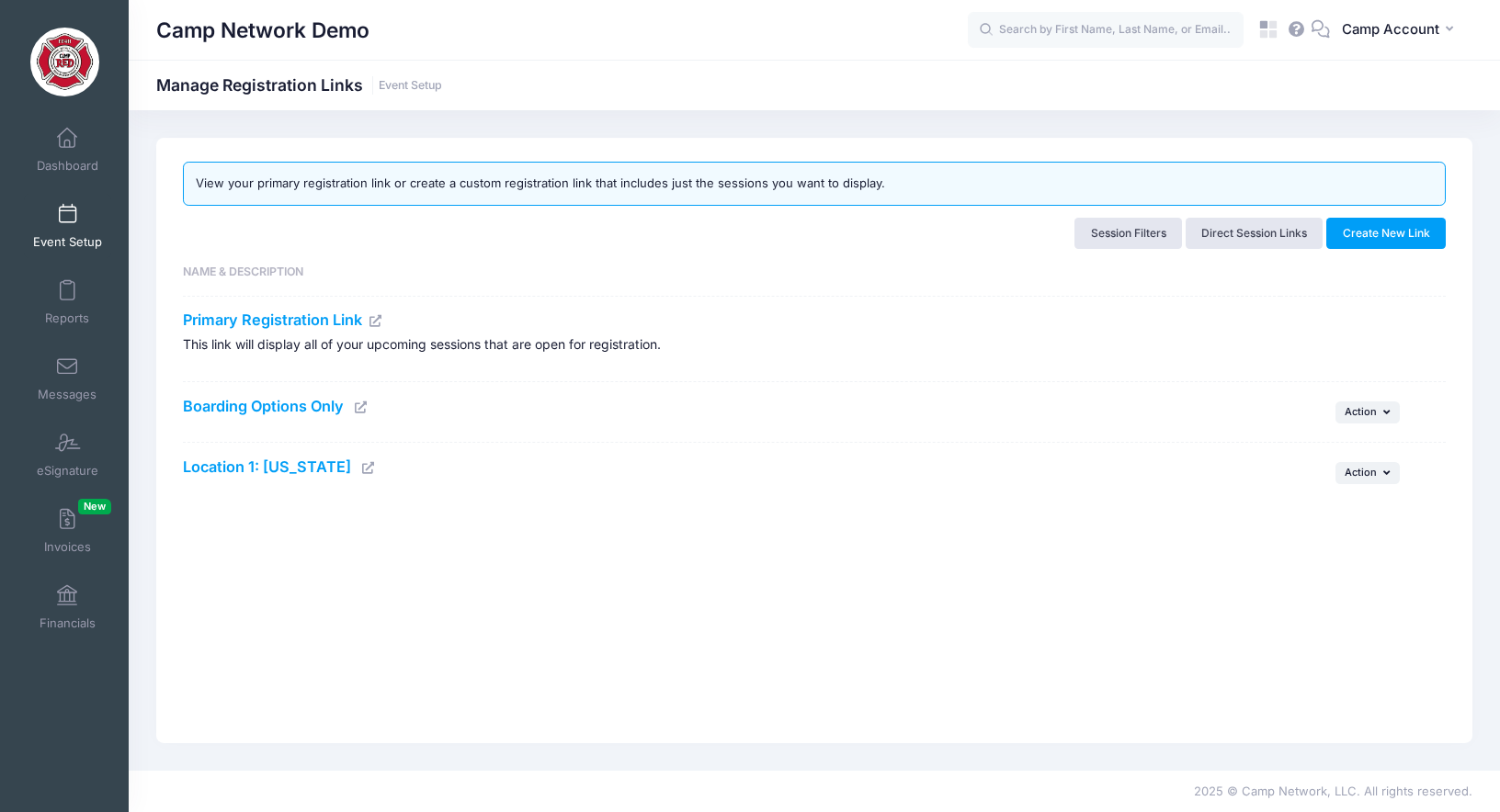
click at [365, 407] on icon at bounding box center [361, 407] width 15 height 12
click at [1359, 413] on span "Action" at bounding box center [1360, 411] width 32 height 13
click at [1343, 442] on link "Edit" at bounding box center [1343, 454] width 97 height 35
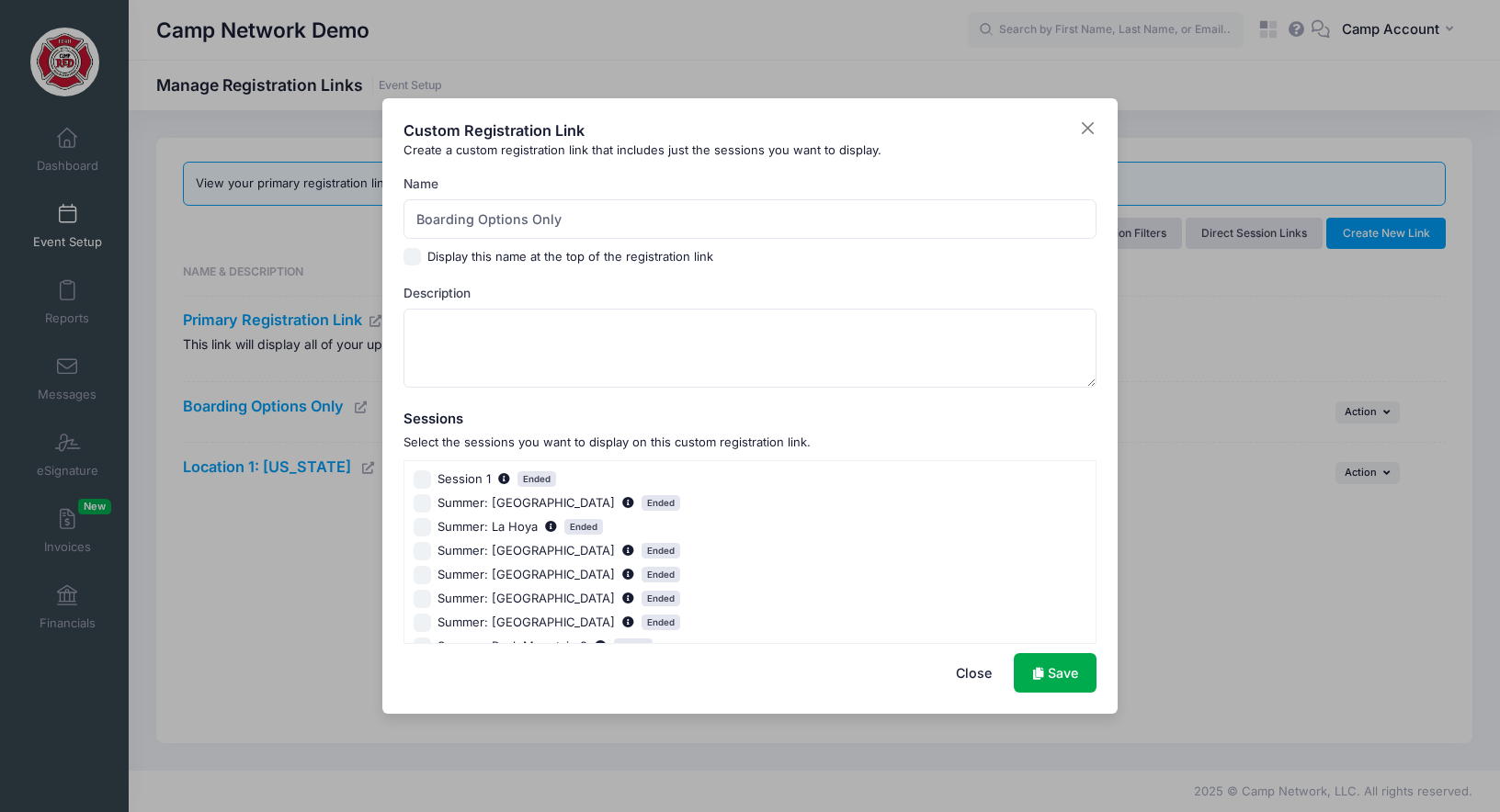
click at [432, 260] on label "Display this name at the top of the registration link" at bounding box center [570, 257] width 286 height 19
click at [422, 260] on input "Display this name at the top of the registration link" at bounding box center [412, 257] width 19 height 19
checkbox input "true"
click at [1050, 660] on link "Save" at bounding box center [1055, 673] width 82 height 39
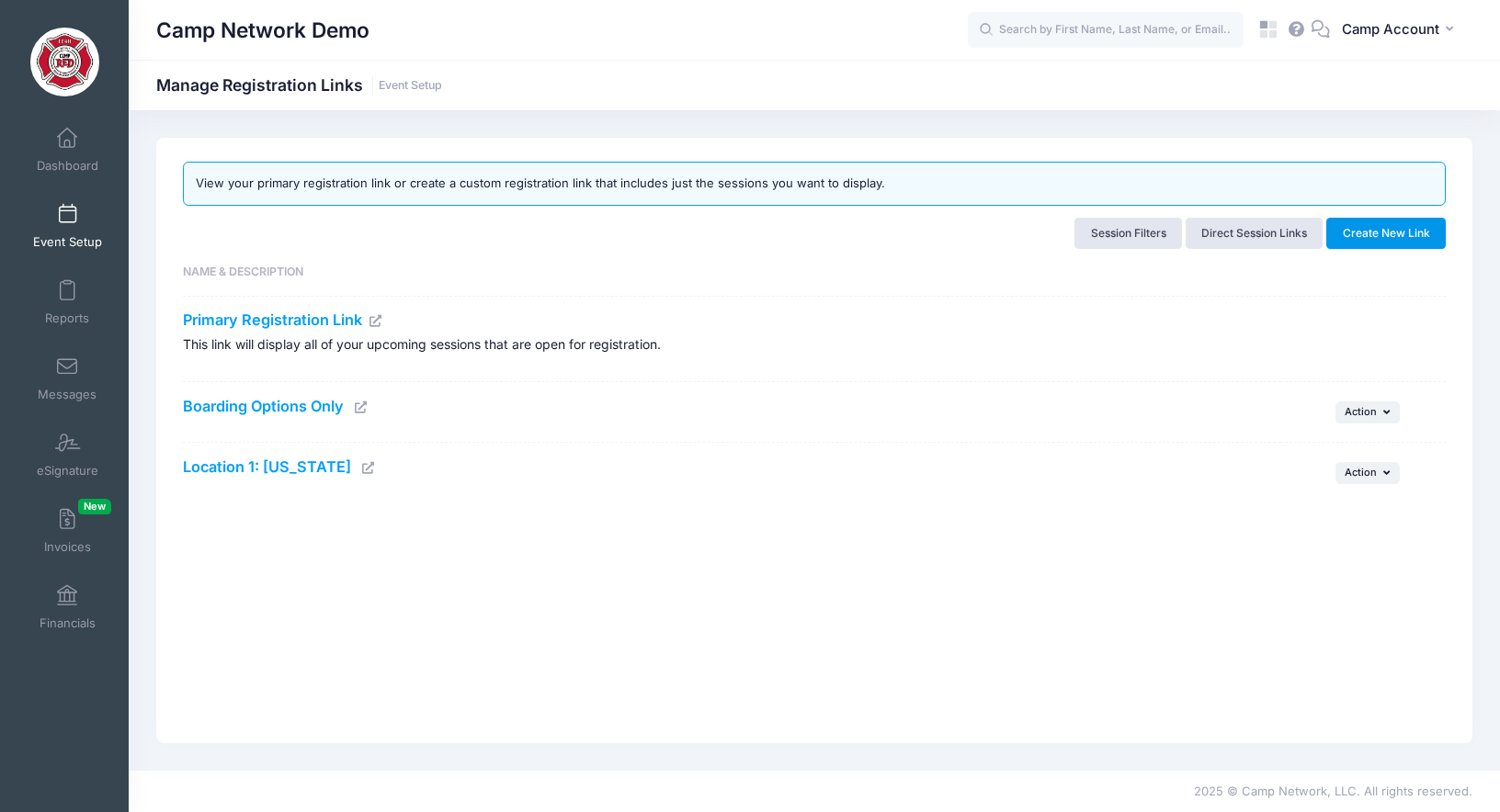
click at [1367, 234] on button "Create New Link" at bounding box center [1386, 233] width 120 height 31
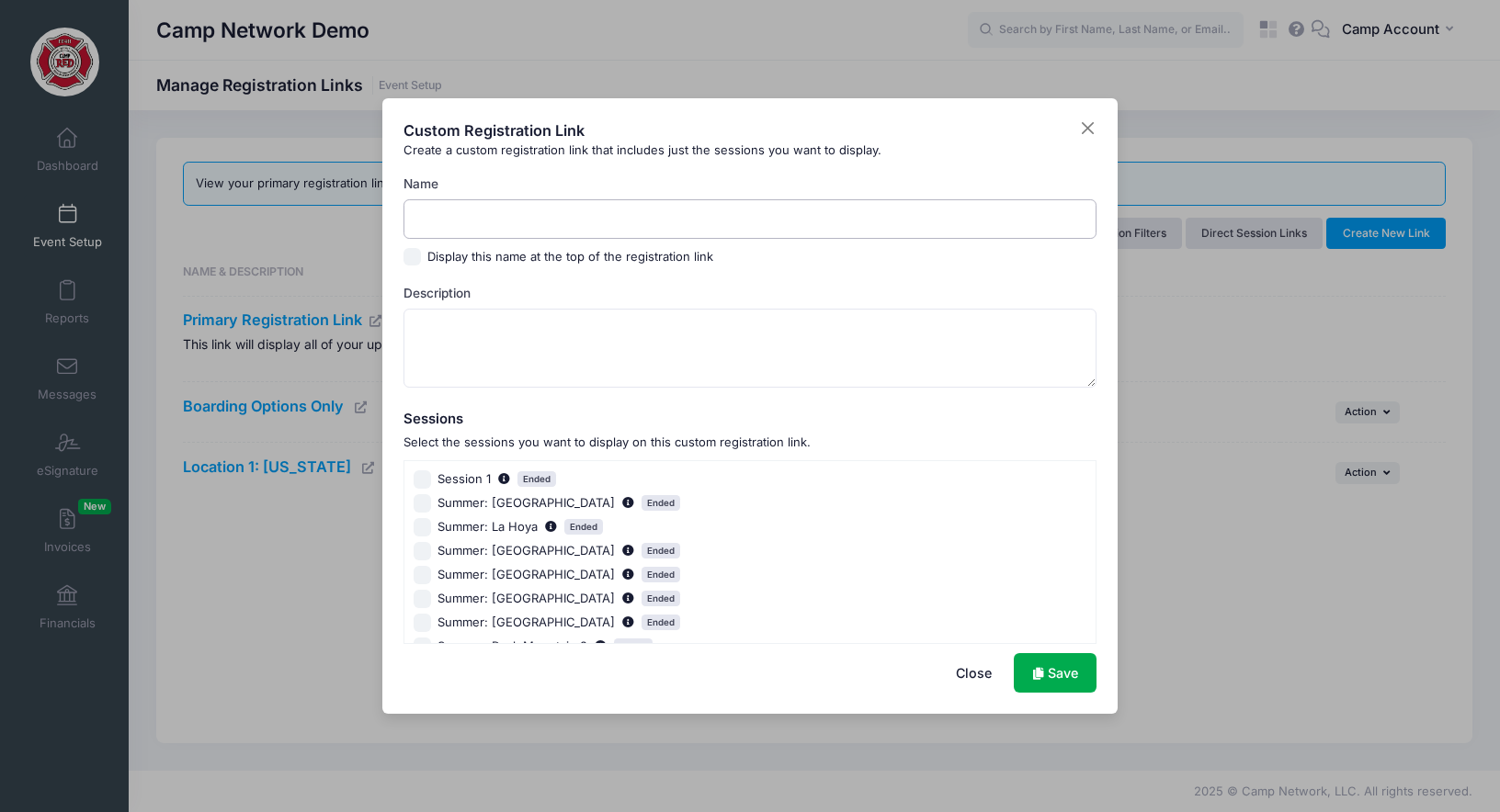
click at [645, 209] on input "Name" at bounding box center [750, 219] width 694 height 39
click at [815, 518] on label "Summer: La Hoya Ended" at bounding box center [749, 527] width 671 height 19
click at [432, 518] on input "Summer: La Hoya Ended" at bounding box center [422, 527] width 19 height 19
checkbox input "true"
click at [472, 227] on input "Name" at bounding box center [750, 219] width 694 height 39
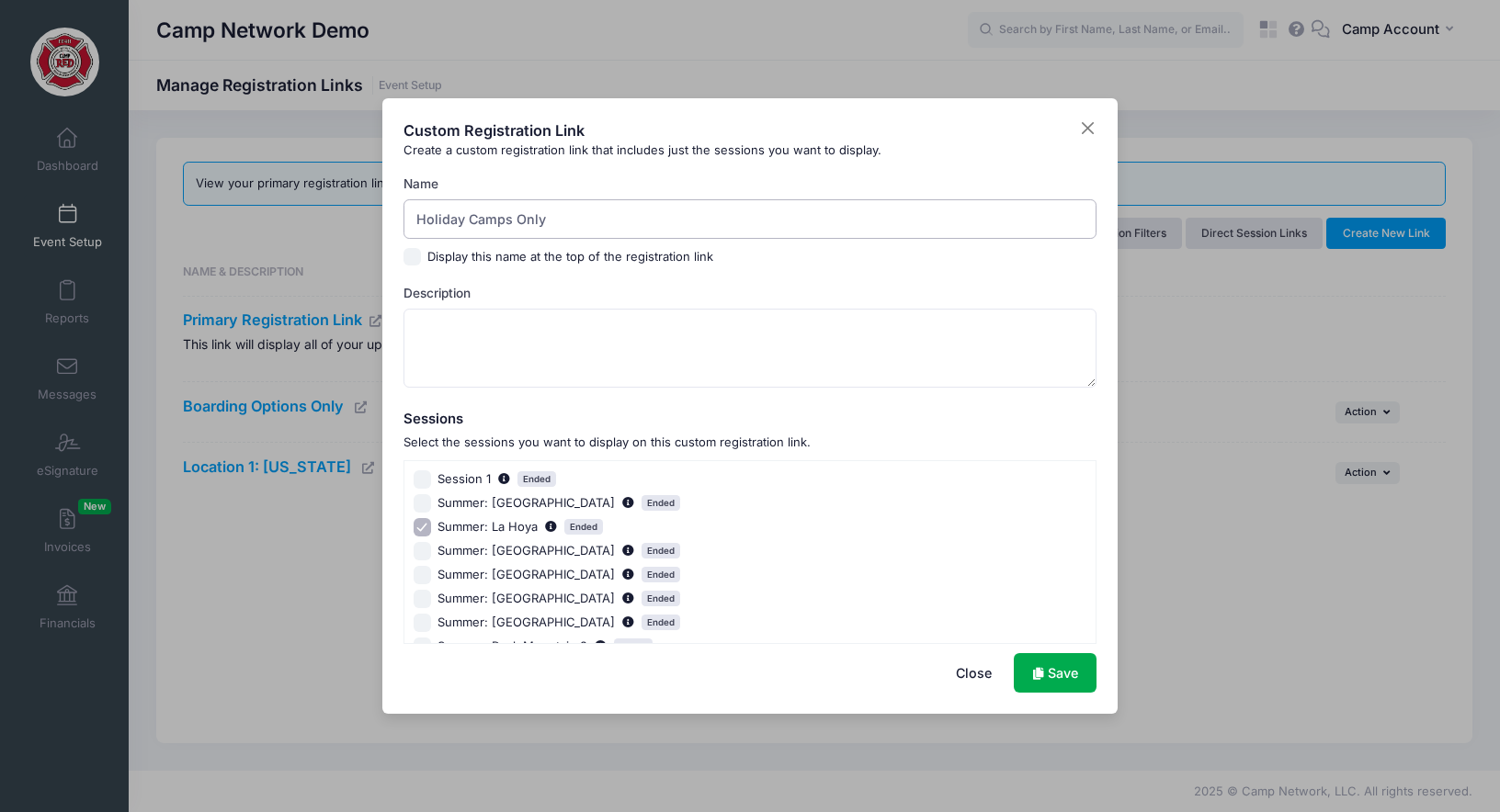
type input "Holiday Camps Only"
click at [437, 260] on label "Display this name at the top of the registration link" at bounding box center [570, 257] width 286 height 19
click at [422, 260] on input "Display this name at the top of the registration link" at bounding box center [412, 257] width 19 height 19
checkbox input "true"
click at [504, 353] on textarea "Description" at bounding box center [750, 348] width 694 height 79
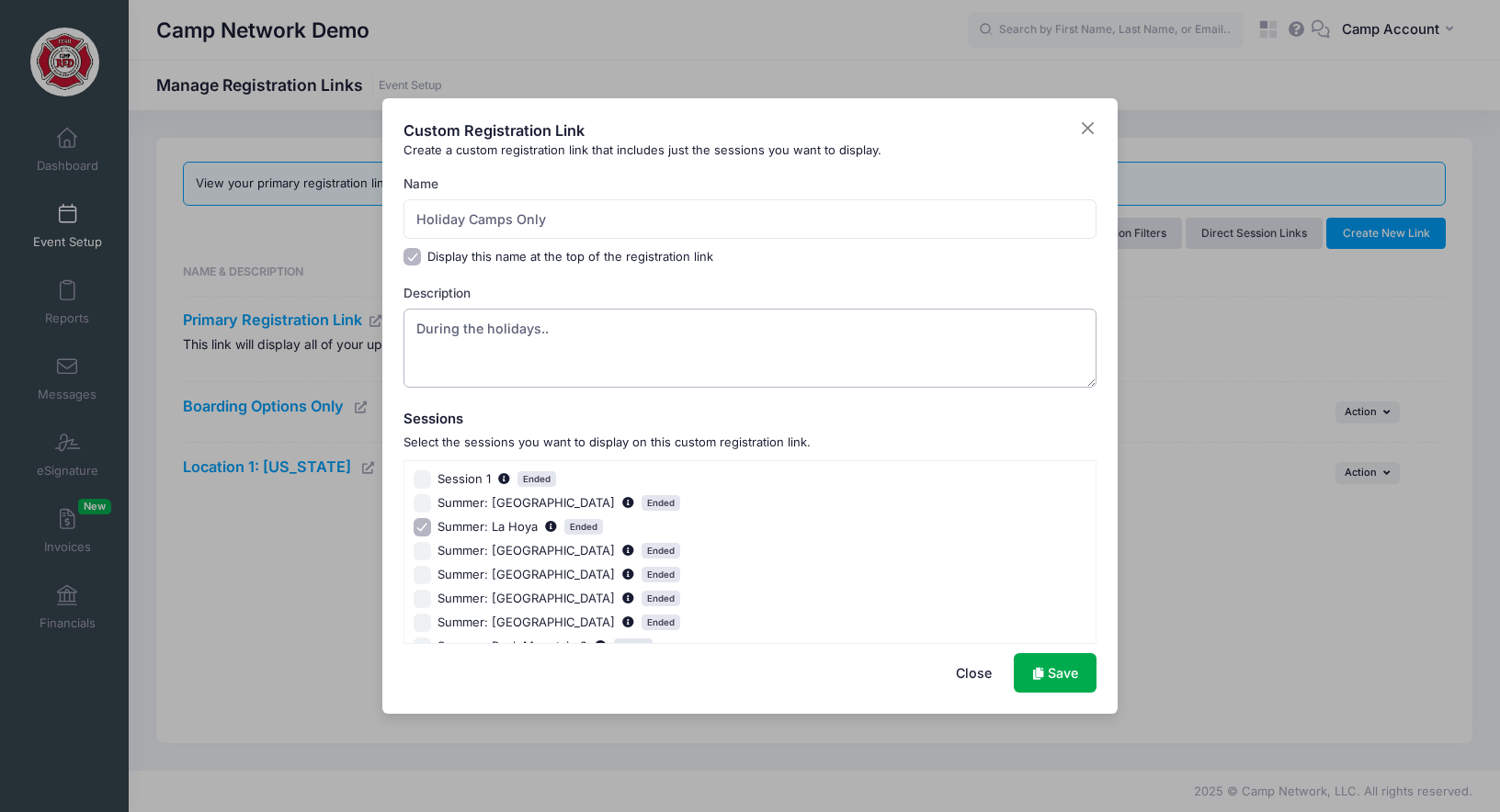
type textarea "During the holidays.."
click at [424, 526] on input "Summer: La Hoya Ended" at bounding box center [422, 527] width 19 height 19
checkbox input "false"
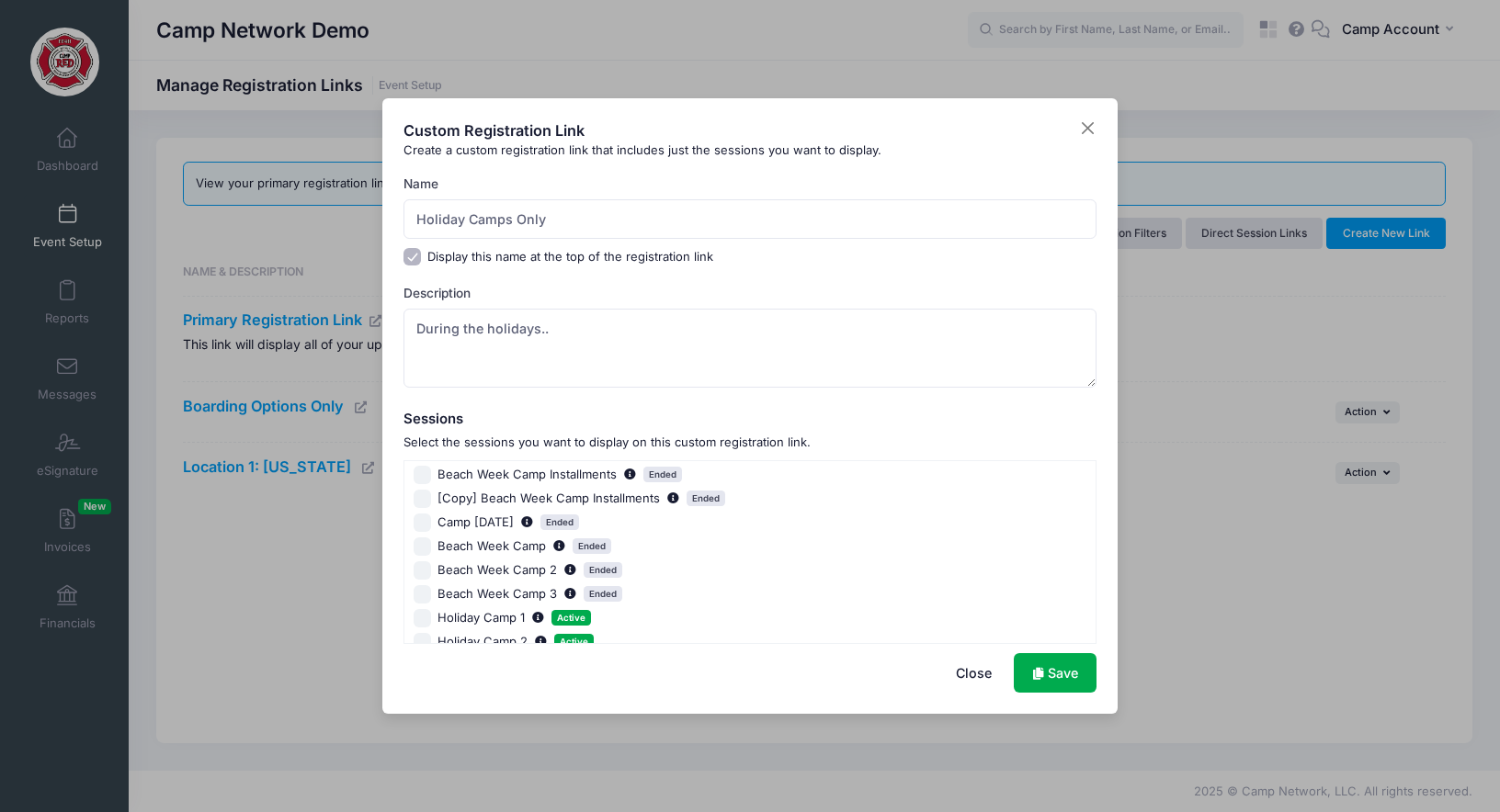
scroll to position [356, 0]
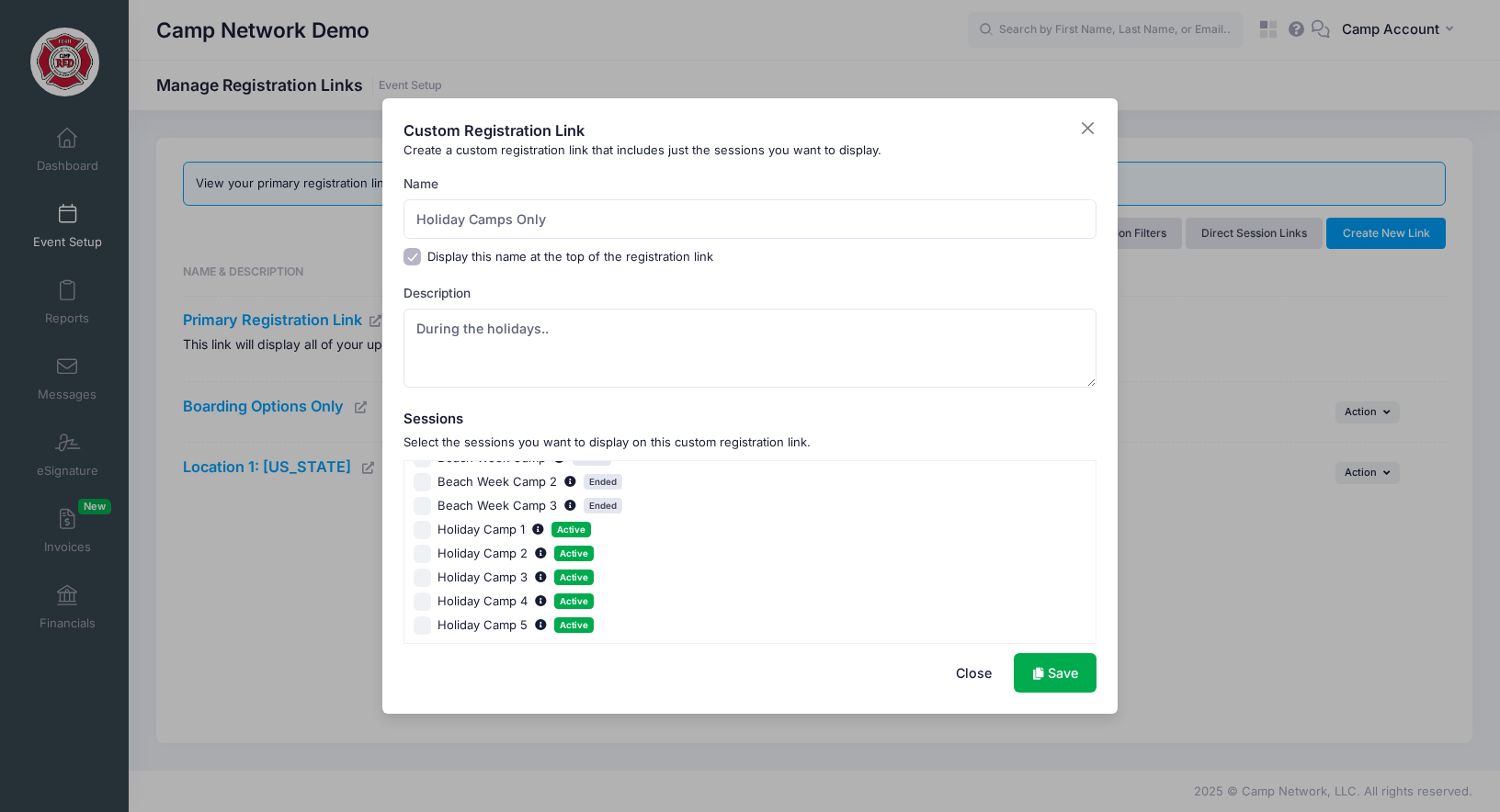
click at [429, 531] on input "Holiday Camp 1 Active" at bounding box center [422, 530] width 19 height 19
checkbox input "true"
click at [427, 558] on input "Holiday Camp 2 Active" at bounding box center [422, 553] width 19 height 19
checkbox input "true"
click at [427, 576] on input "Holiday Camp 3 Active" at bounding box center [422, 578] width 19 height 19
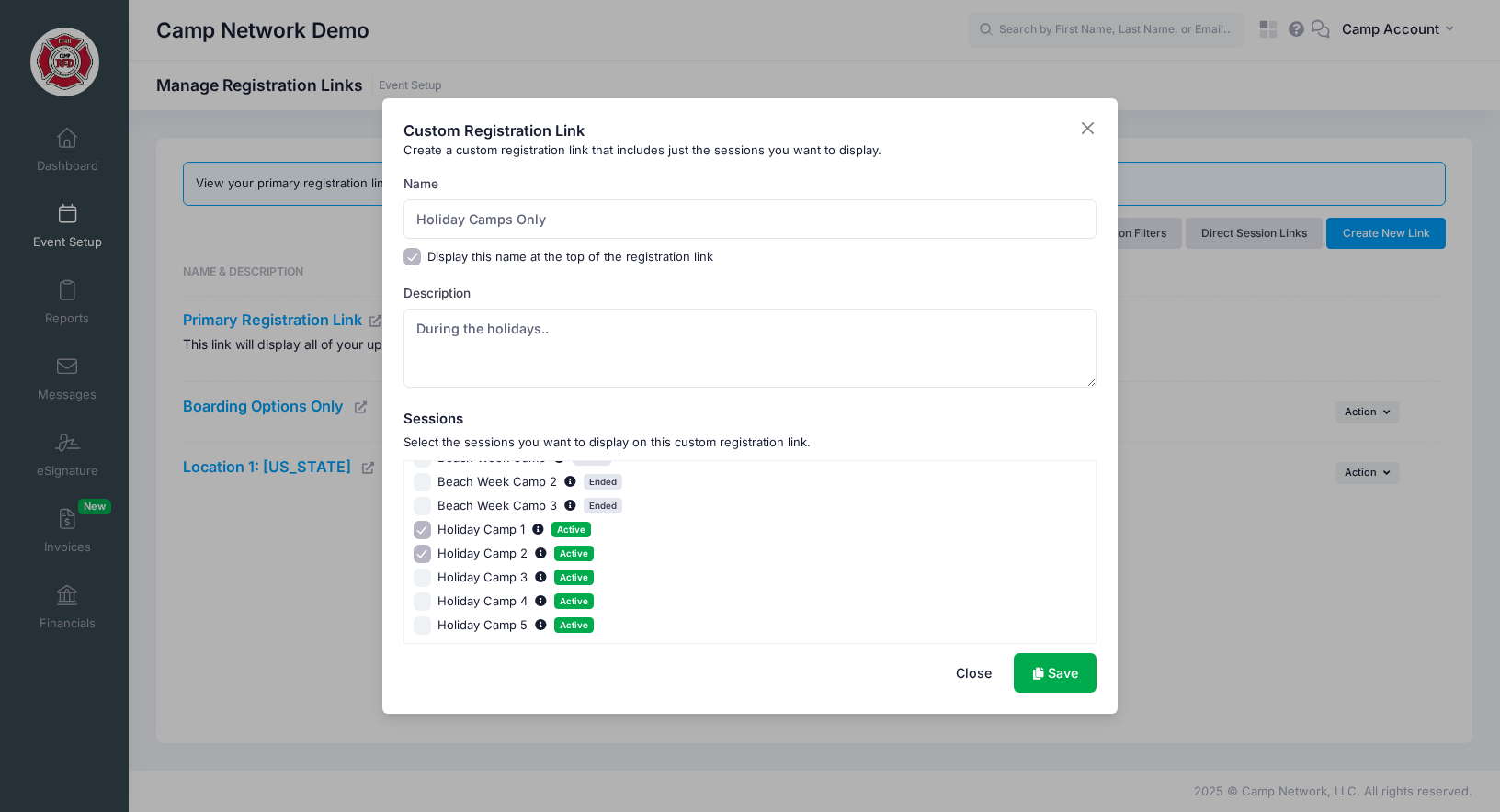
checkbox input "true"
click at [426, 601] on input "Holiday Camp 4 Active" at bounding box center [422, 601] width 19 height 19
checkbox input "true"
click at [426, 629] on input "Holiday Camp 5 Active" at bounding box center [422, 625] width 19 height 19
checkbox input "true"
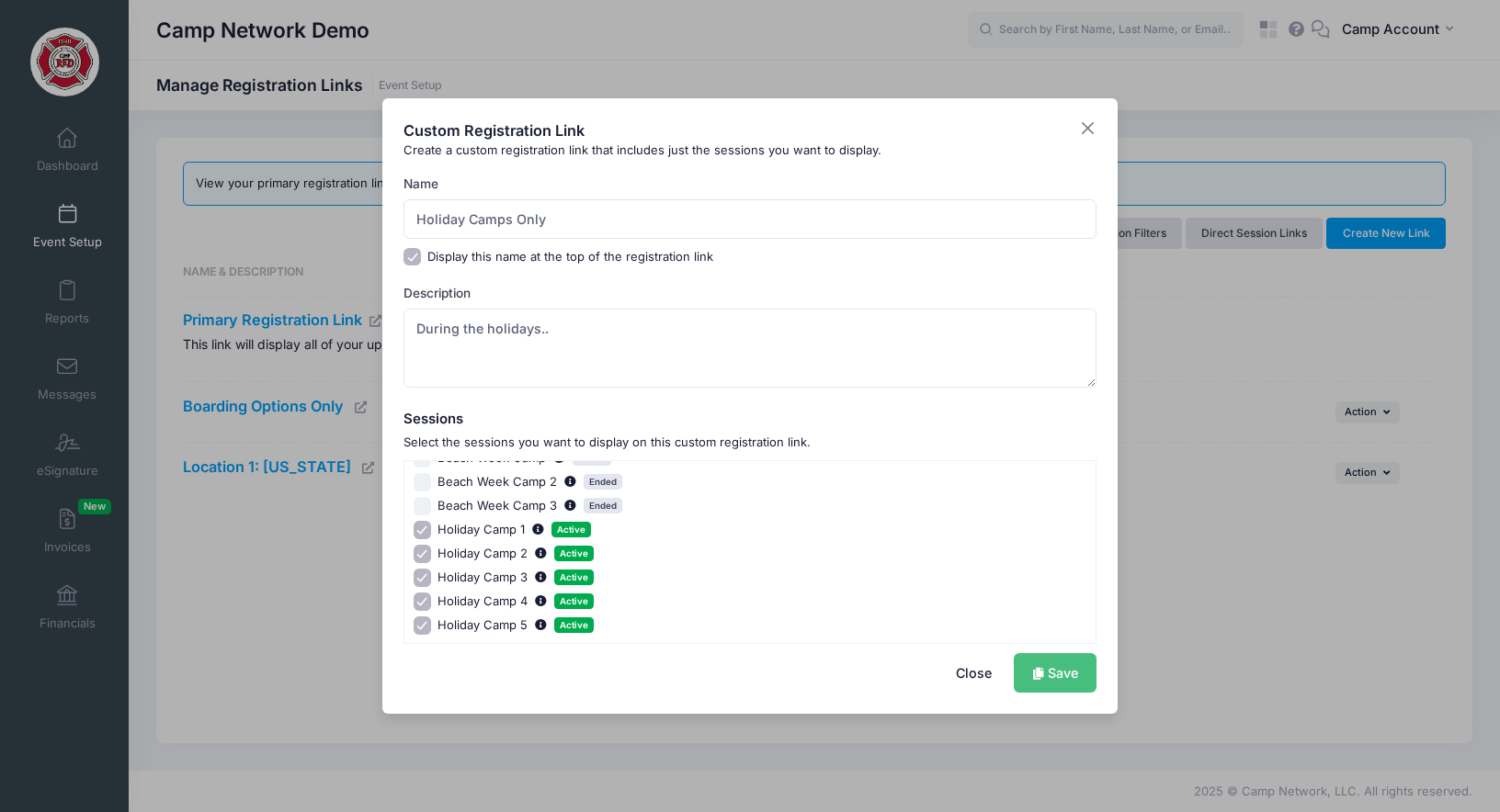
click at [1069, 680] on link "Save" at bounding box center [1055, 673] width 82 height 39
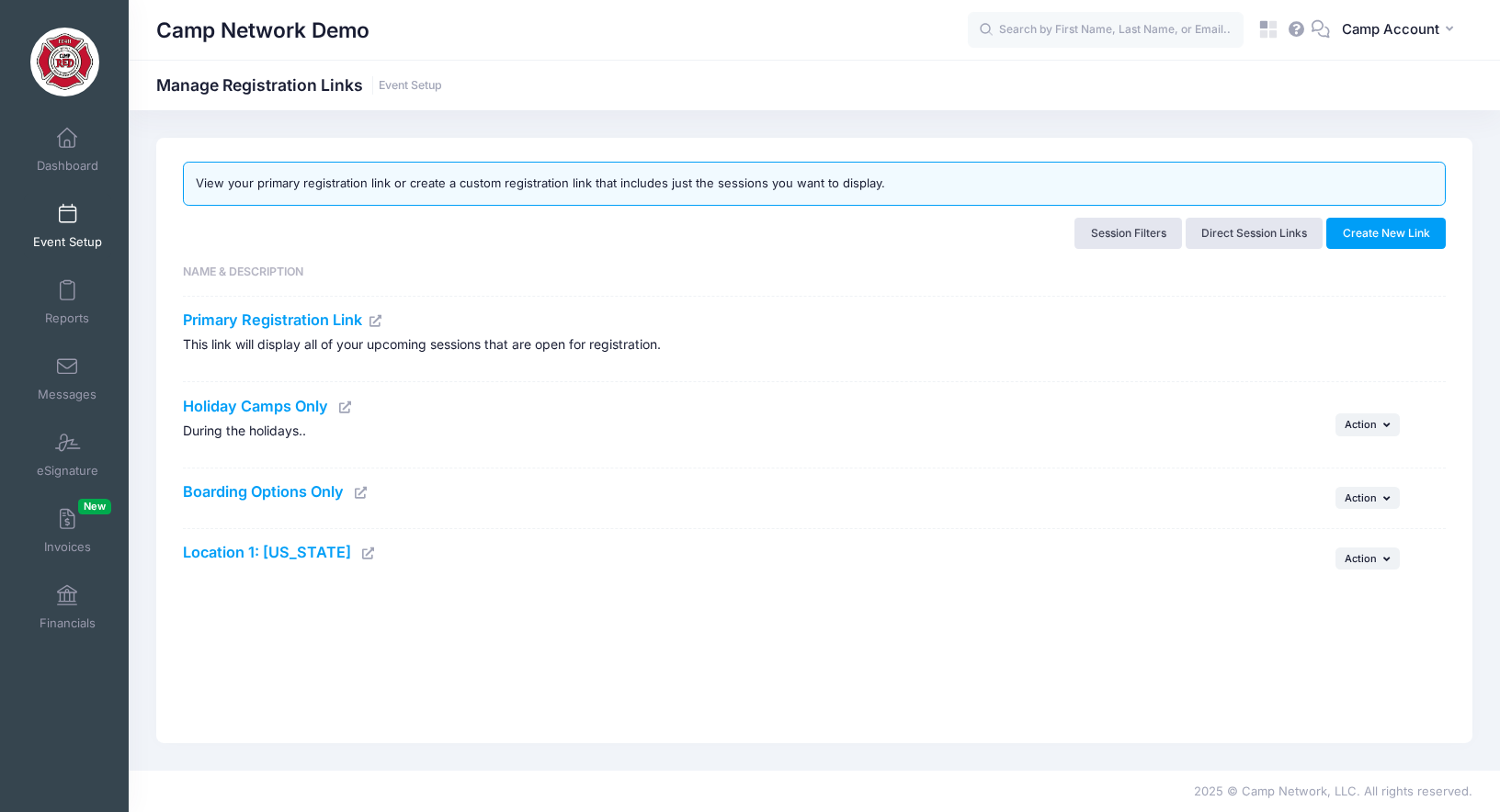
click at [349, 406] on icon at bounding box center [345, 407] width 15 height 12
click at [67, 297] on span at bounding box center [67, 291] width 0 height 21
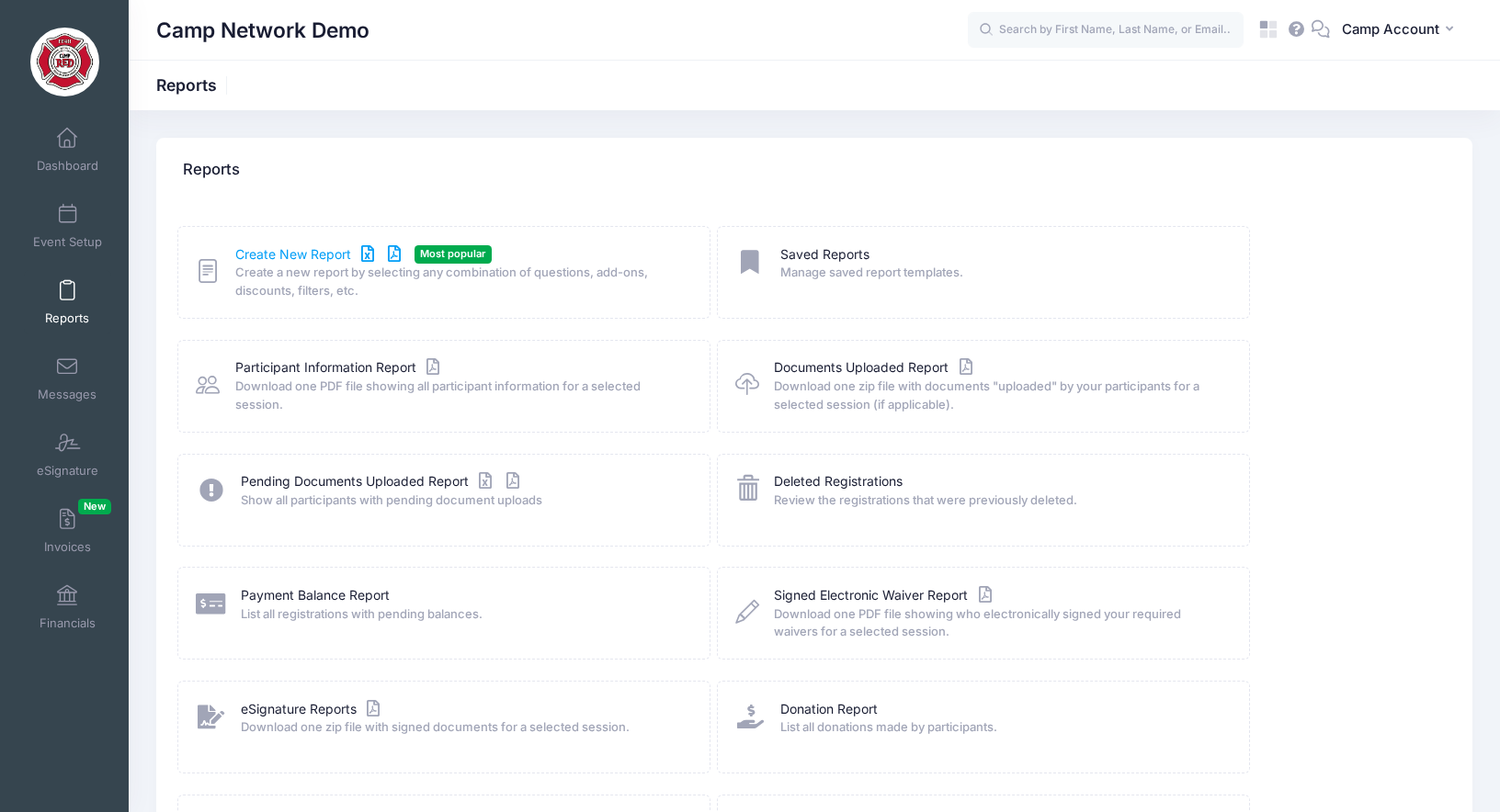
click at [282, 251] on link "Create New Report" at bounding box center [320, 255] width 170 height 20
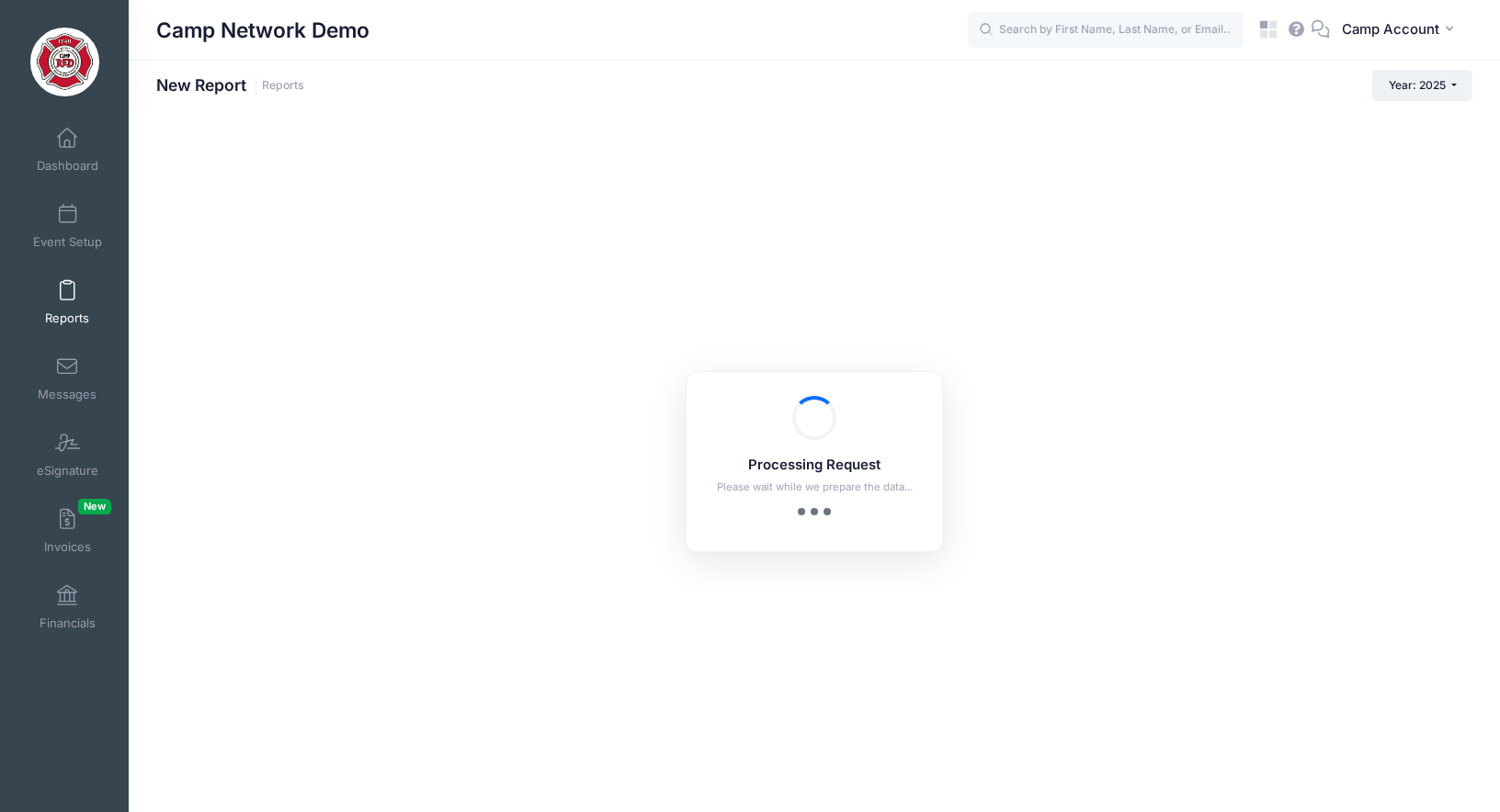
checkbox input "true"
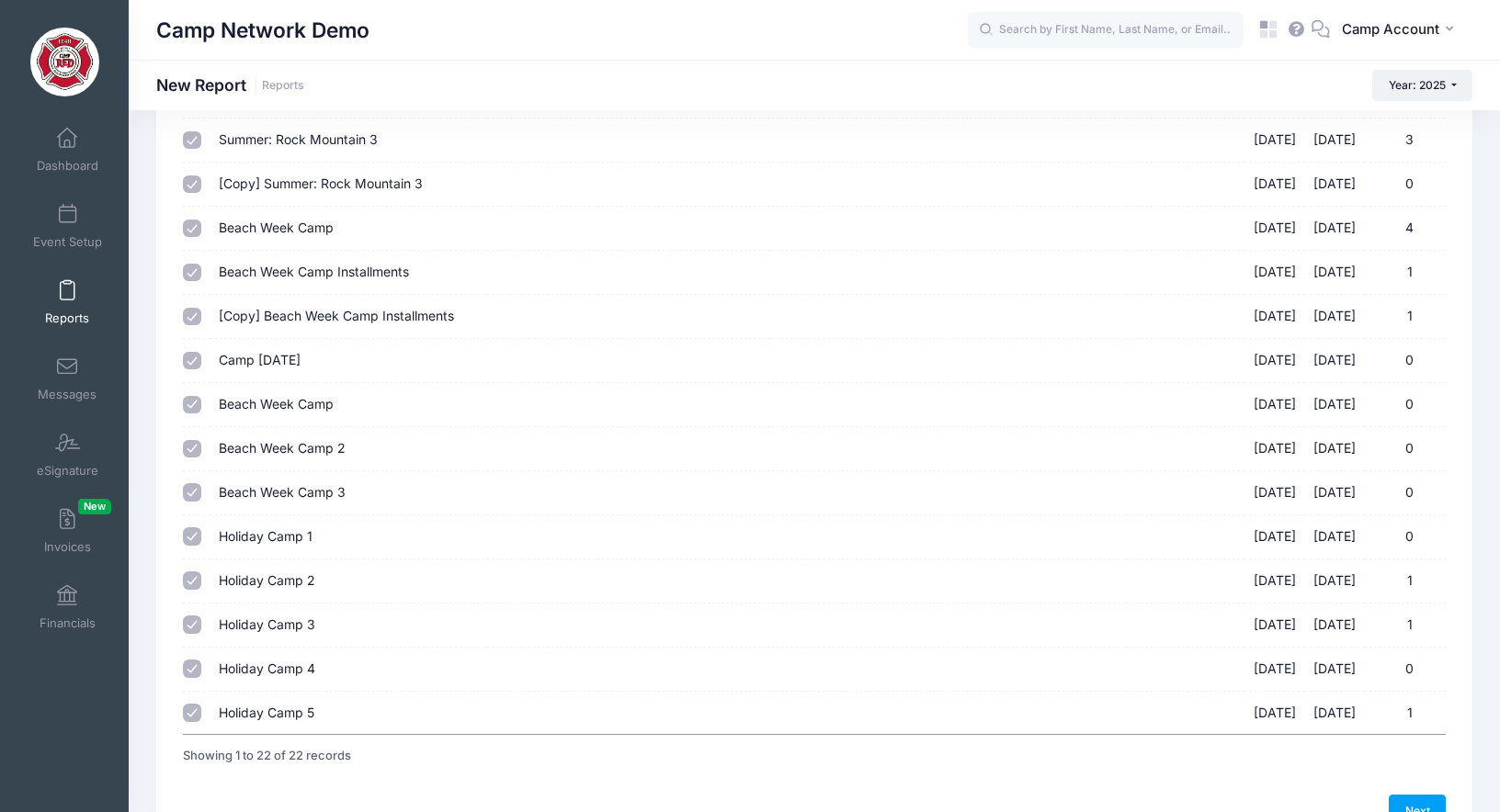
scroll to position [613, 0]
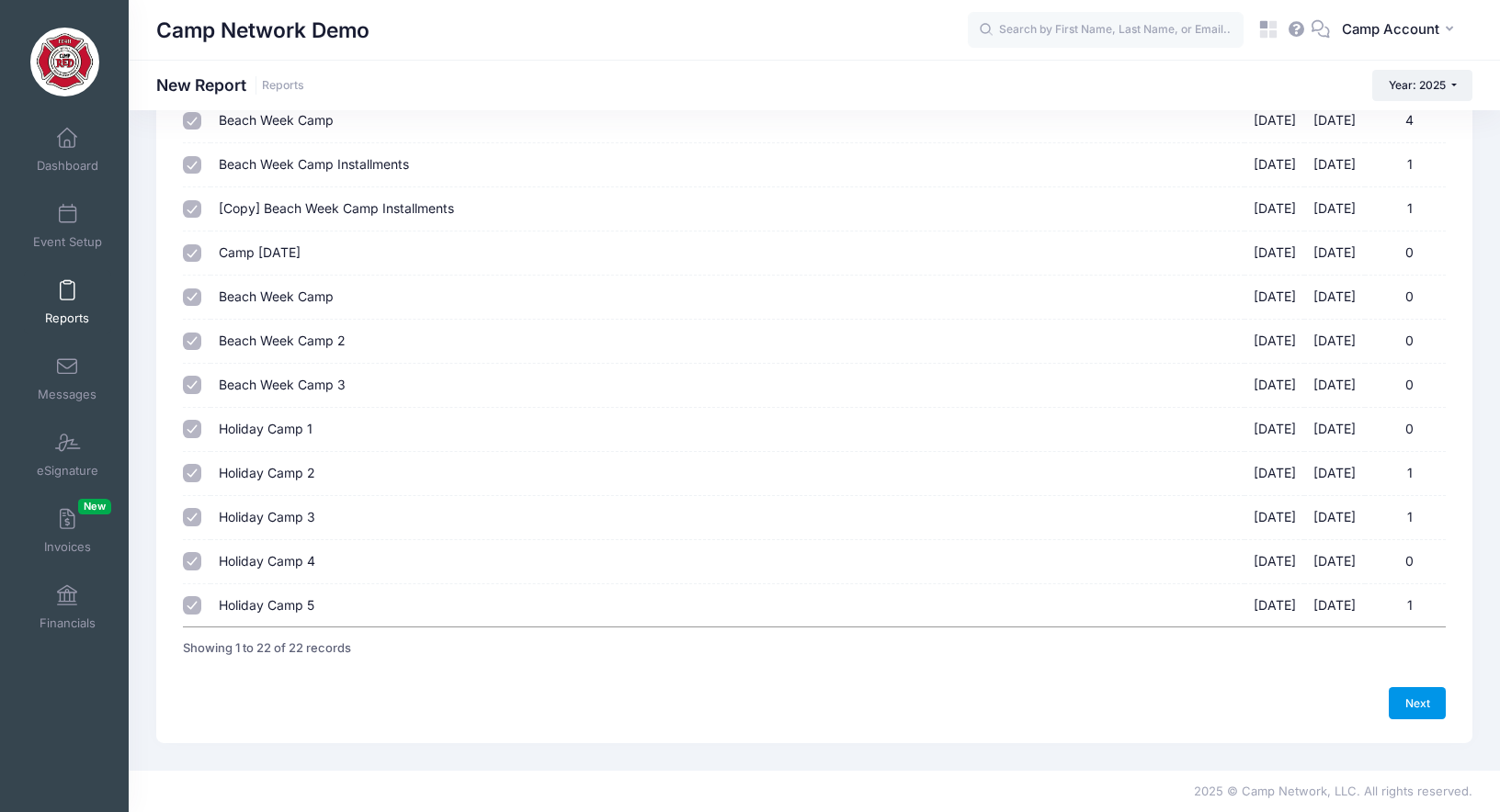
click at [1397, 692] on link "Next" at bounding box center [1417, 703] width 57 height 31
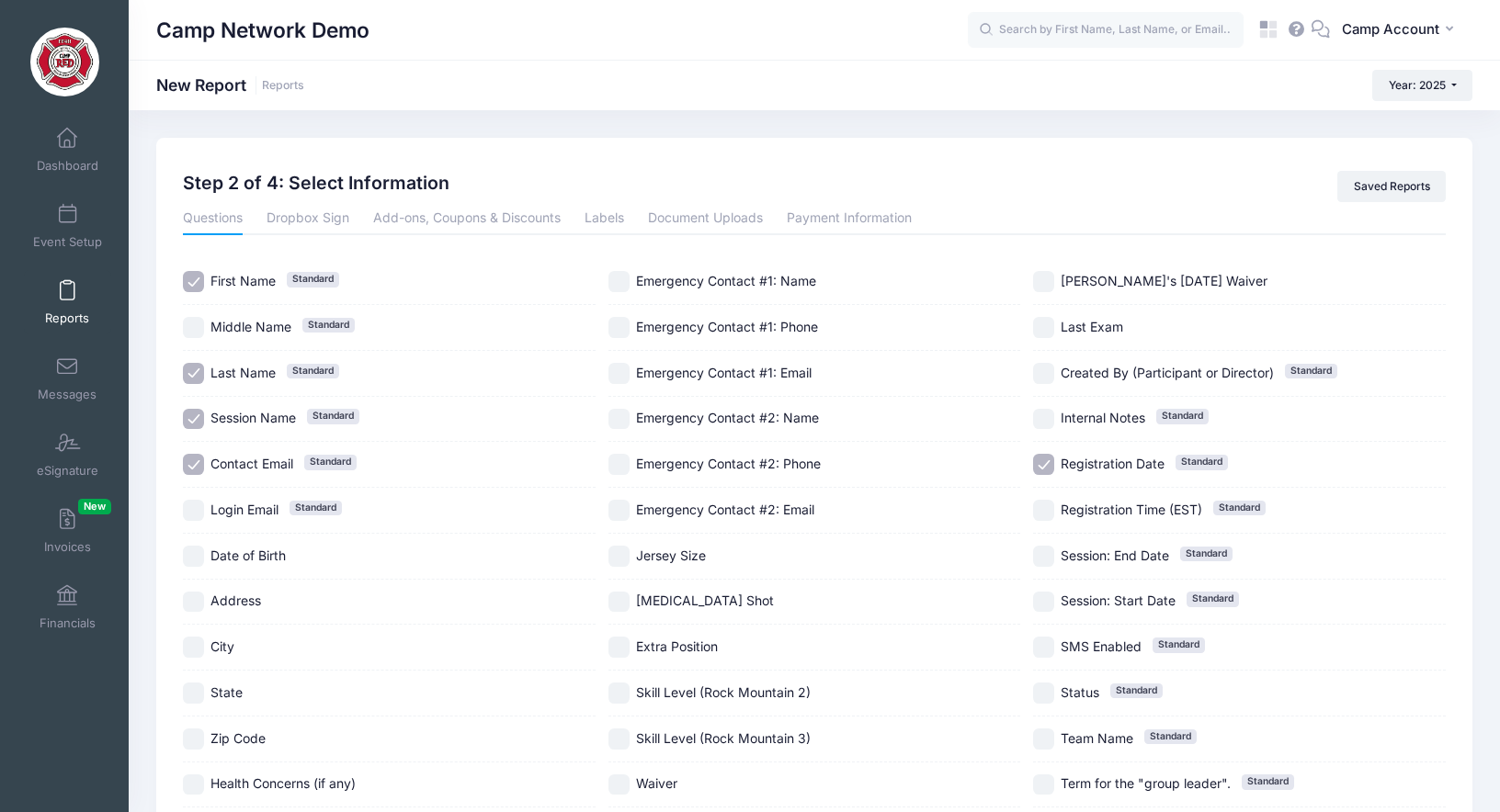
click at [191, 456] on input "Contact Email Standard" at bounding box center [194, 464] width 22 height 22
checkbox input "false"
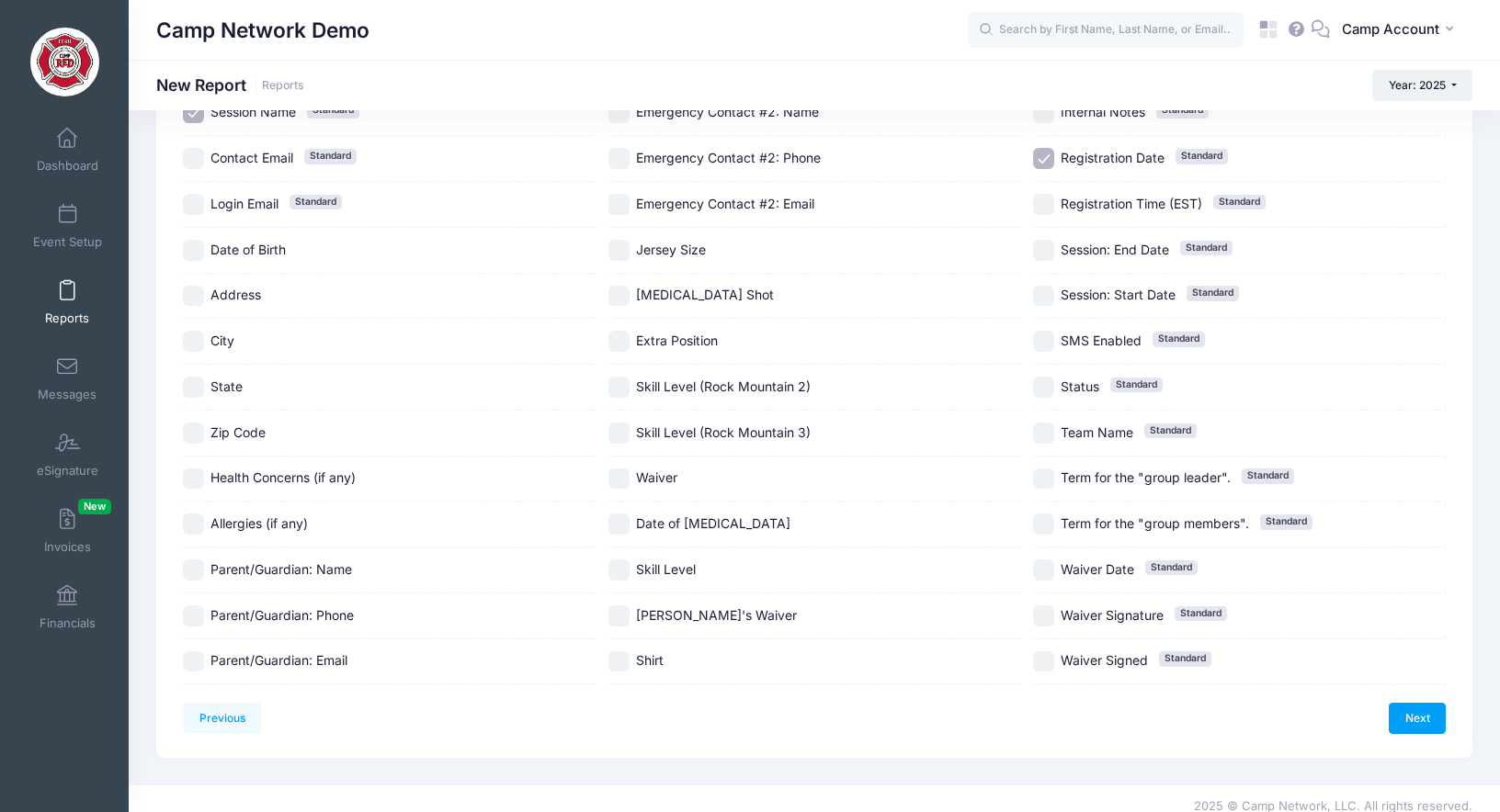
scroll to position [320, 0]
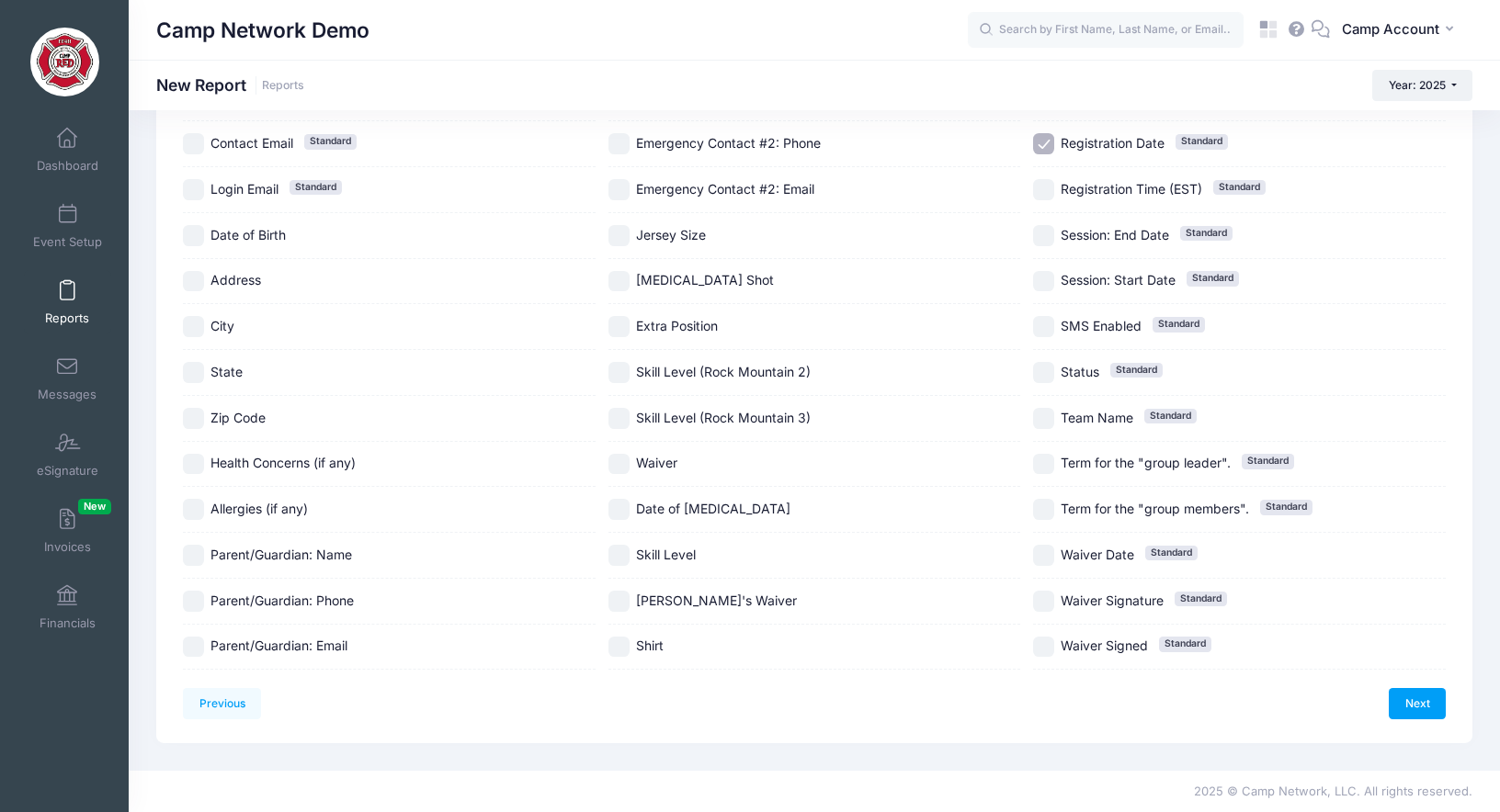
click at [1056, 146] on label "Registration Date Standard" at bounding box center [1238, 144] width 412 height 22
checkbox input "false"
click at [1409, 711] on link "Next" at bounding box center [1417, 704] width 57 height 31
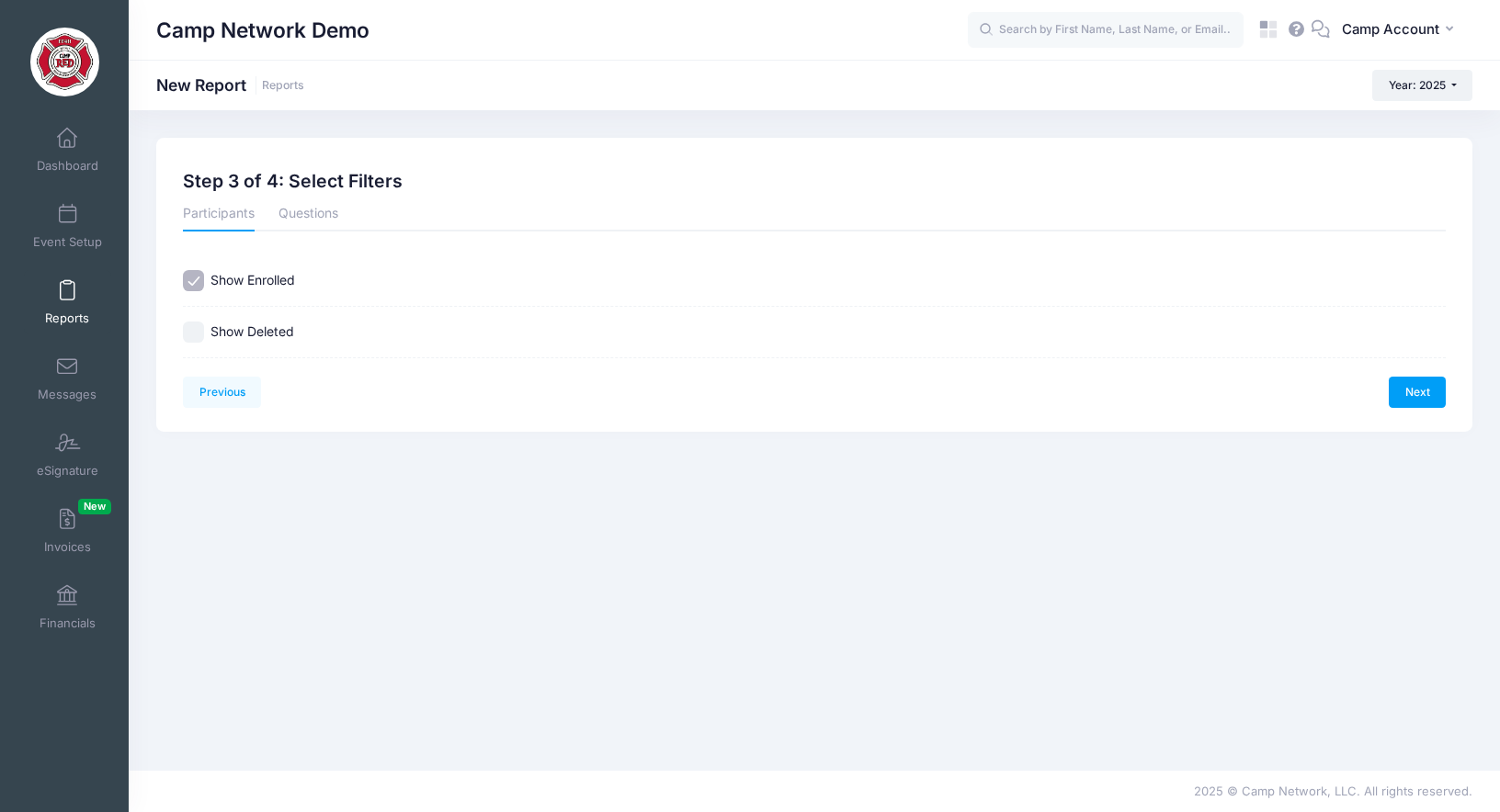
click at [341, 224] on li "Questions" at bounding box center [308, 215] width 83 height 33
click at [324, 217] on link "Questions" at bounding box center [308, 215] width 60 height 33
click at [542, 276] on input "text" at bounding box center [814, 275] width 622 height 39
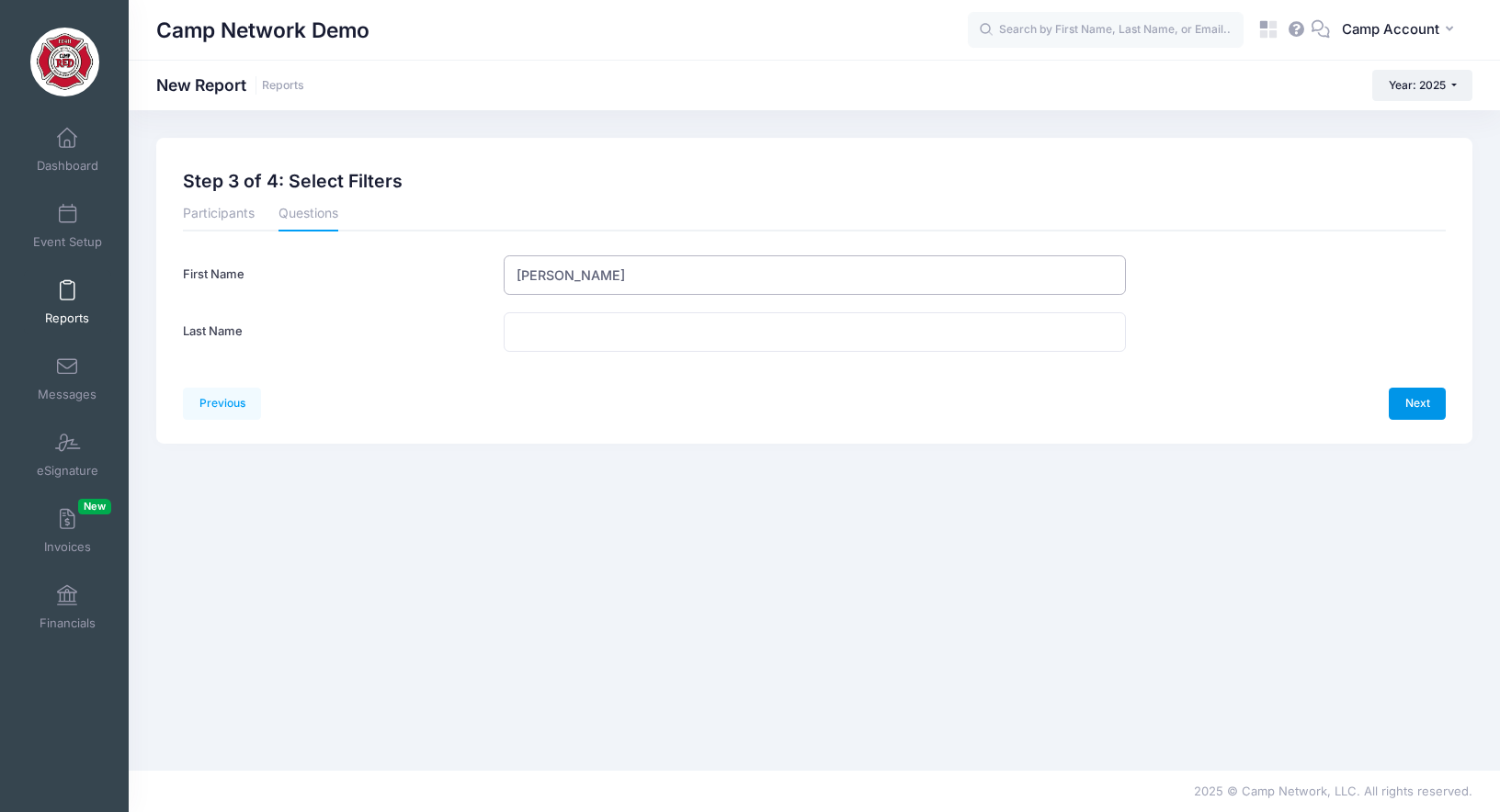
type input "Andrew"
click at [1408, 408] on link "Next" at bounding box center [1417, 404] width 57 height 31
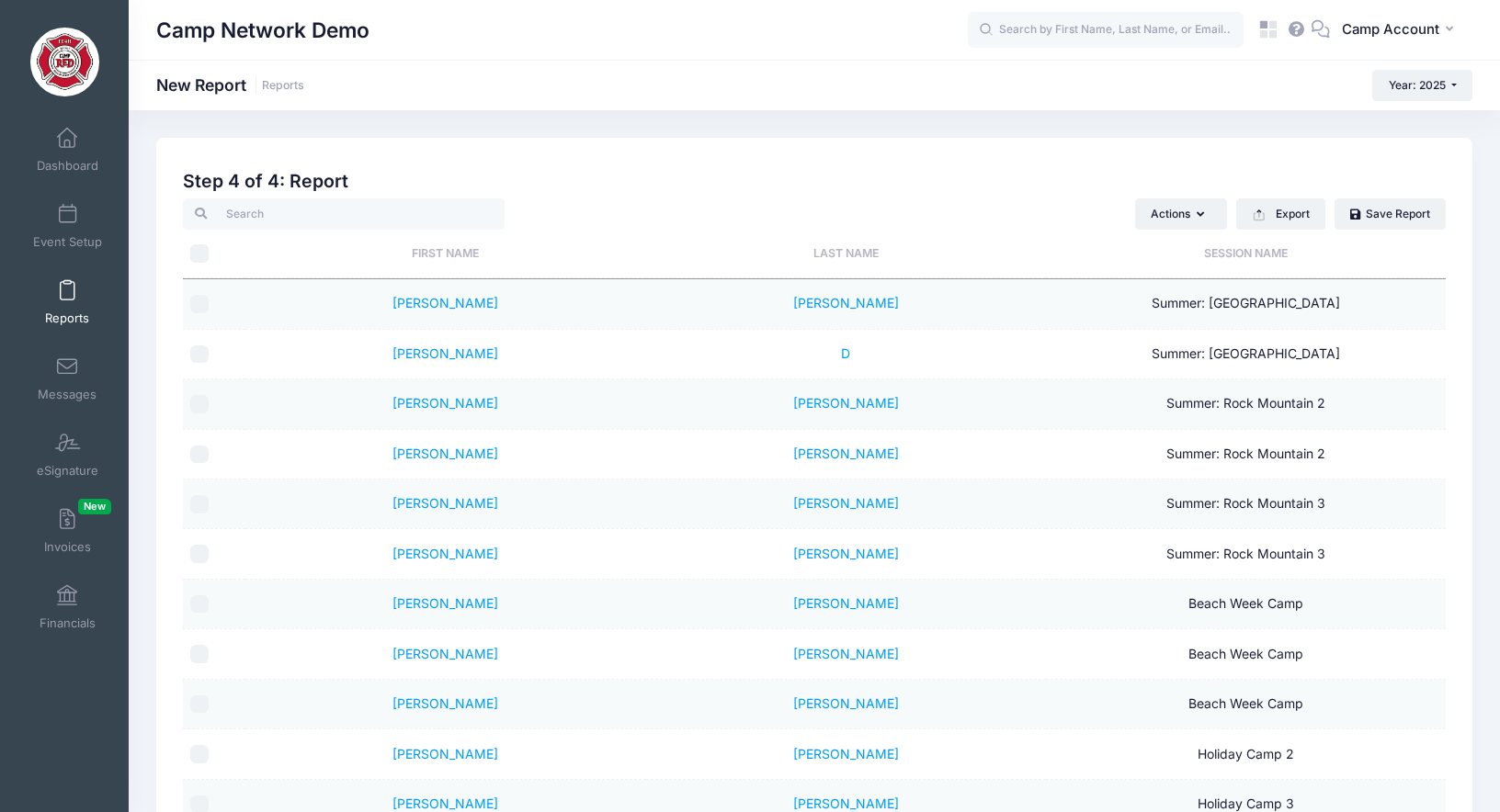
click at [205, 255] on input "\a \a" at bounding box center [199, 254] width 19 height 19
checkbox input "true"
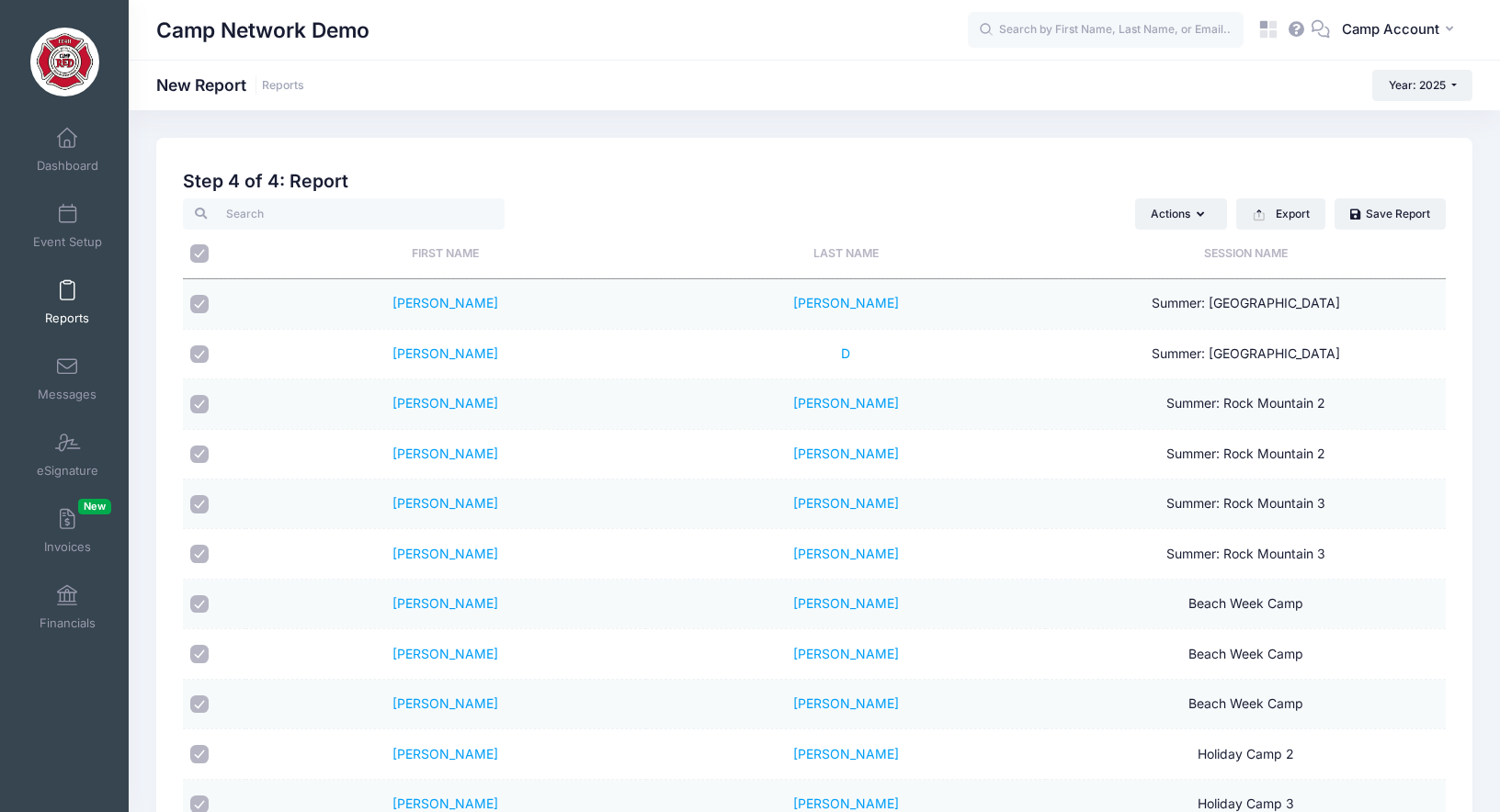
checkbox input "true"
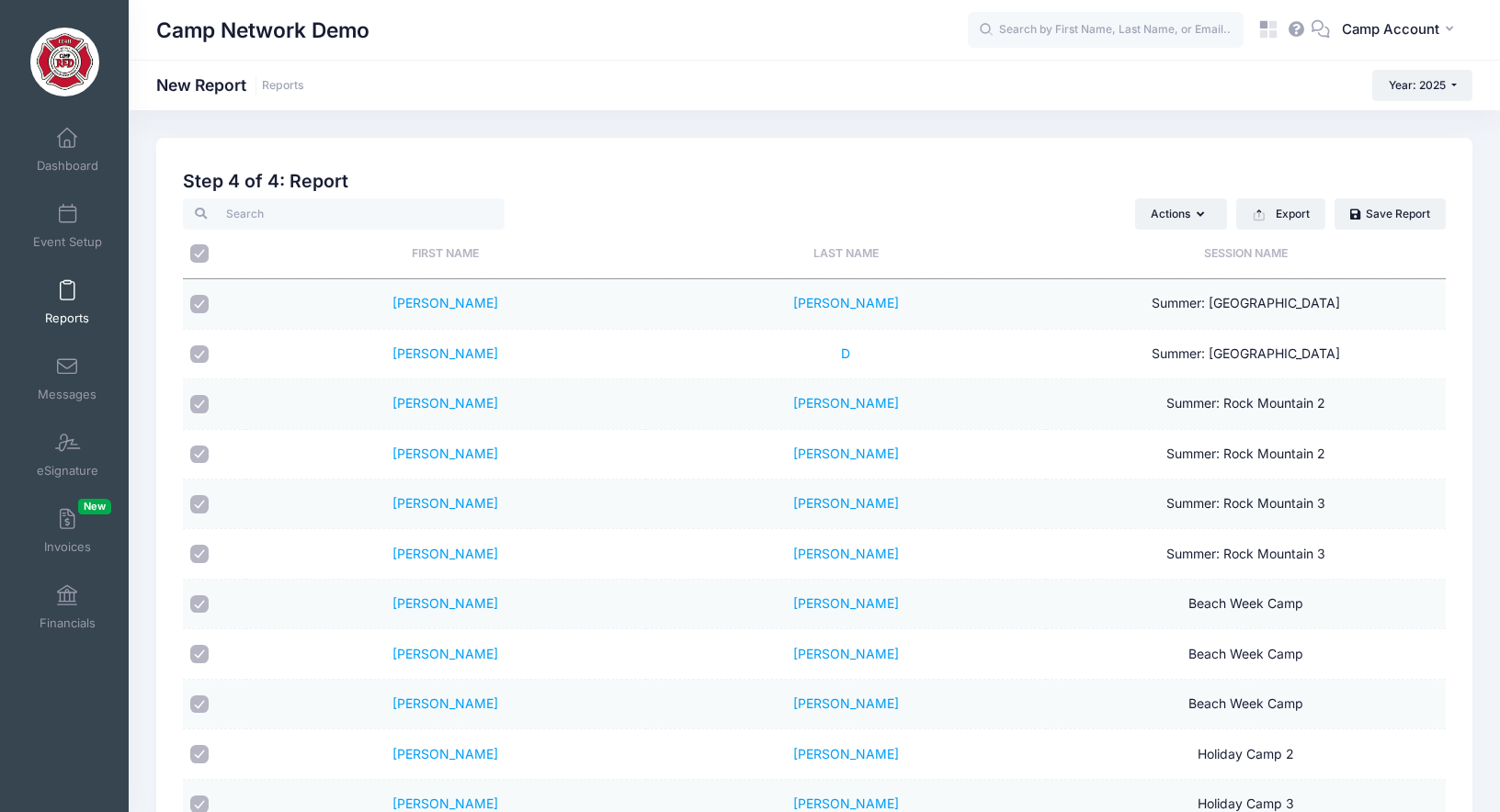
checkbox input "true"
click at [1194, 216] on button "Actions" at bounding box center [1181, 215] width 92 height 31
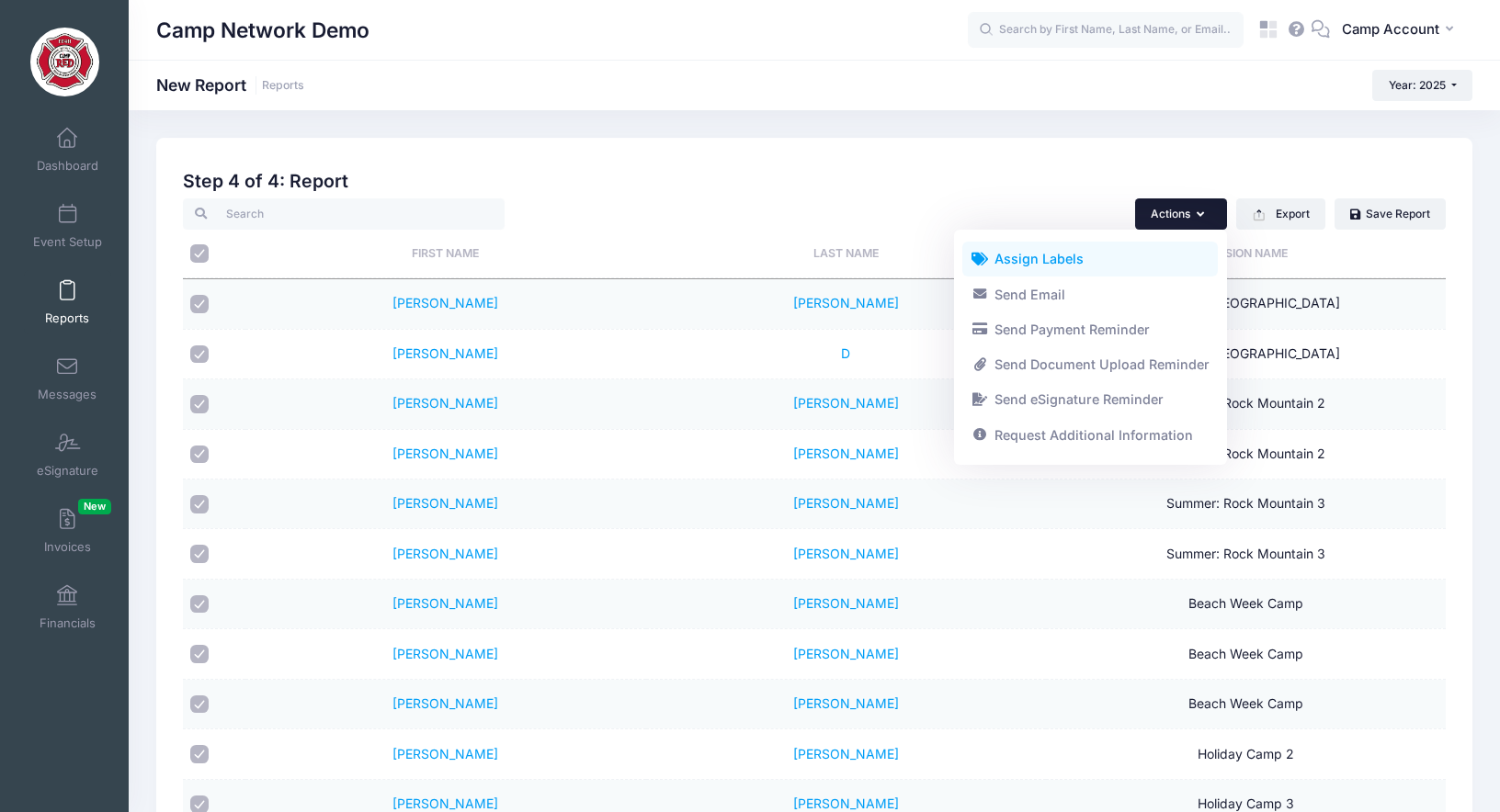
click at [1103, 258] on link "Assign Labels" at bounding box center [1089, 260] width 256 height 35
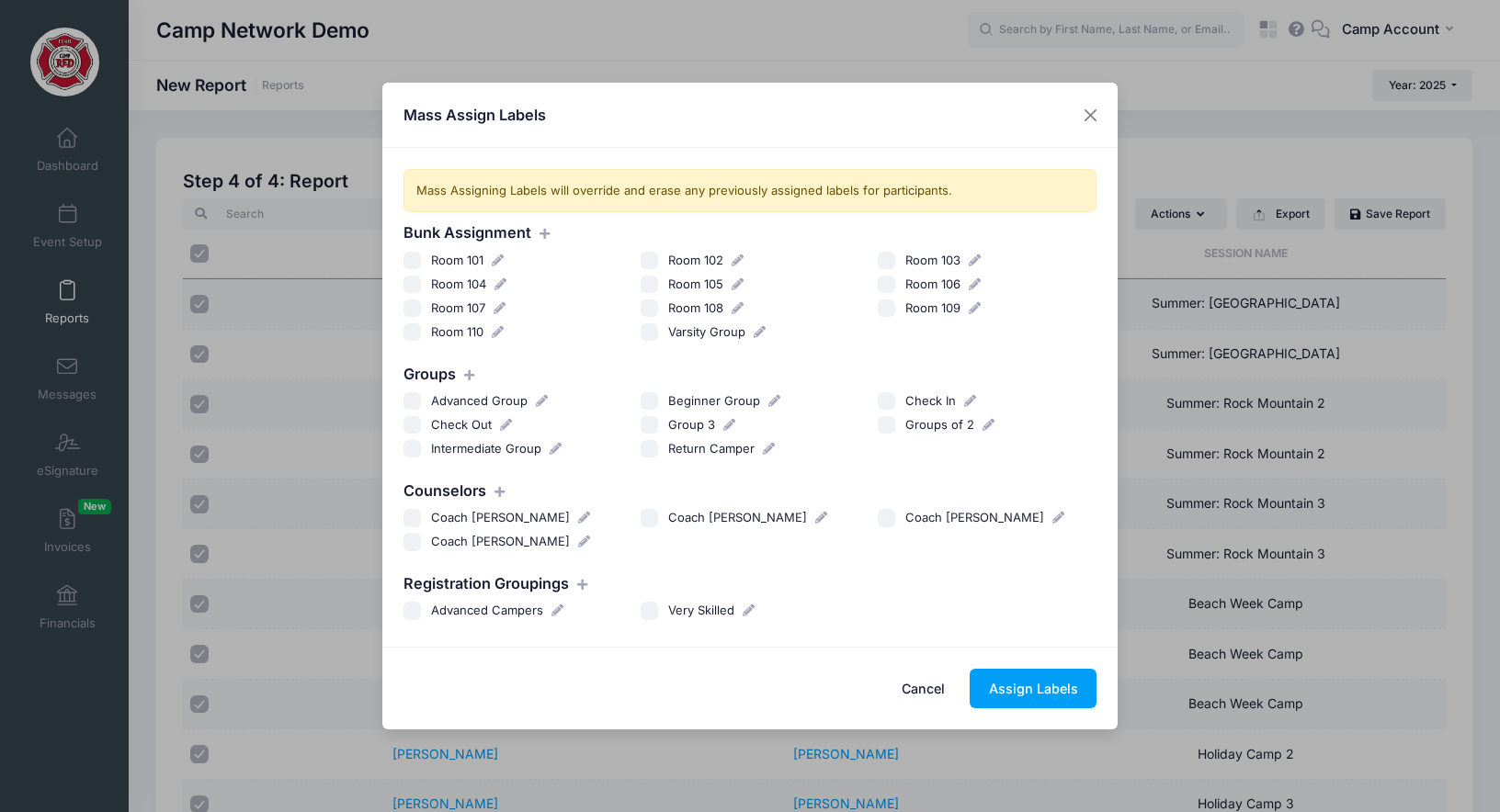
click at [584, 581] on icon at bounding box center [581, 585] width 15 height 12
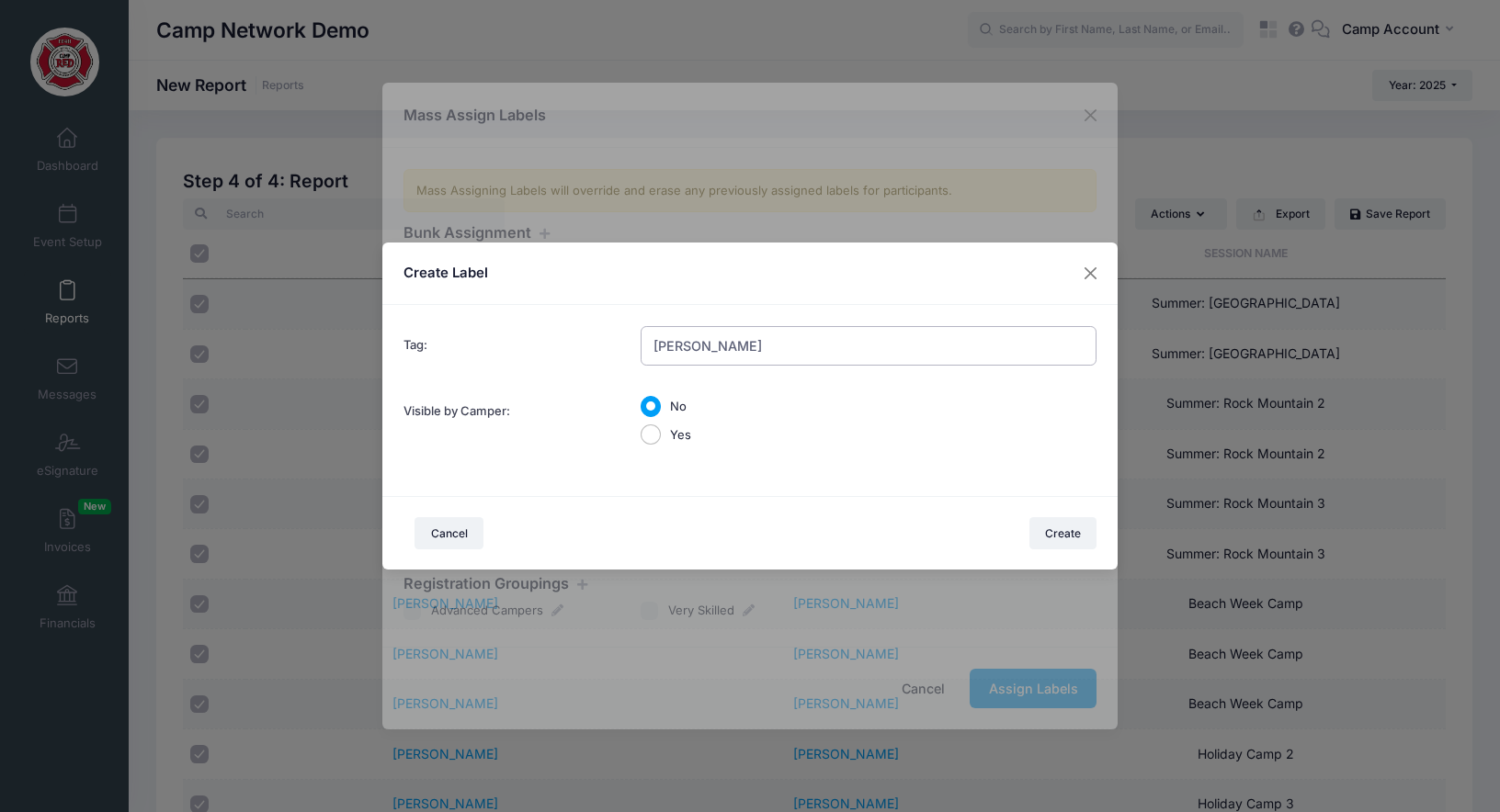
type input "Andrew"
click at [995, 274] on div "Create Label" at bounding box center [750, 274] width 735 height 64
click at [1055, 536] on button "Create" at bounding box center [1063, 533] width 68 height 31
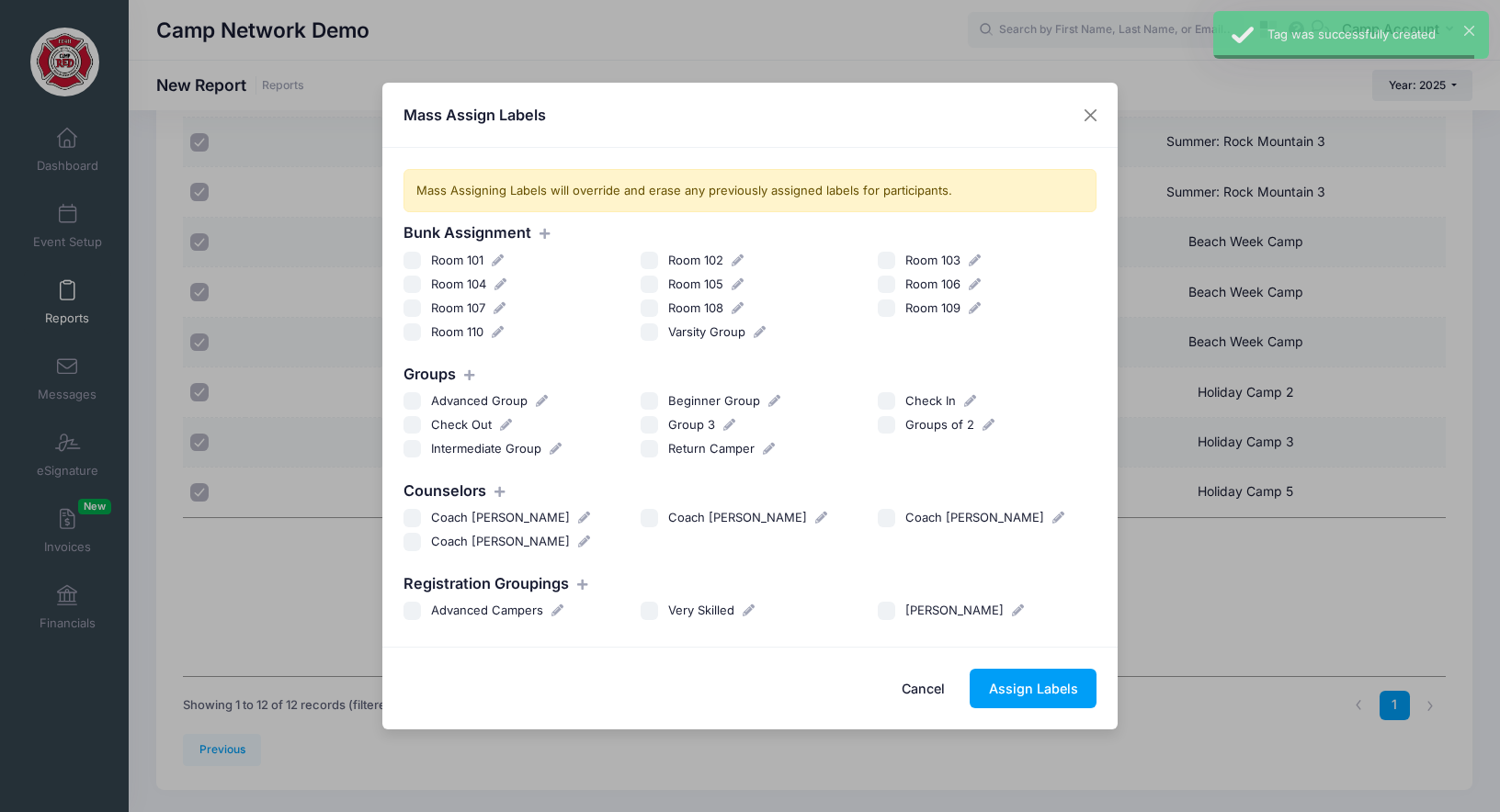
scroll to position [408, 0]
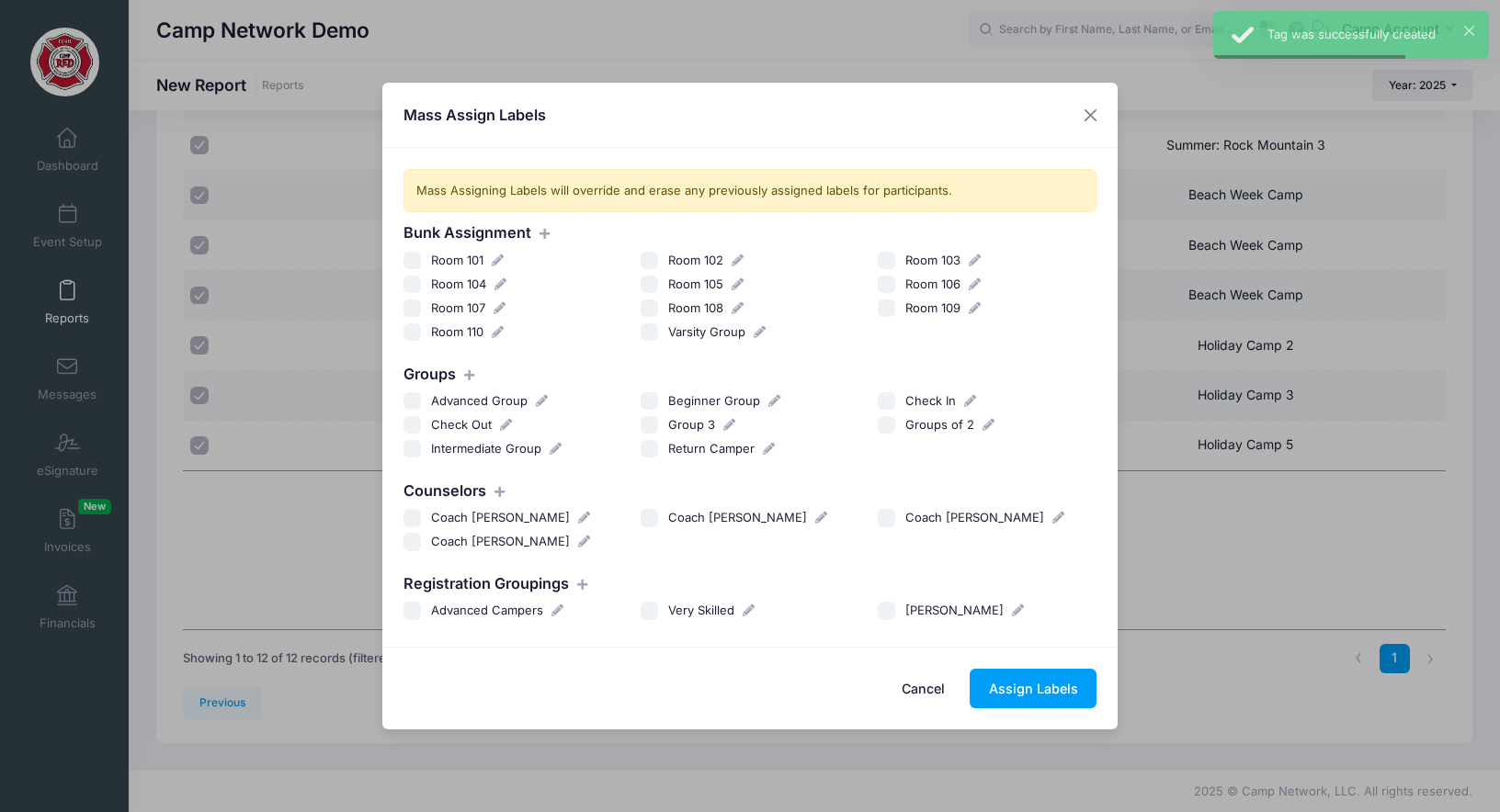
click at [905, 611] on span "Andrew" at bounding box center [954, 609] width 98 height 15
click at [896, 611] on input "Andrew" at bounding box center [887, 610] width 19 height 19
checkbox input "true"
click at [1032, 682] on button "Assign Labels" at bounding box center [1033, 689] width 126 height 39
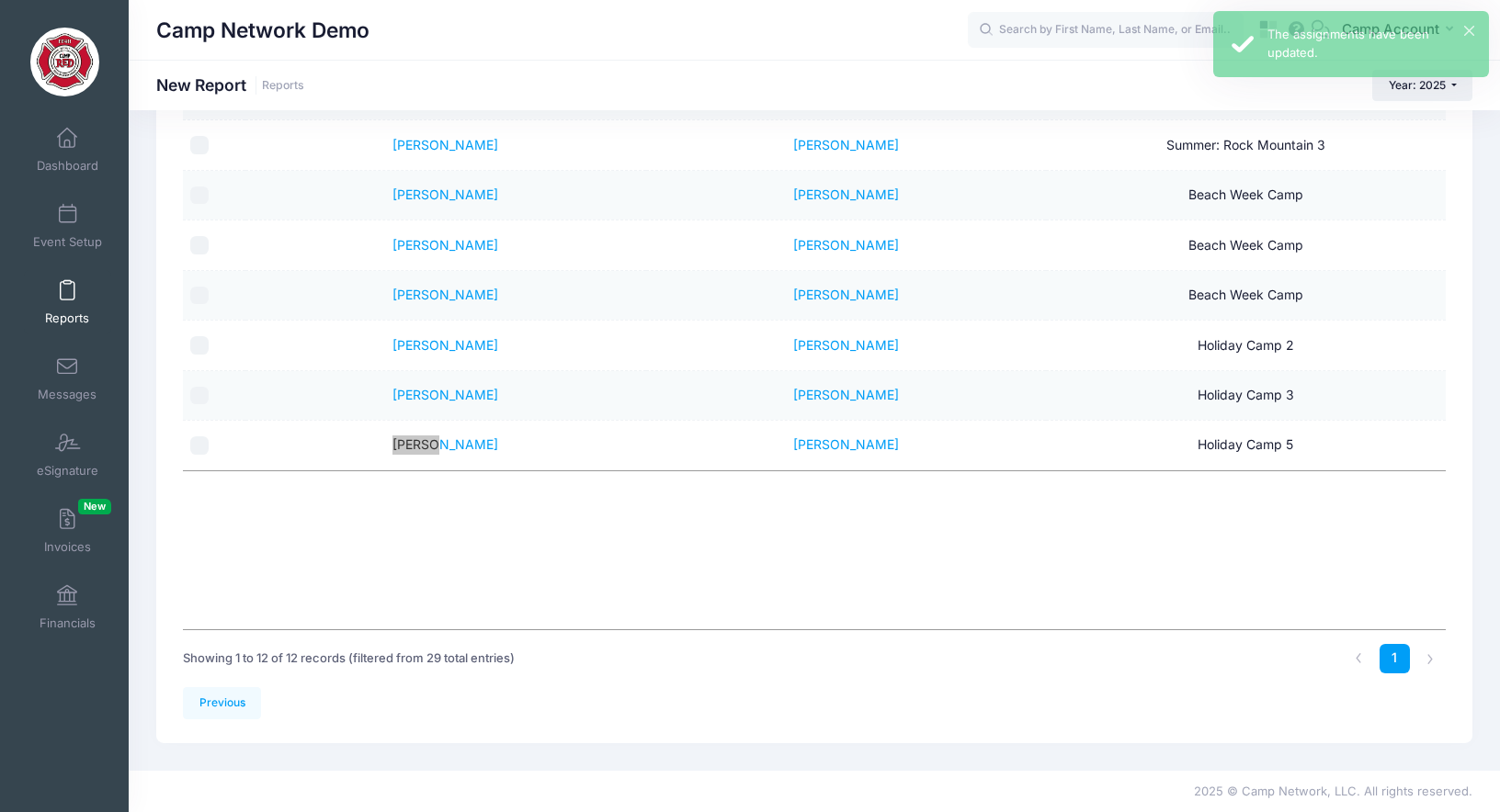
drag, startPoint x: 449, startPoint y: 449, endPoint x: 576, endPoint y: 4, distance: 462.8
click at [0, 0] on div "My Events Dashboard Reports" at bounding box center [750, 202] width 1500 height 1221
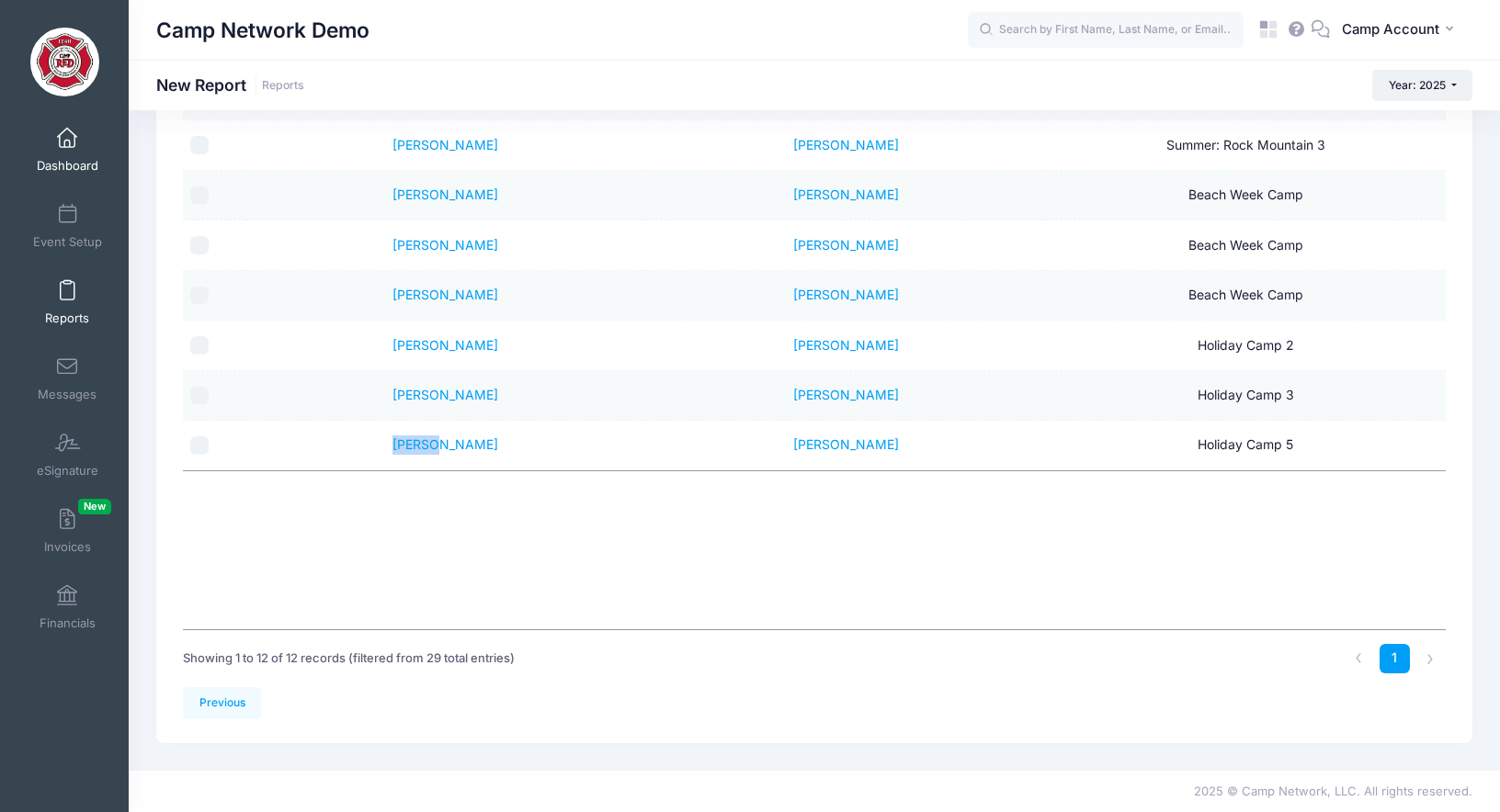
click at [67, 144] on span at bounding box center [67, 138] width 0 height 21
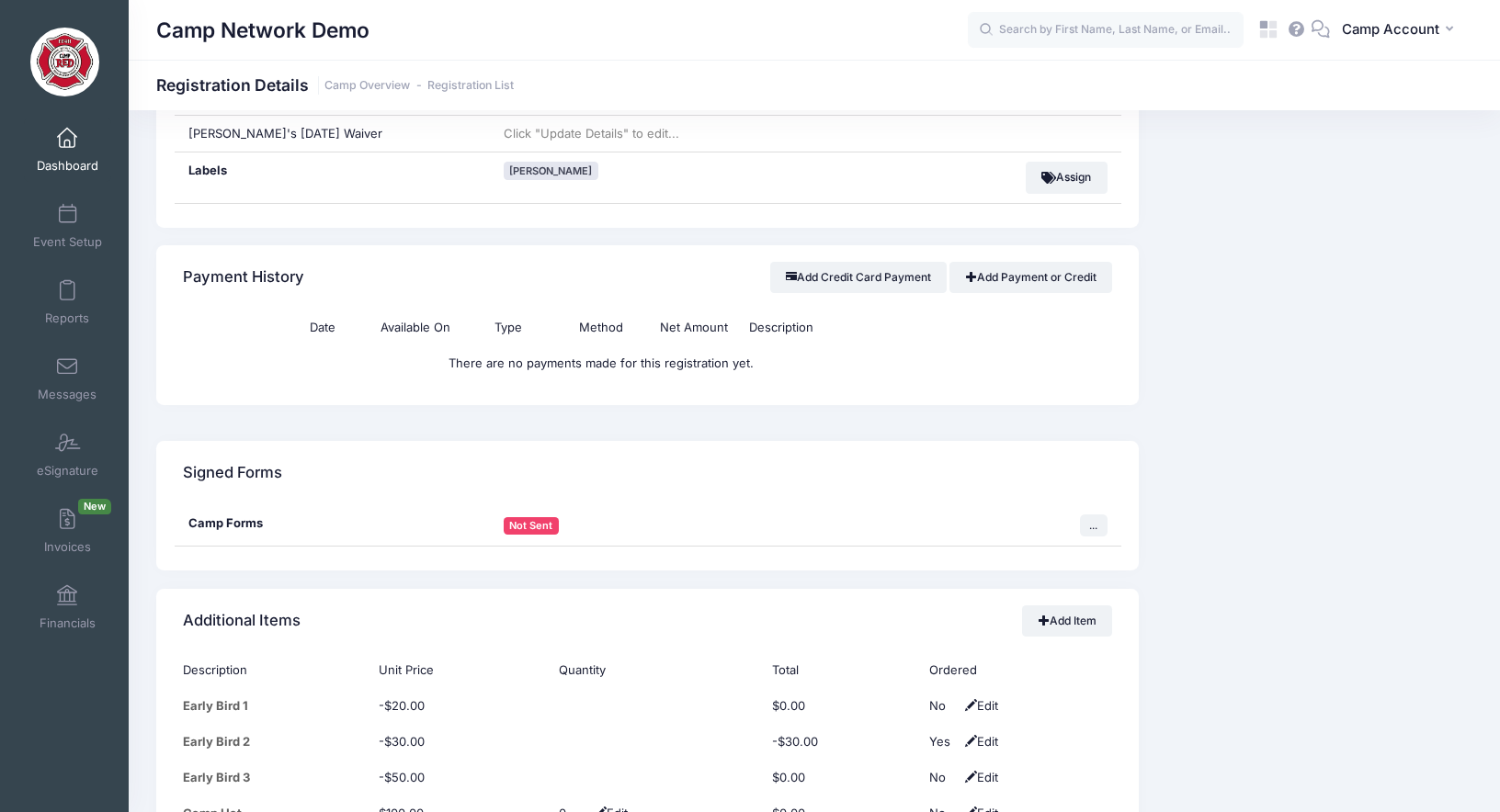
scroll to position [1238, 0]
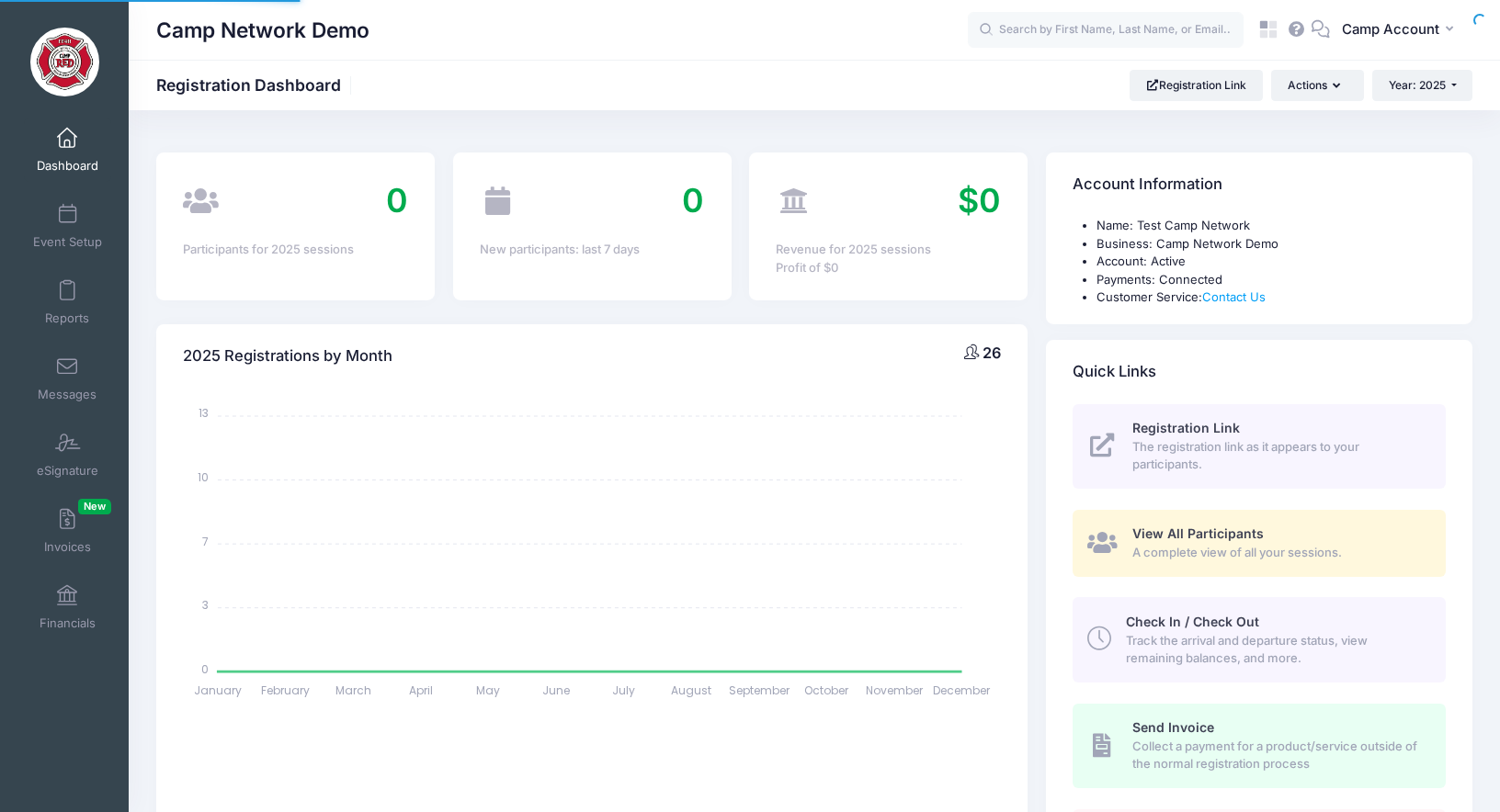
select select
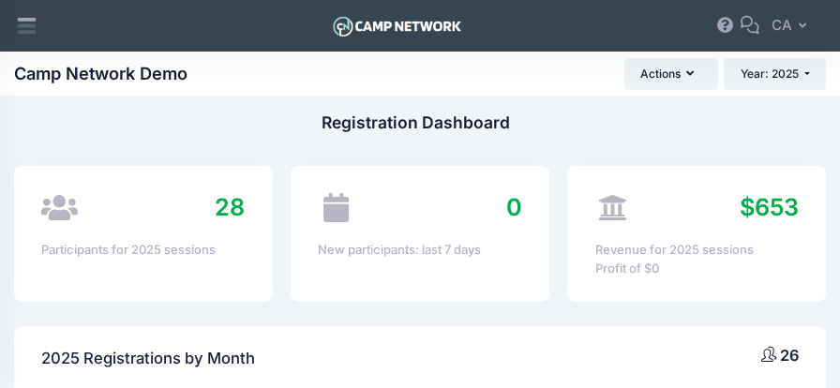
click at [23, 31] on icon at bounding box center [27, 28] width 18 height 9
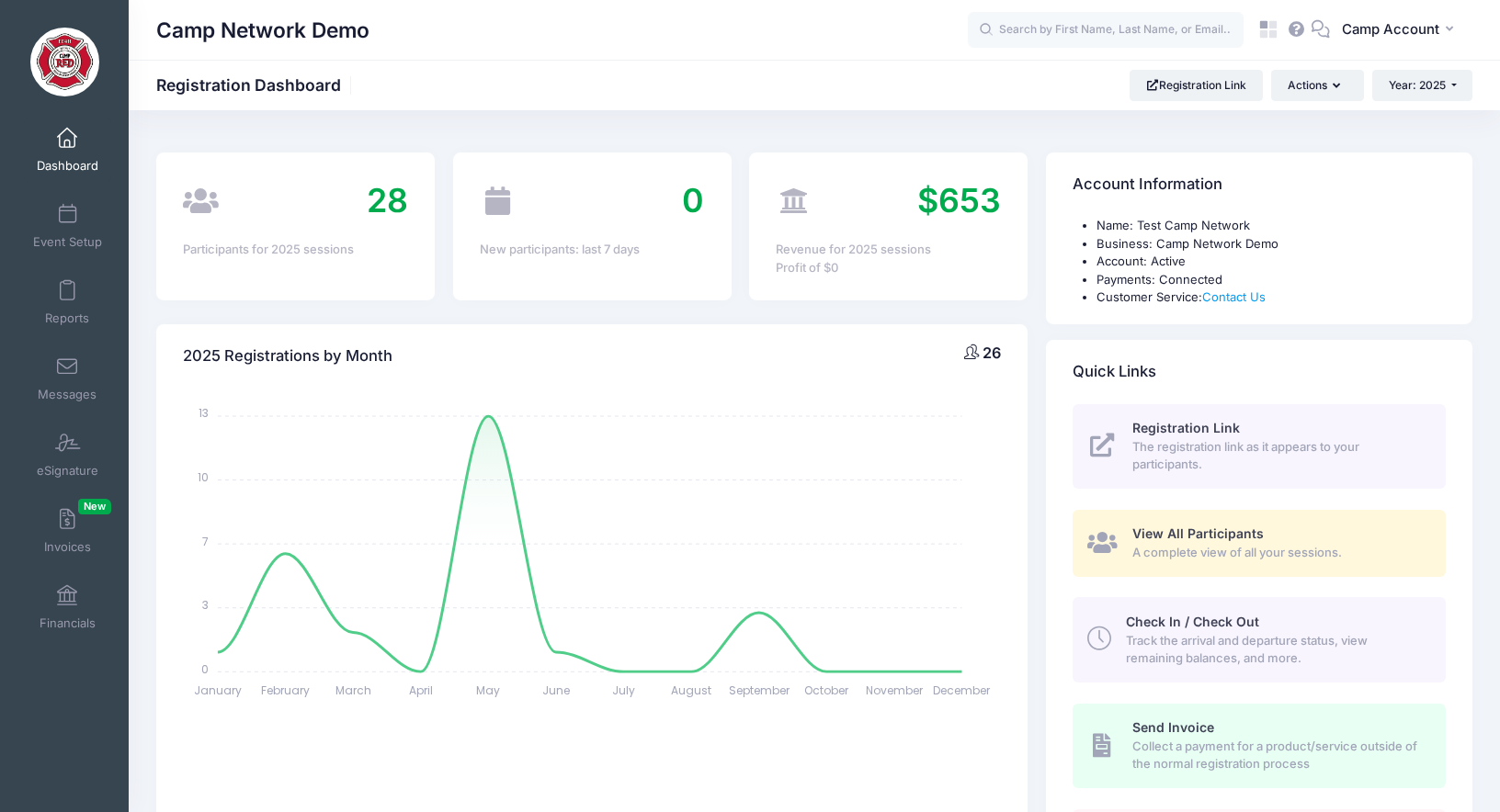
click at [436, 98] on div "Registration Dashboard Camp Network Demo Registration Link Actions Year: 2025 Y…" at bounding box center [814, 85] width 1372 height 31
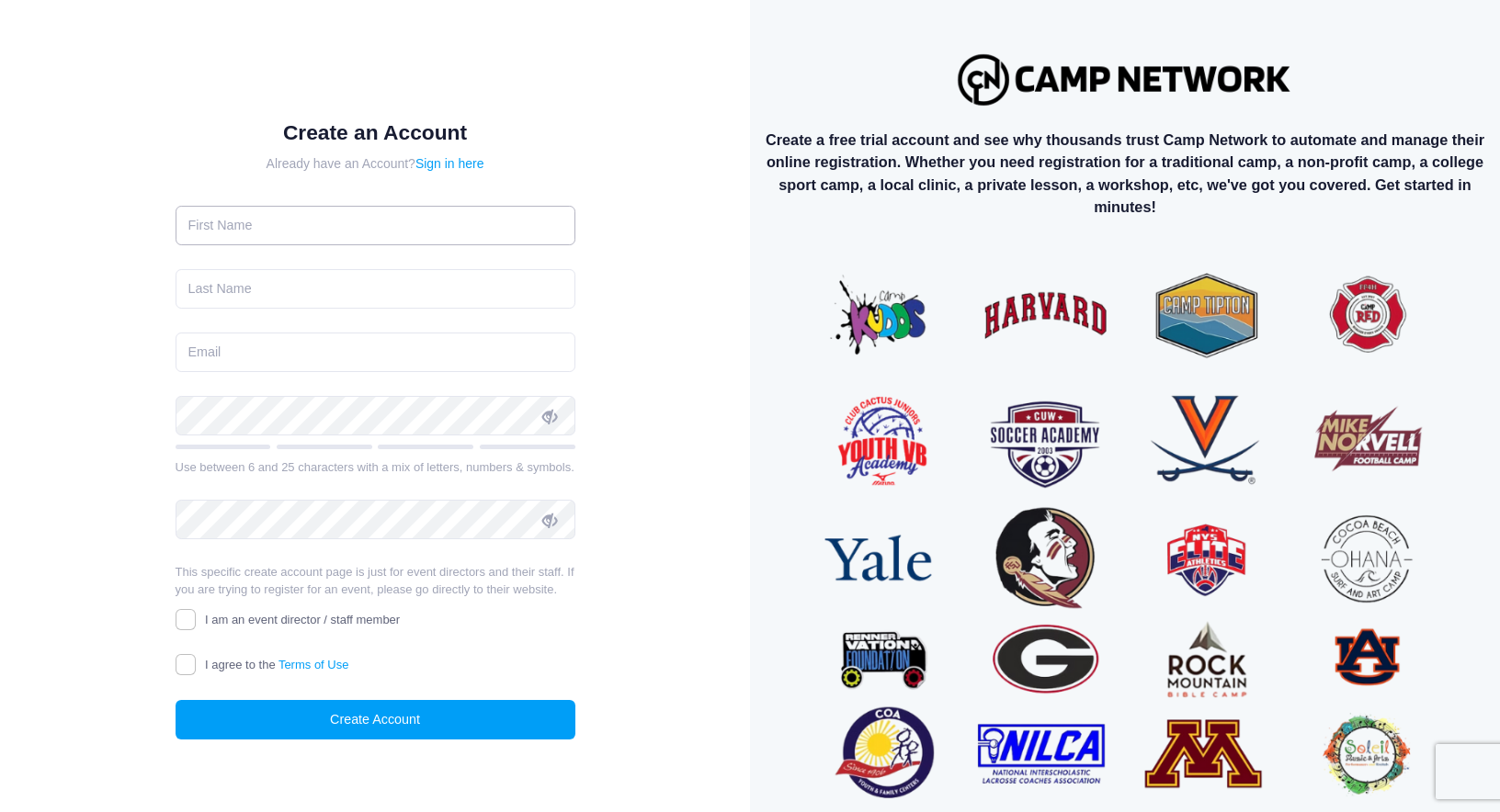
click at [479, 218] on input "text" at bounding box center [375, 225] width 400 height 39
click at [567, 173] on form "Create an Account Already have an Account? Sign in here Use between 6 and 25 ch…" at bounding box center [375, 430] width 400 height 620
click at [1021, 322] on img at bounding box center [1125, 536] width 612 height 612
drag, startPoint x: 1038, startPoint y: 318, endPoint x: 1280, endPoint y: 6, distance: 394.9
click at [0, 0] on div "Create an Account Already have an Account? Sign in here" at bounding box center [750, 437] width 1500 height 875
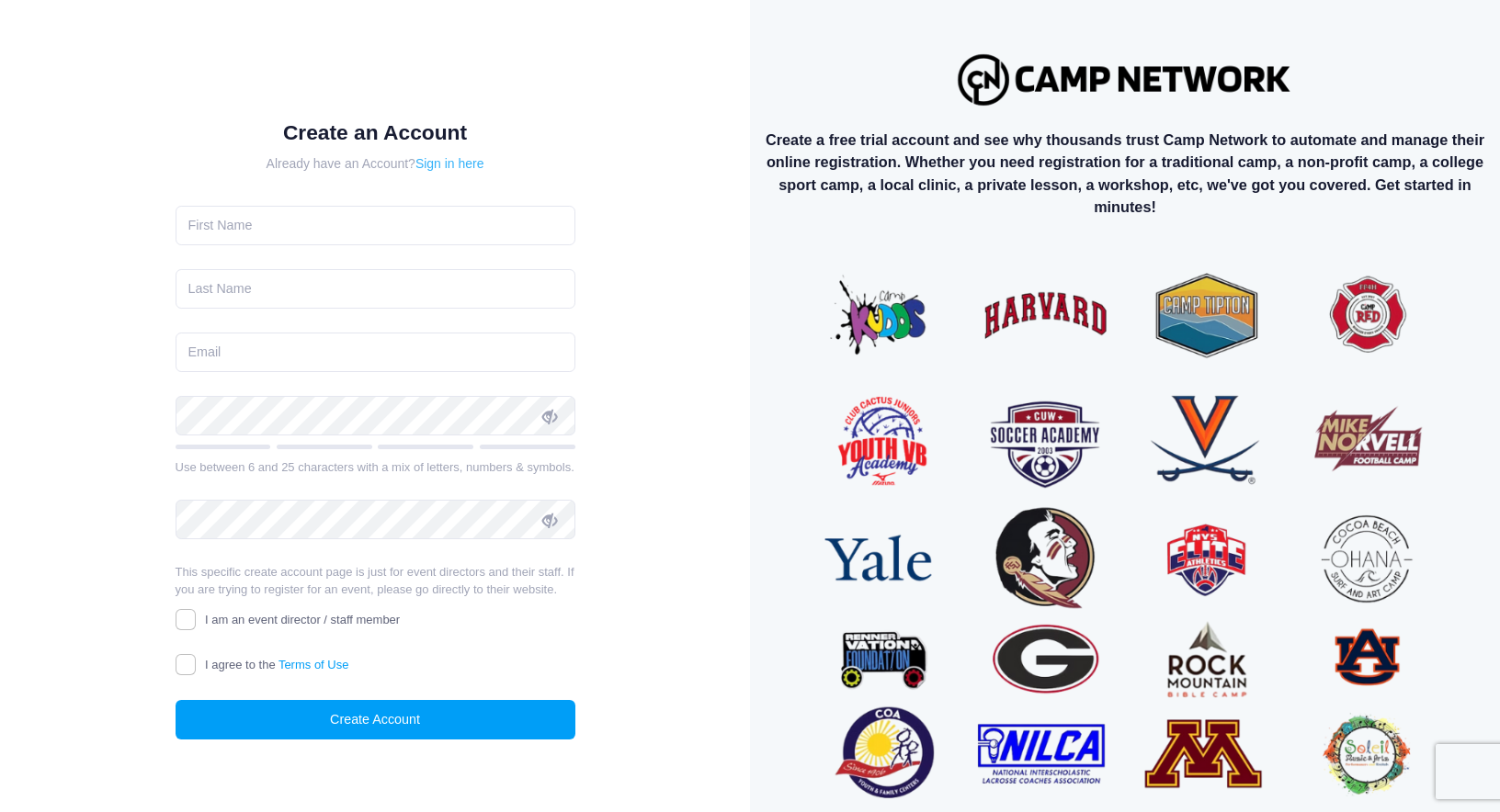
click at [460, 167] on link "Sign in here" at bounding box center [450, 163] width 69 height 15
drag, startPoint x: 750, startPoint y: 442, endPoint x: 809, endPoint y: 425, distance: 61.4
click at [809, 425] on div "Create a free trial account and see why thousands trust Camp Network to automat…" at bounding box center [1124, 437] width 750 height 875
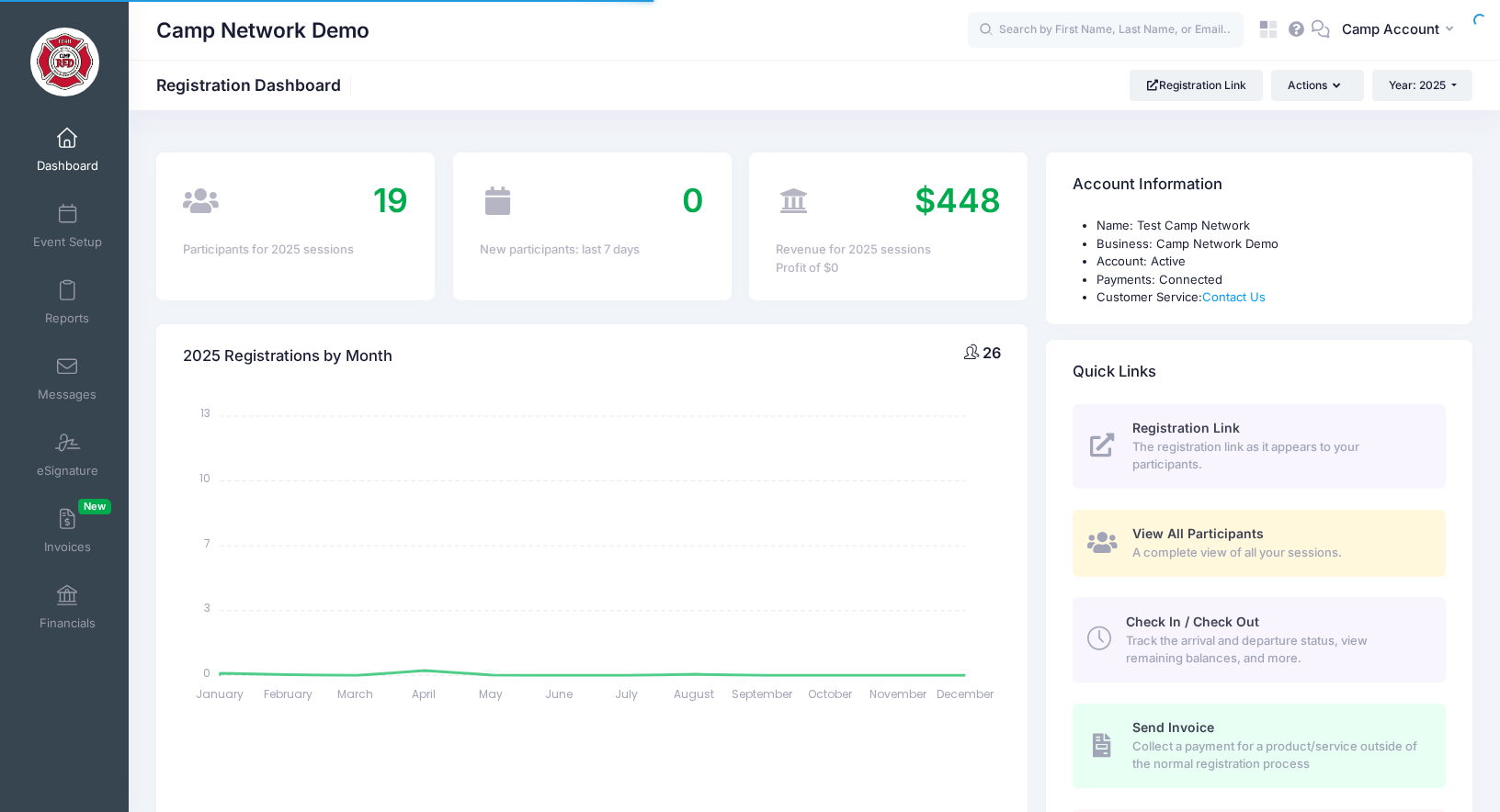
select select
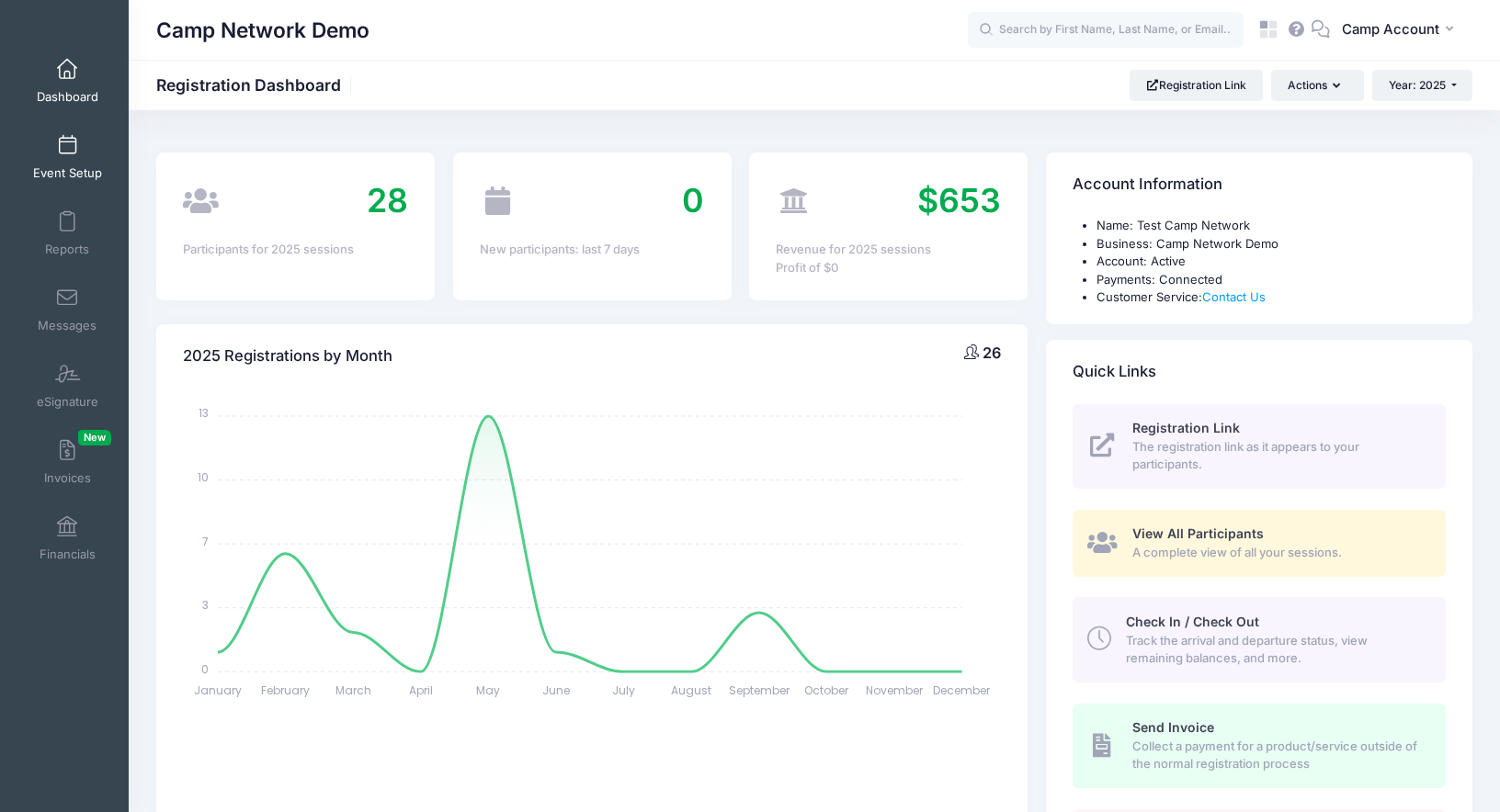
click at [76, 167] on span "Event Setup" at bounding box center [68, 173] width 69 height 16
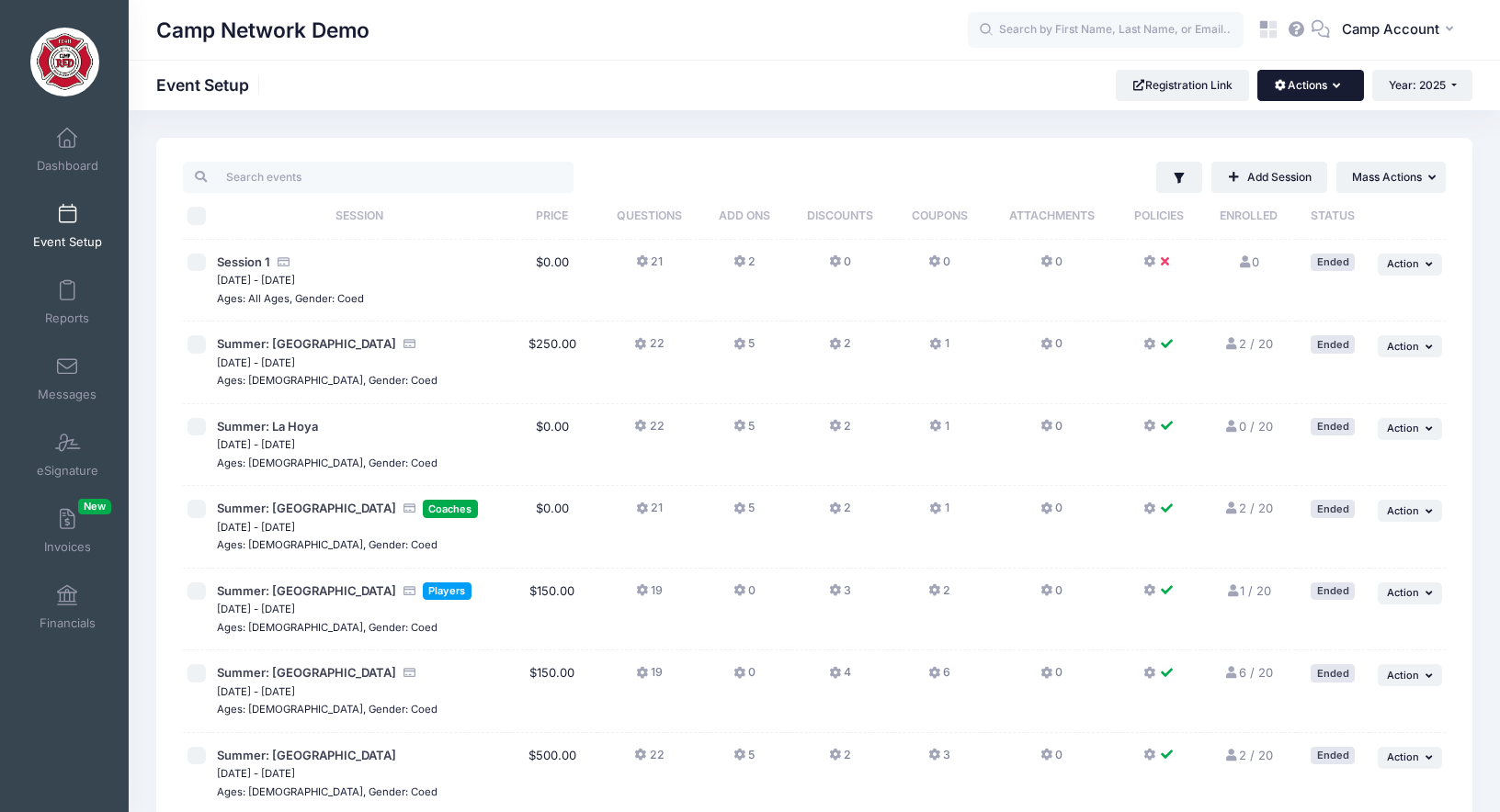
click at [1310, 98] on button "Actions" at bounding box center [1310, 85] width 106 height 31
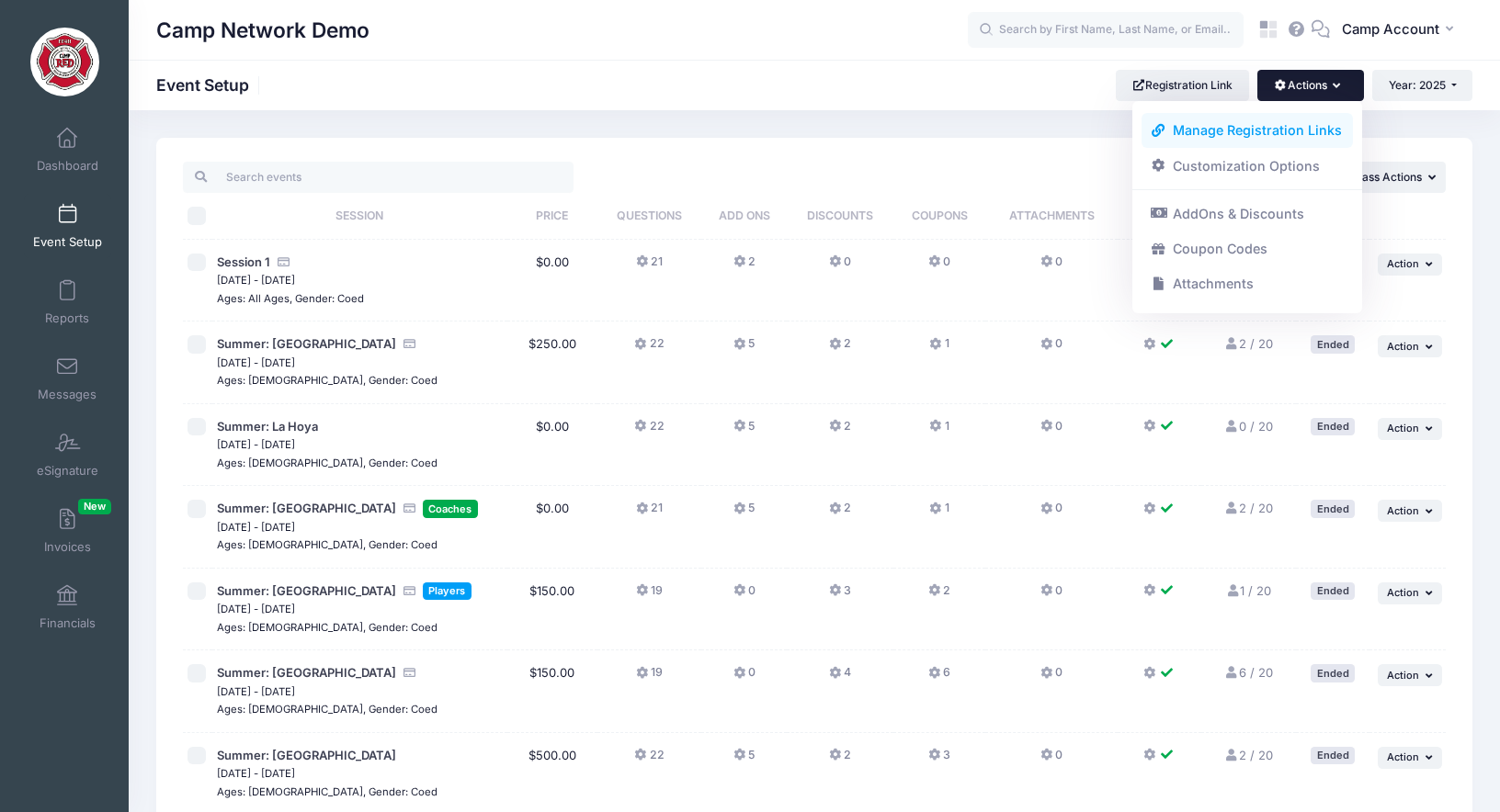
click at [1298, 137] on link "Manage Registration Links" at bounding box center [1247, 130] width 213 height 35
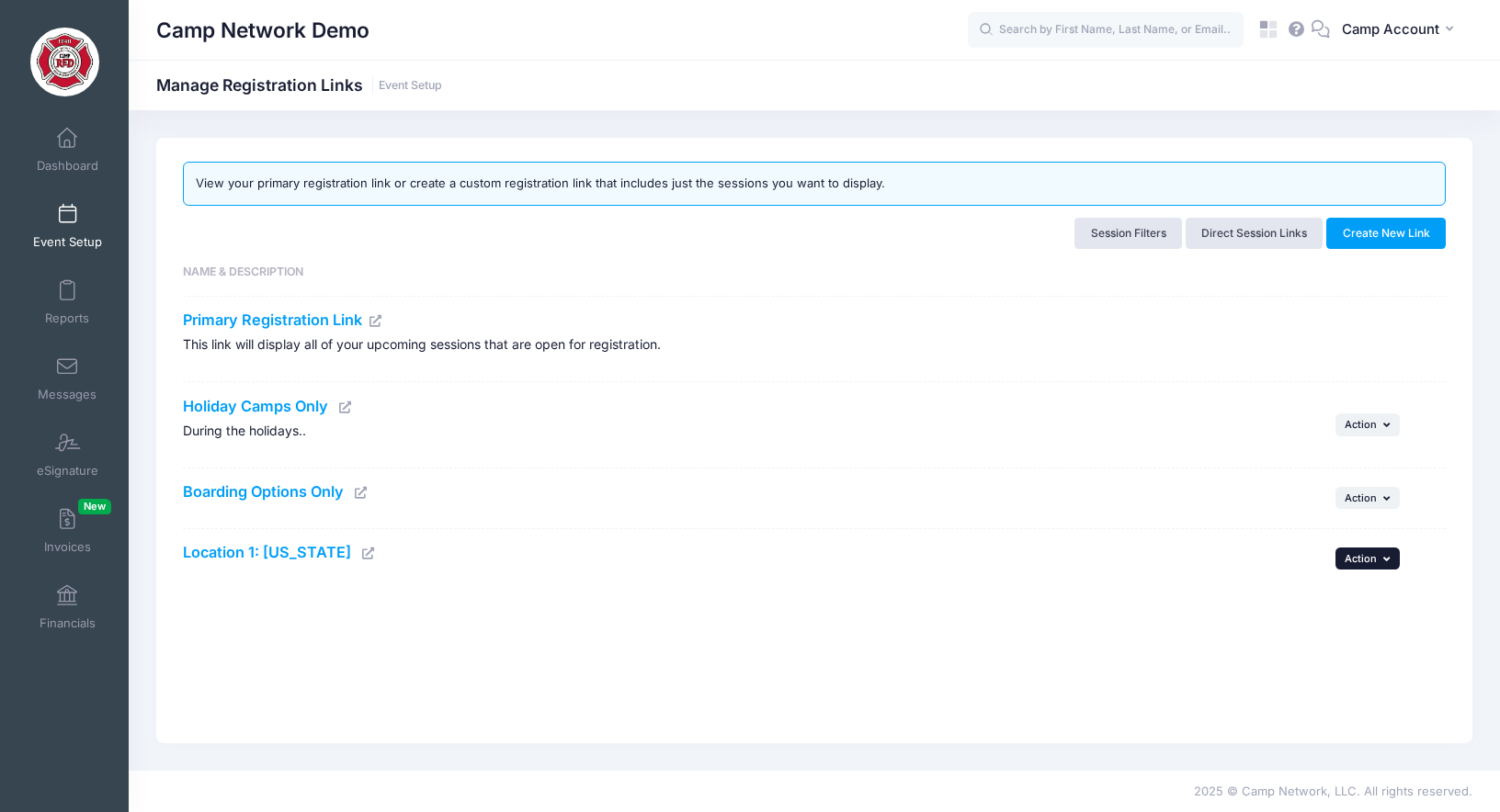
click at [1375, 559] on span "Action" at bounding box center [1360, 558] width 32 height 13
click at [1340, 605] on link "Edit" at bounding box center [1343, 599] width 97 height 35
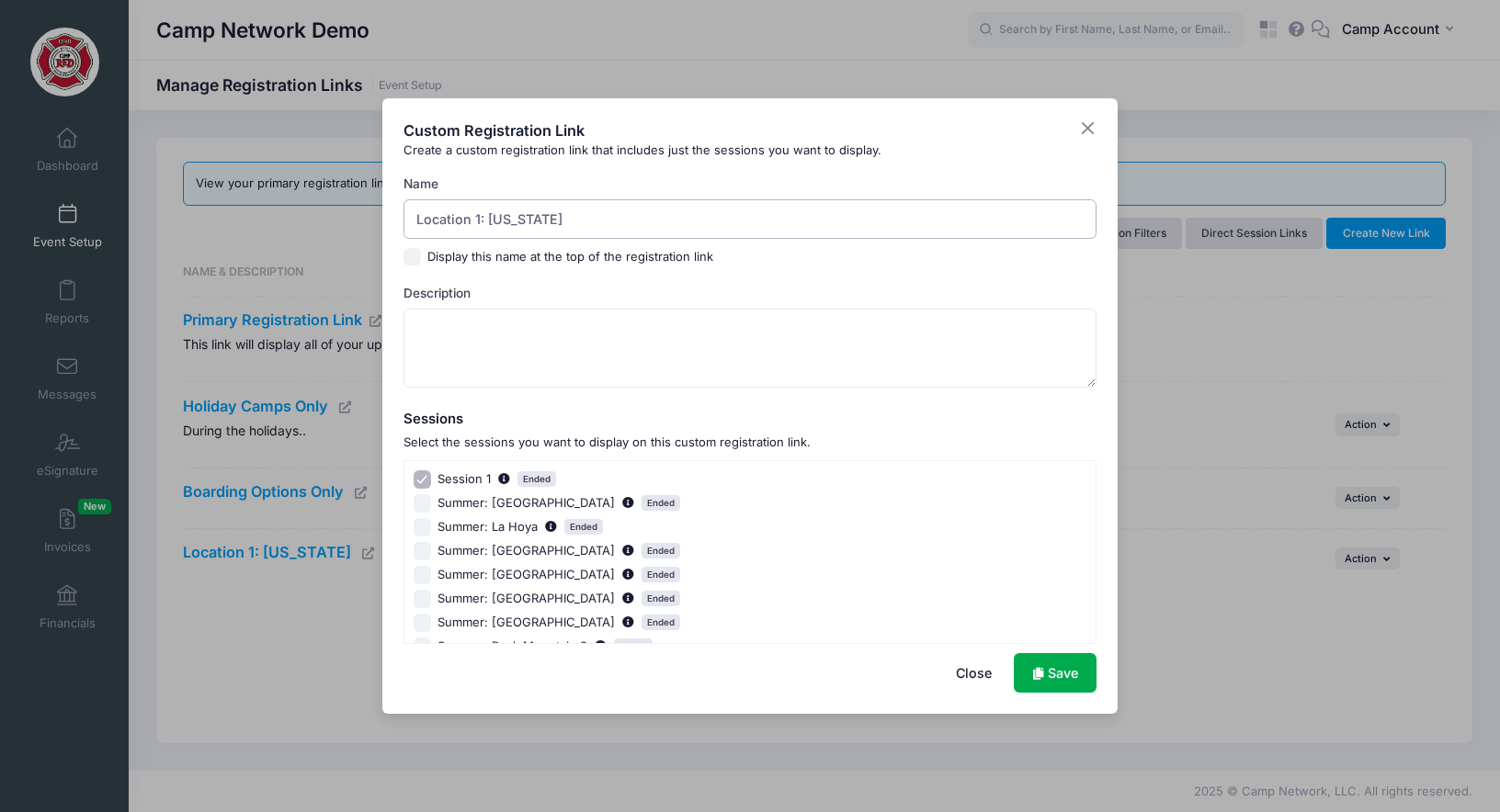
drag, startPoint x: 581, startPoint y: 227, endPoint x: 401, endPoint y: 185, distance: 184.8
click at [401, 185] on div "Custom Registration Link Create a custom registration link that includes just t…" at bounding box center [750, 406] width 735 height 615
click at [426, 477] on input "Session 1 Ended" at bounding box center [422, 479] width 19 height 19
checkbox input "false"
click at [532, 414] on h5 "Sessions" at bounding box center [750, 411] width 694 height 31
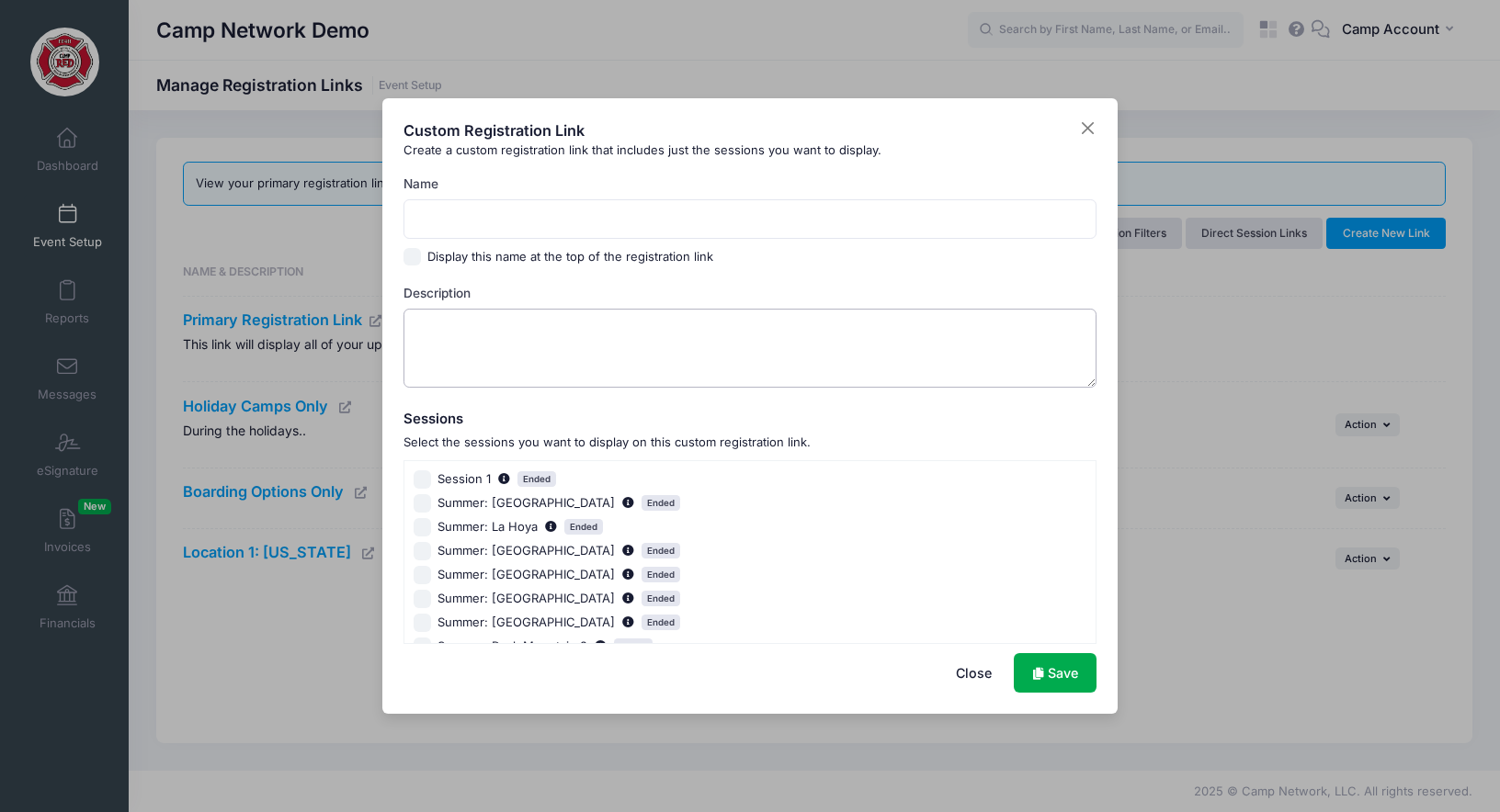
click at [512, 347] on textarea "Description" at bounding box center [750, 348] width 694 height 79
click at [545, 273] on form "Name Display this name at the top of the registration link Description Sessions…" at bounding box center [750, 408] width 694 height 469
click at [660, 48] on div "Custom Registration Link Create a custom registration link that includes just t…" at bounding box center [750, 406] width 1500 height 812
